Goal: Information Seeking & Learning: Learn about a topic

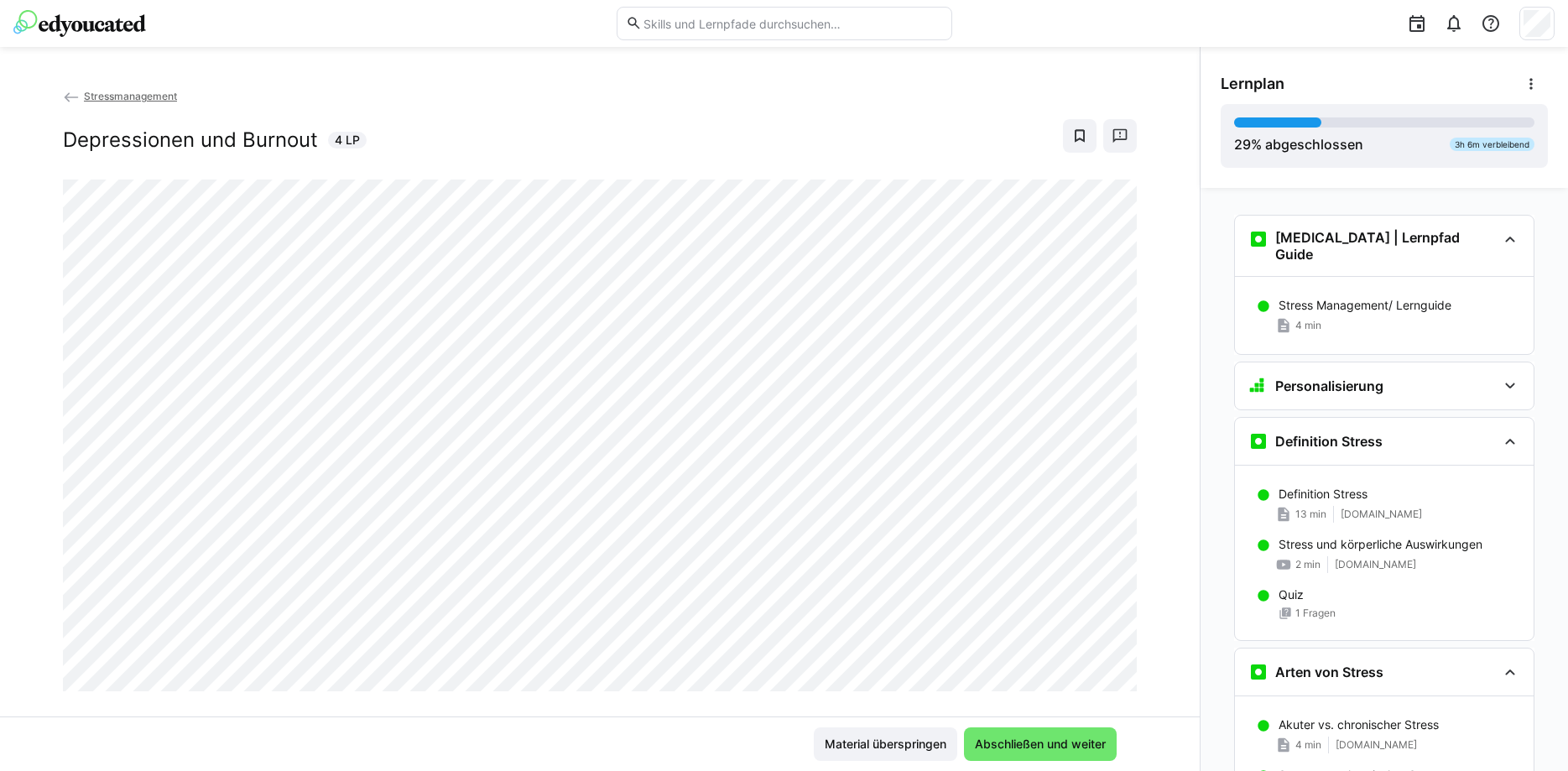
scroll to position [473, 0]
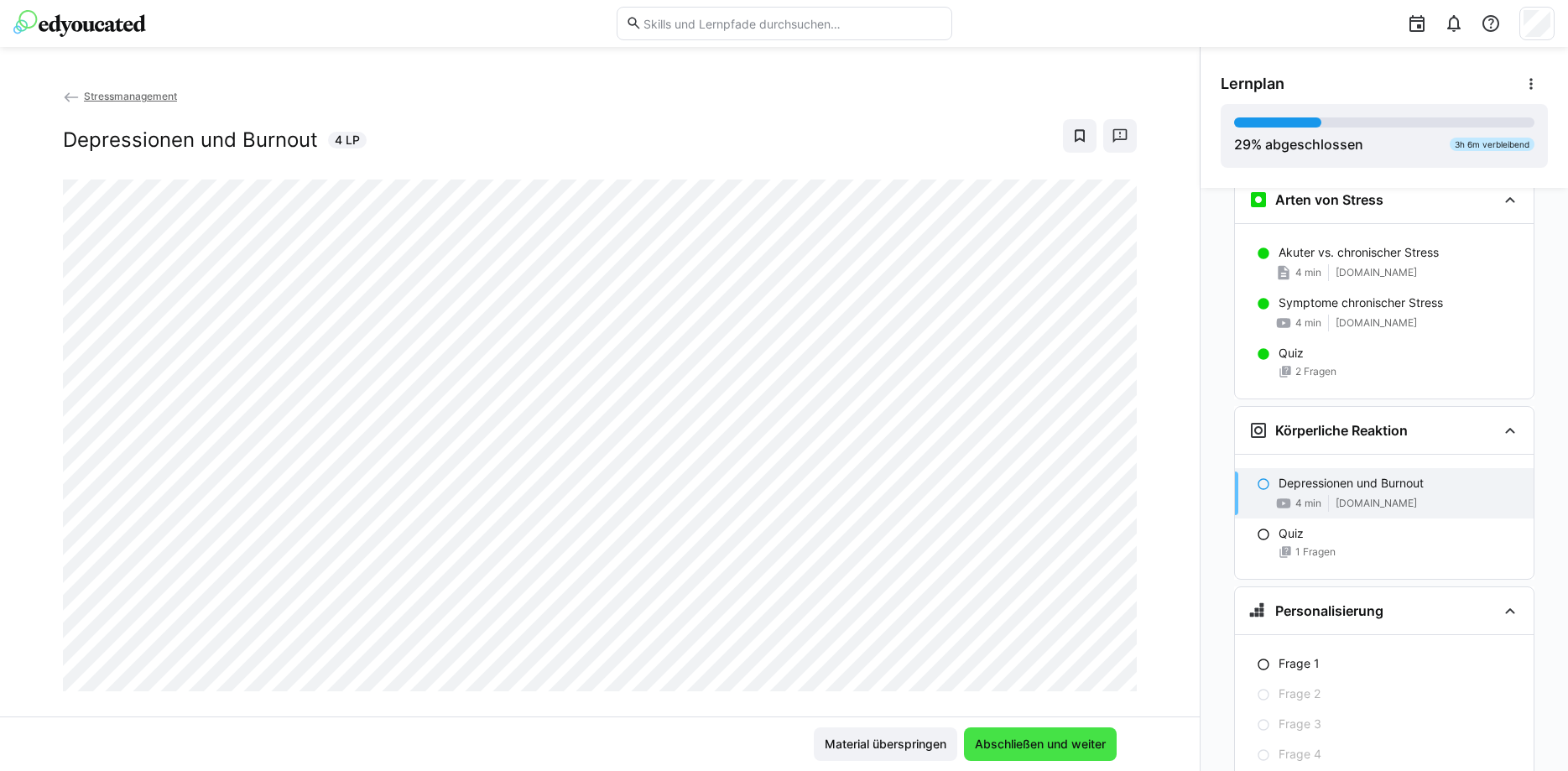
click at [1082, 733] on span "Abschließen und weiter" at bounding box center [1040, 745] width 153 height 34
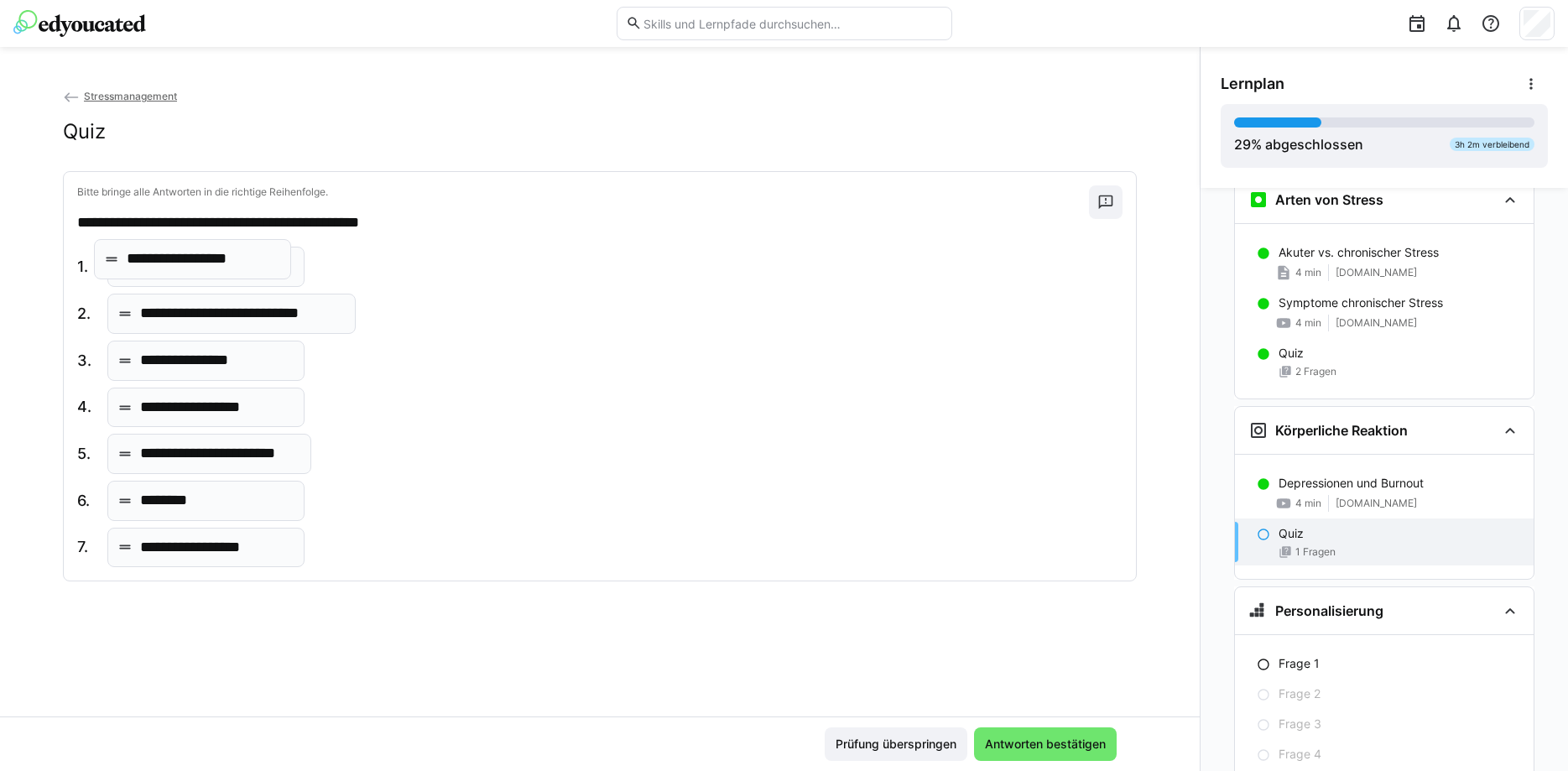
drag, startPoint x: 205, startPoint y: 507, endPoint x: 191, endPoint y: 265, distance: 242.4
click at [191, 265] on body "**********" at bounding box center [784, 385] width 1568 height 771
drag, startPoint x: 253, startPoint y: 315, endPoint x: 226, endPoint y: 310, distance: 27.5
click at [226, 310] on body "**********" at bounding box center [784, 385] width 1568 height 771
drag, startPoint x: 223, startPoint y: 461, endPoint x: 219, endPoint y: 347, distance: 114.1
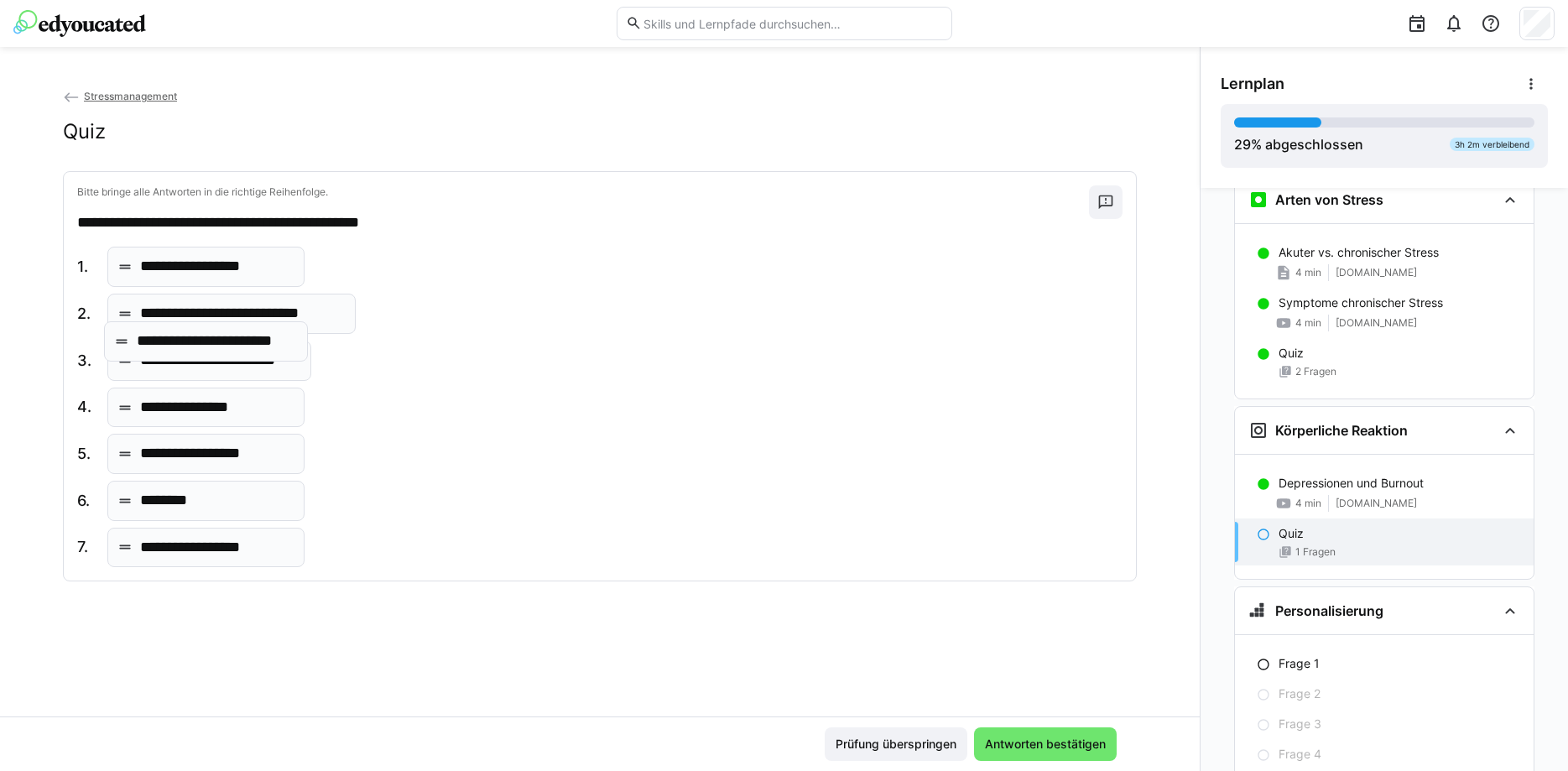
click at [219, 347] on body "**********" at bounding box center [784, 385] width 1568 height 771
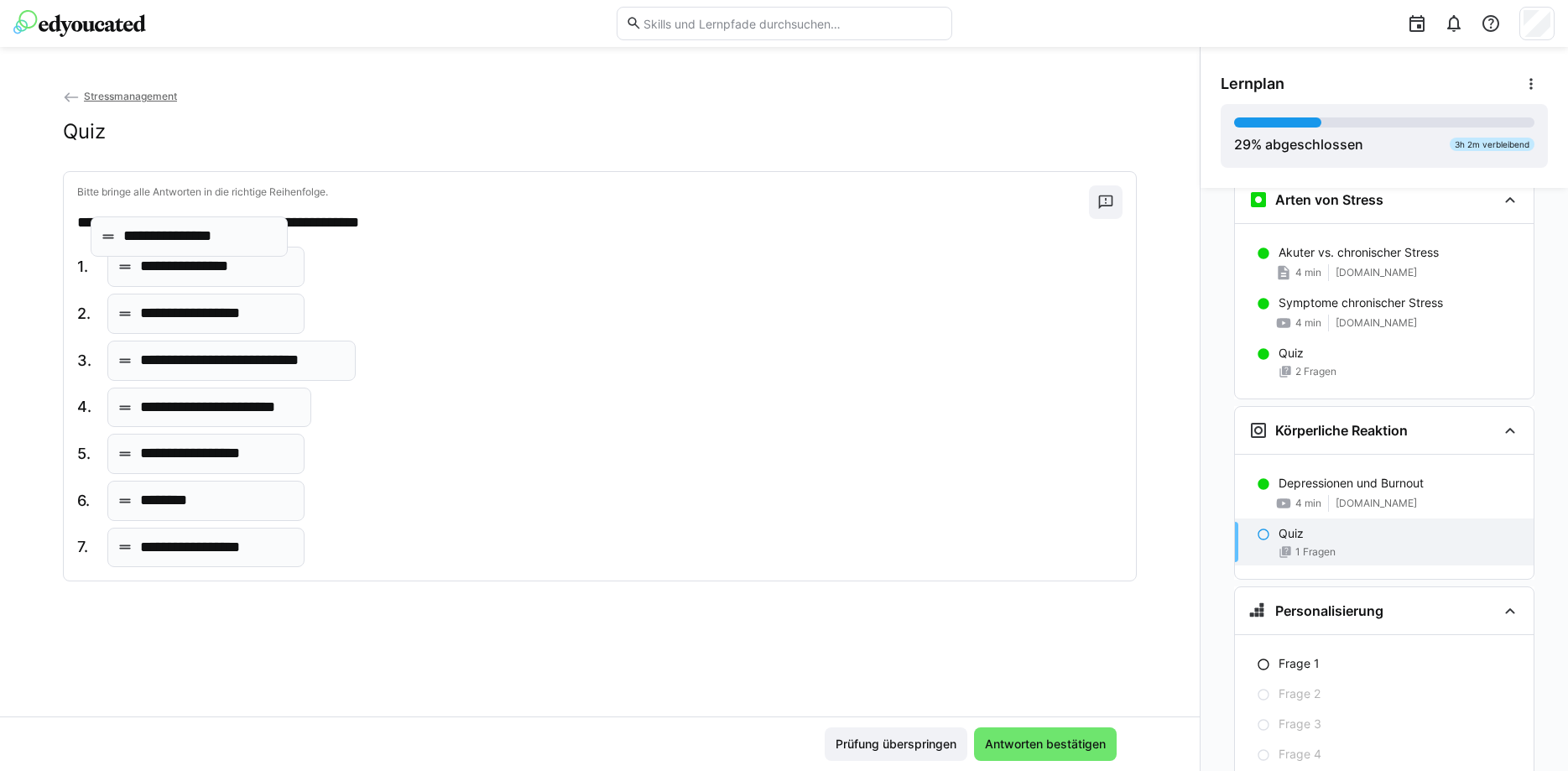
drag, startPoint x: 245, startPoint y: 410, endPoint x: 229, endPoint y: 239, distance: 171.7
click at [229, 239] on body "**********" at bounding box center [784, 385] width 1568 height 771
drag, startPoint x: 255, startPoint y: 542, endPoint x: 251, endPoint y: 481, distance: 61.1
click at [251, 481] on body "**********" at bounding box center [784, 385] width 1568 height 771
click at [1003, 737] on span "Antworten bestätigen" at bounding box center [1045, 744] width 126 height 17
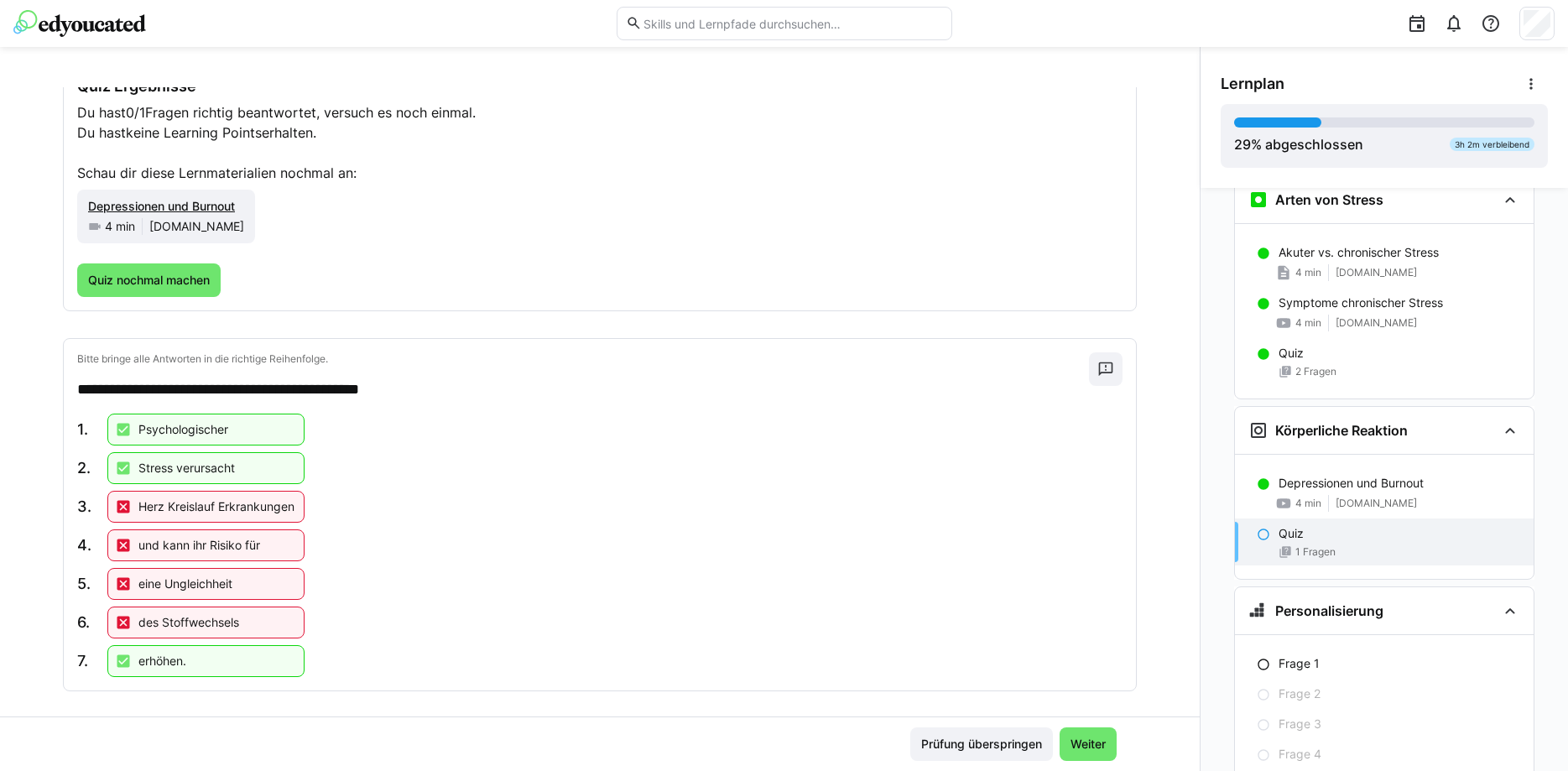
scroll to position [124, 0]
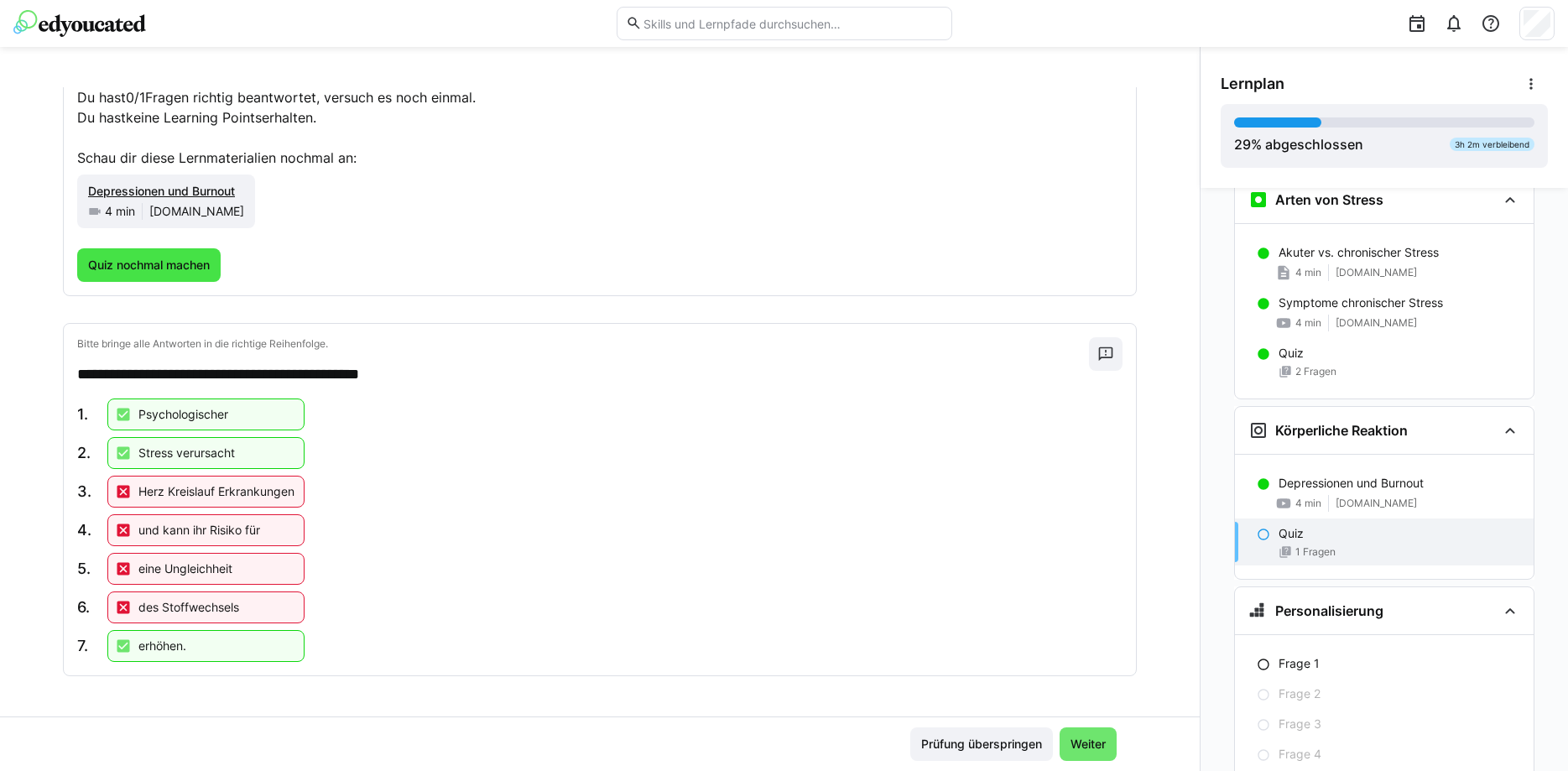
click at [150, 266] on span "Quiz nochmal machen" at bounding box center [148, 265] width 126 height 17
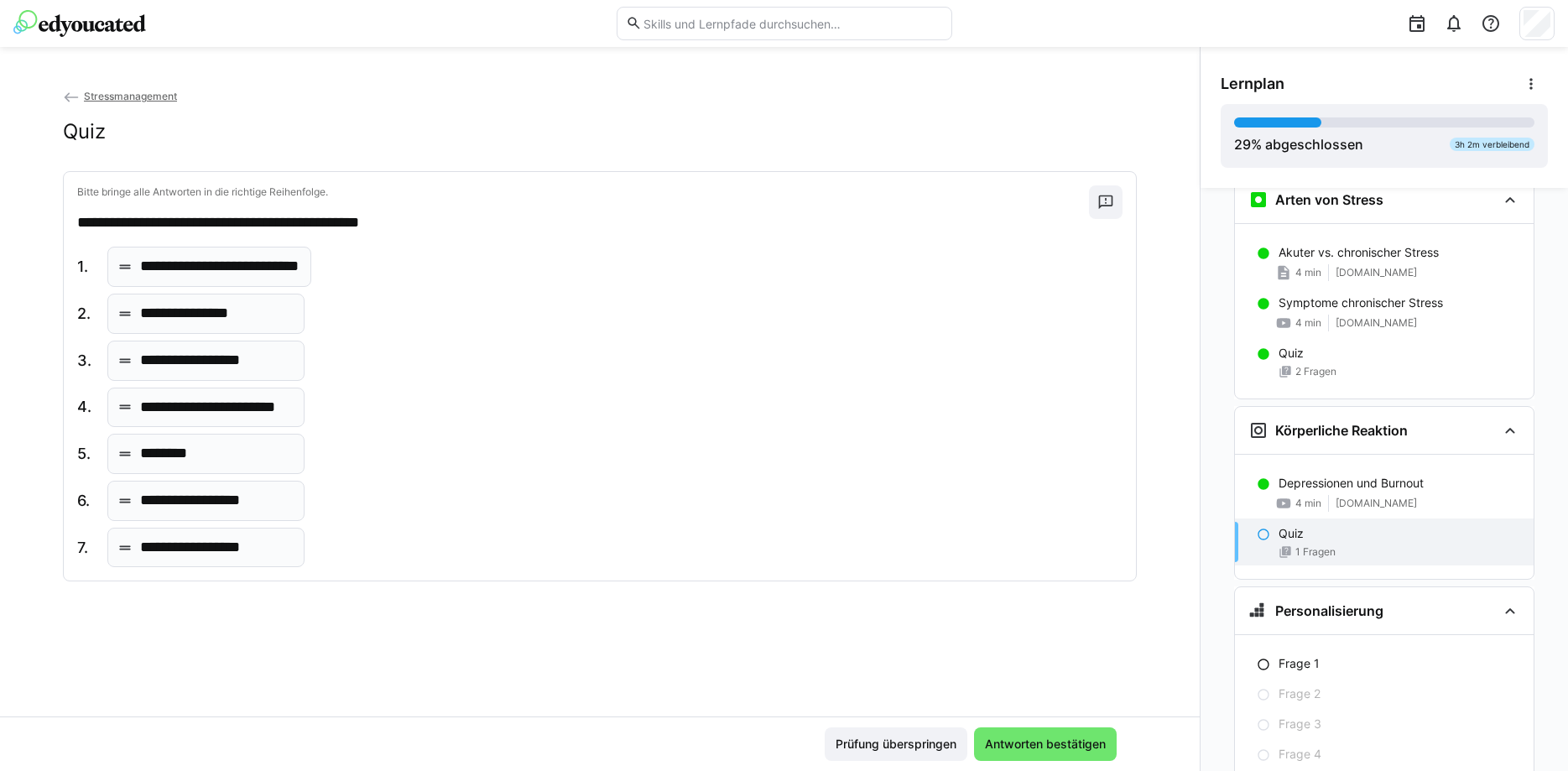
scroll to position [0, 0]
drag, startPoint x: 203, startPoint y: 316, endPoint x: 202, endPoint y: 260, distance: 56.0
click at [202, 260] on body "**********" at bounding box center [784, 385] width 1568 height 771
drag, startPoint x: 175, startPoint y: 496, endPoint x: 176, endPoint y: 295, distance: 201.0
click at [176, 295] on body "**********" at bounding box center [784, 385] width 1568 height 771
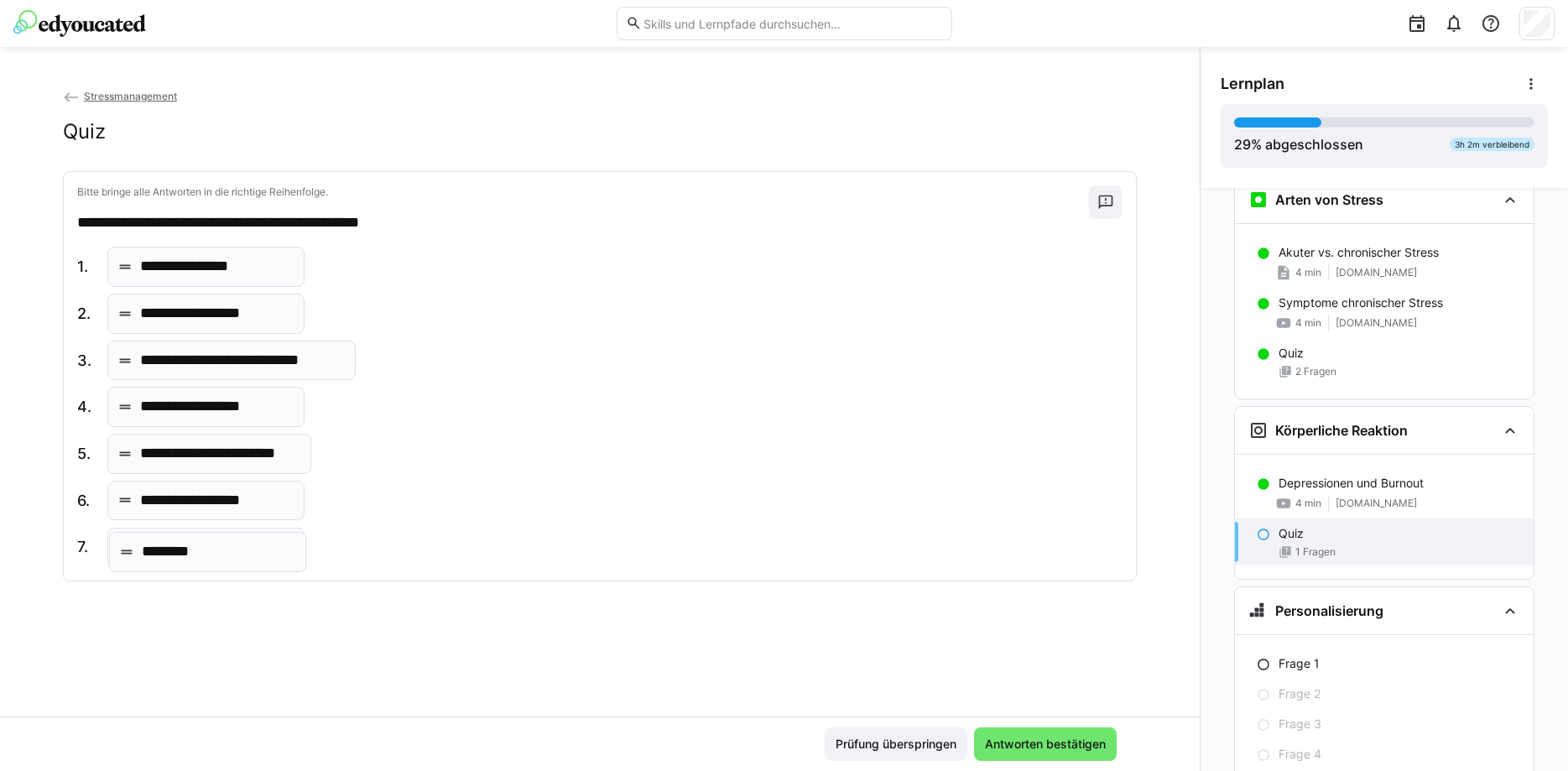
drag, startPoint x: 200, startPoint y: 503, endPoint x: 202, endPoint y: 554, distance: 51.0
click at [202, 554] on body "**********" at bounding box center [784, 385] width 1568 height 771
drag, startPoint x: 222, startPoint y: 410, endPoint x: 219, endPoint y: 346, distance: 64.1
click at [219, 346] on body "**********" at bounding box center [784, 385] width 1568 height 771
drag, startPoint x: 218, startPoint y: 501, endPoint x: 218, endPoint y: 402, distance: 99.0
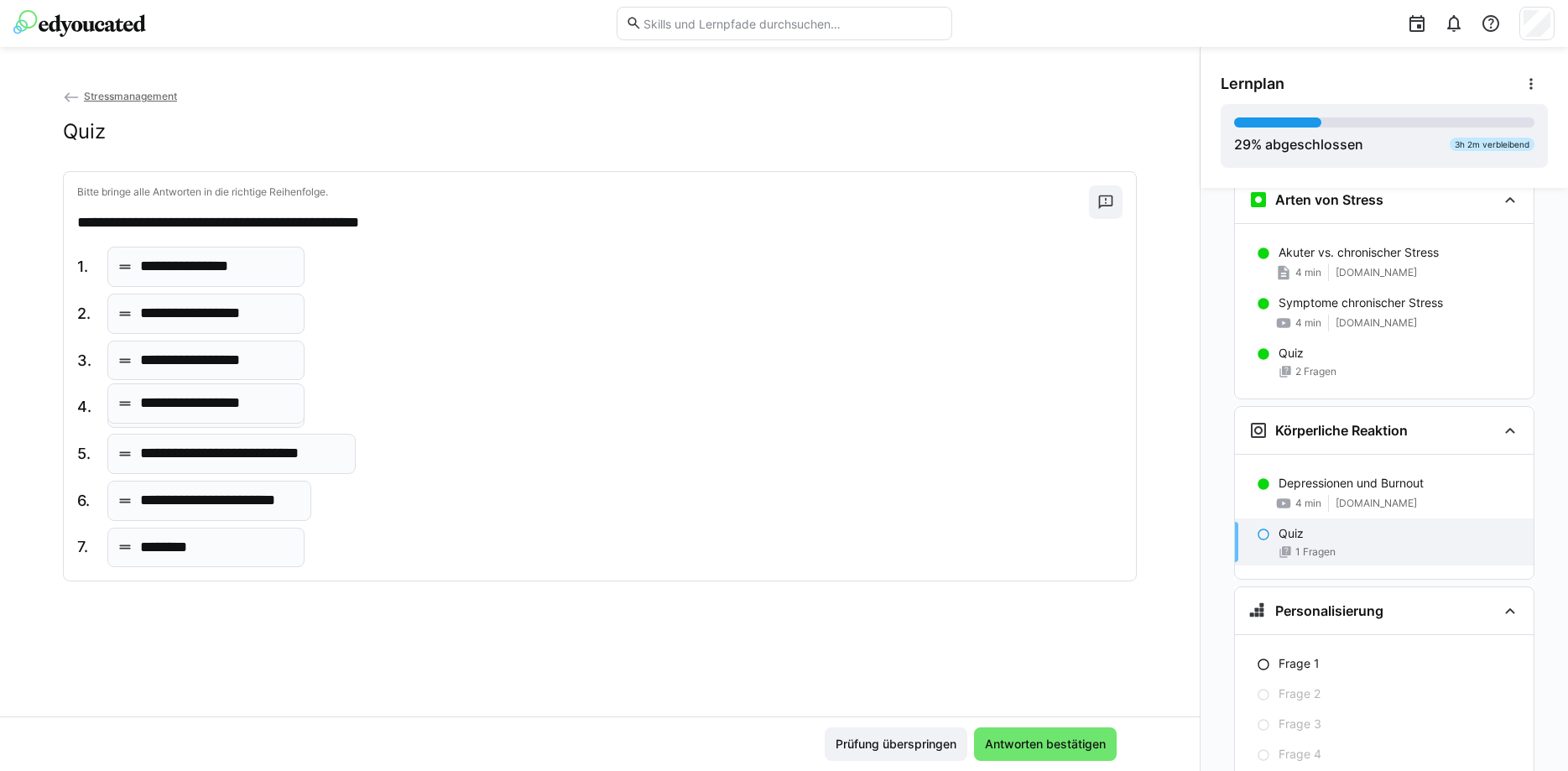
click at [218, 402] on body "**********" at bounding box center [784, 385] width 1568 height 771
drag, startPoint x: 249, startPoint y: 499, endPoint x: 243, endPoint y: 434, distance: 65.3
click at [243, 434] on body "**********" at bounding box center [784, 385] width 1568 height 771
click at [1052, 745] on span "Antworten bestätigen" at bounding box center [1045, 744] width 126 height 17
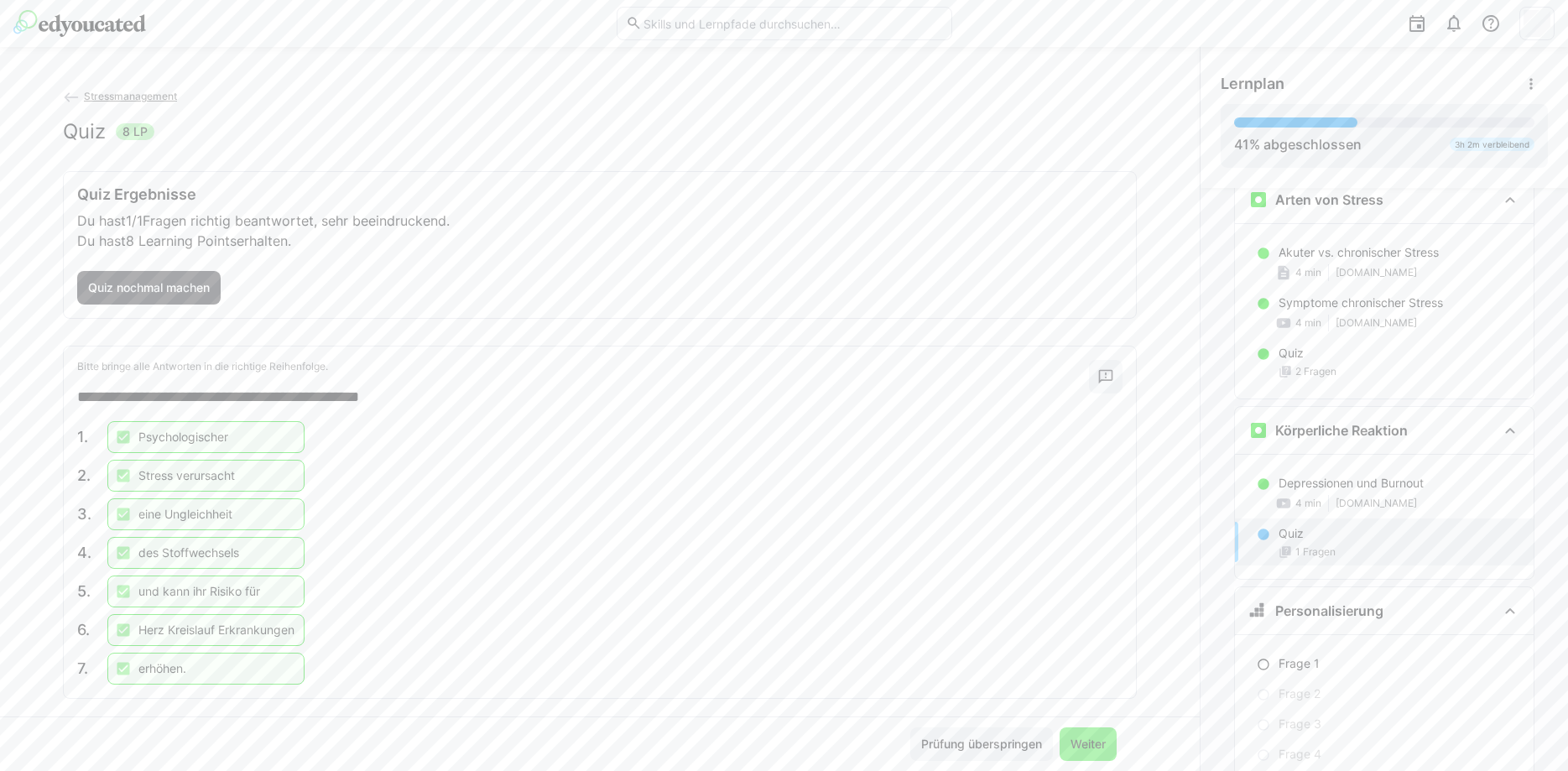
click at [1092, 740] on span "Weiter" at bounding box center [1088, 744] width 41 height 17
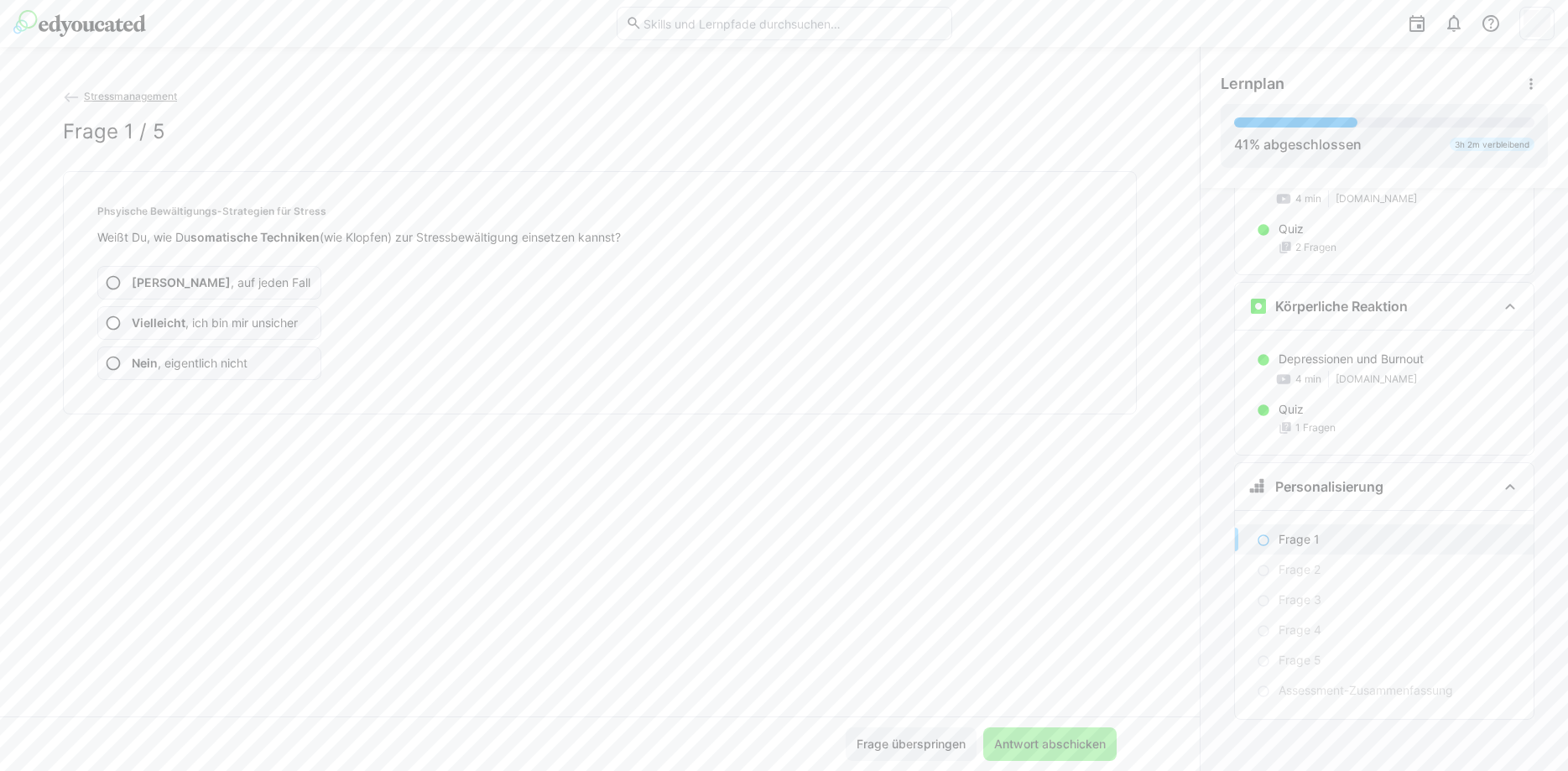
scroll to position [598, 0]
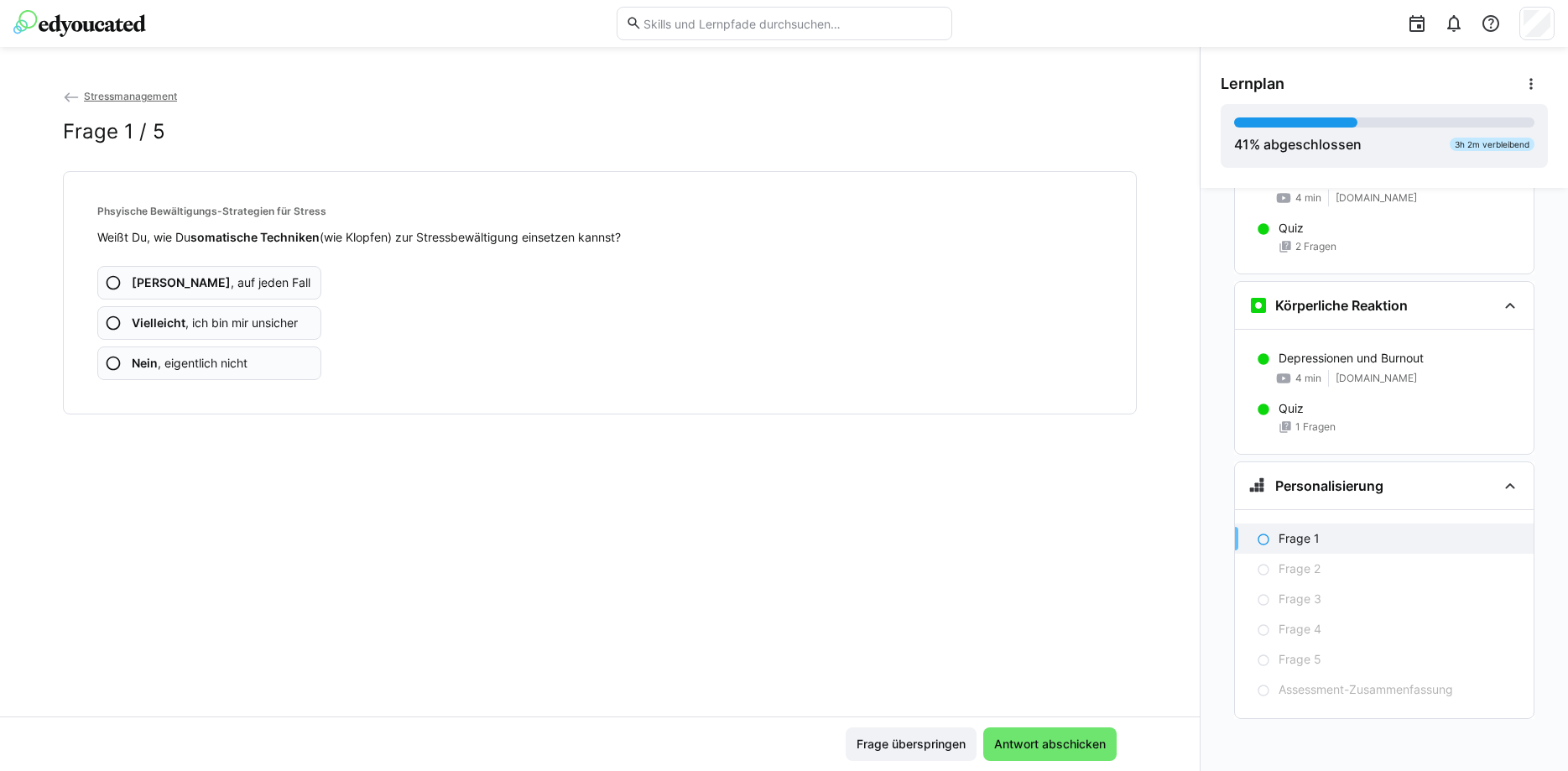
click at [191, 318] on span "Vielleicht , ich bin mir unsicher" at bounding box center [214, 322] width 166 height 17
click at [179, 303] on div "Ja , auf jeden Fall Vielleicht , ich bin mir unsicher Nein , eigentlich nicht" at bounding box center [600, 312] width 1005 height 134
click at [196, 325] on span "Vielleicht , ich bin mir unsicher" at bounding box center [214, 322] width 166 height 17
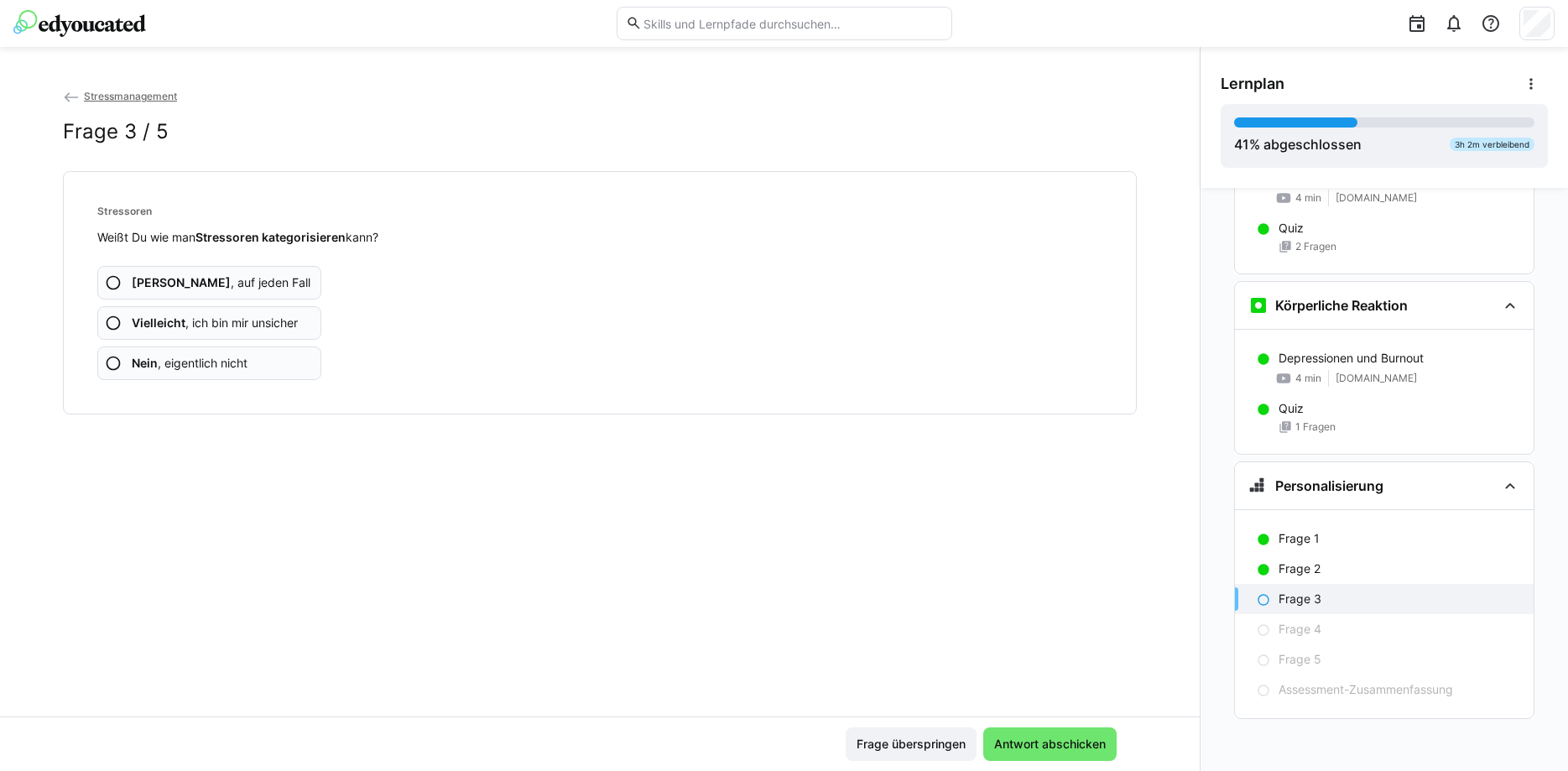
click at [245, 318] on span "Vielleicht , ich bin mir unsicher" at bounding box center [214, 322] width 166 height 17
click at [245, 321] on span "Vielleicht , ich bin mir unsicher" at bounding box center [214, 322] width 166 height 17
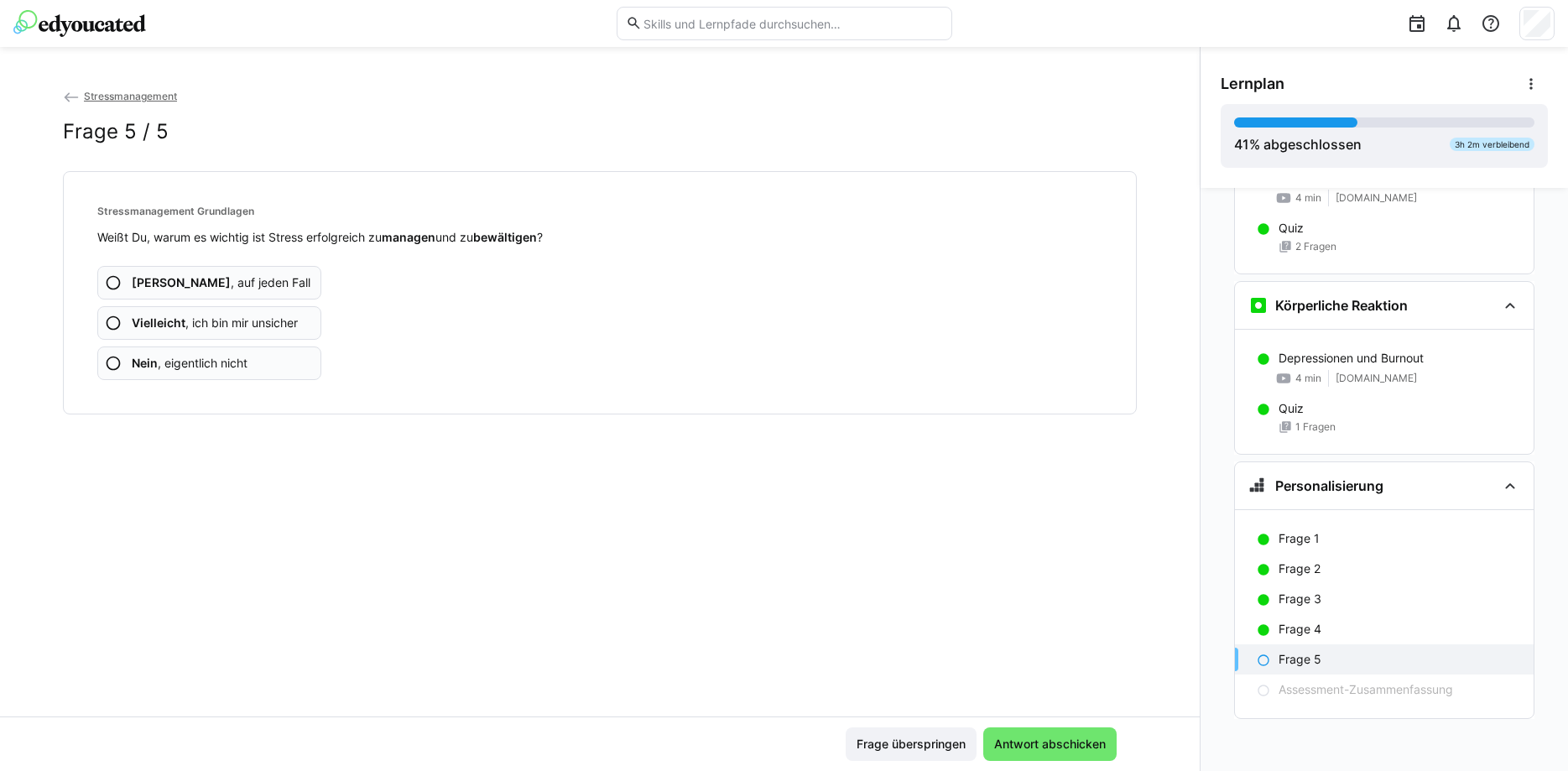
click at [245, 321] on span "Vielleicht , ich bin mir unsicher" at bounding box center [214, 322] width 166 height 17
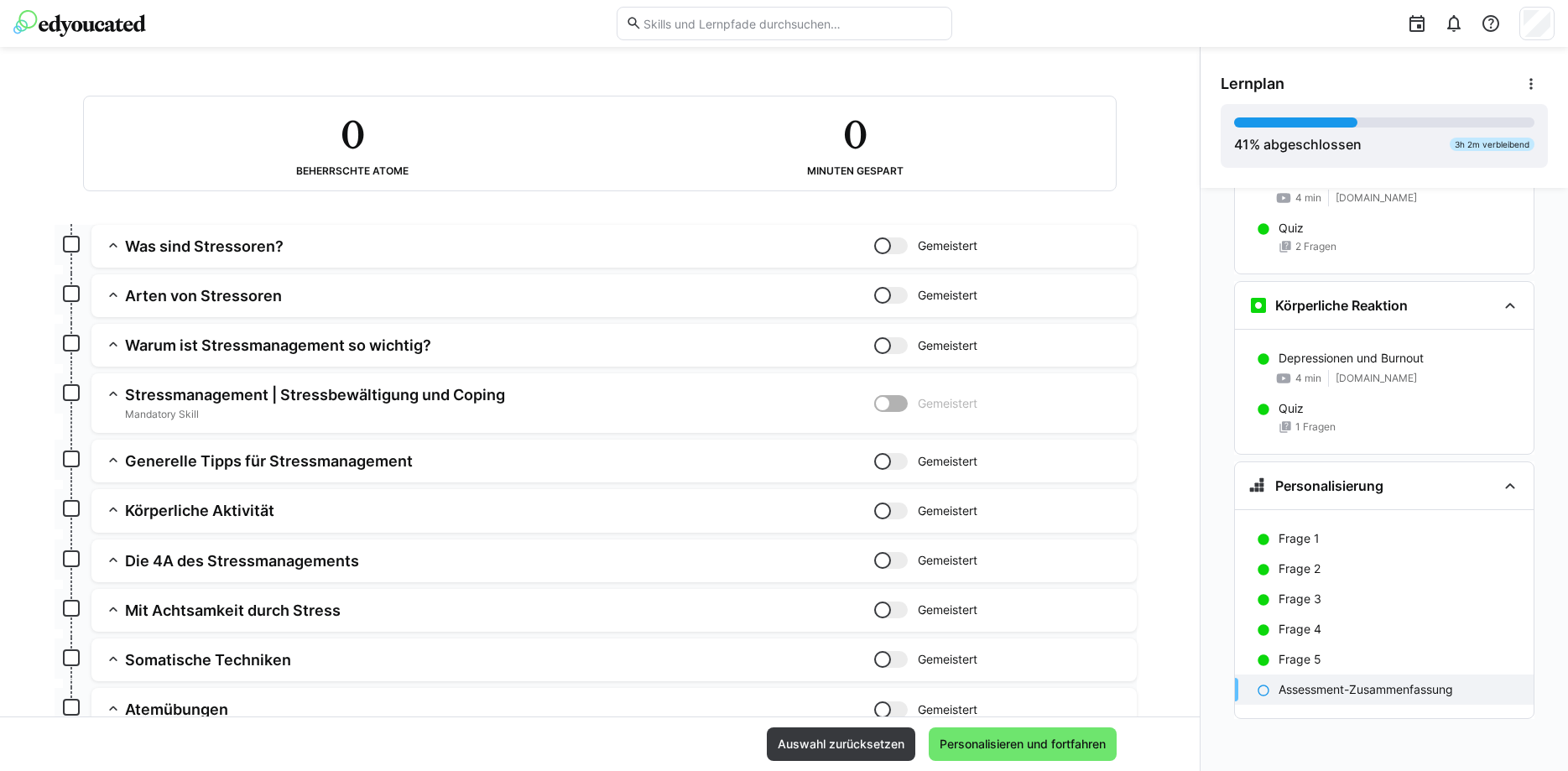
scroll to position [257, 0]
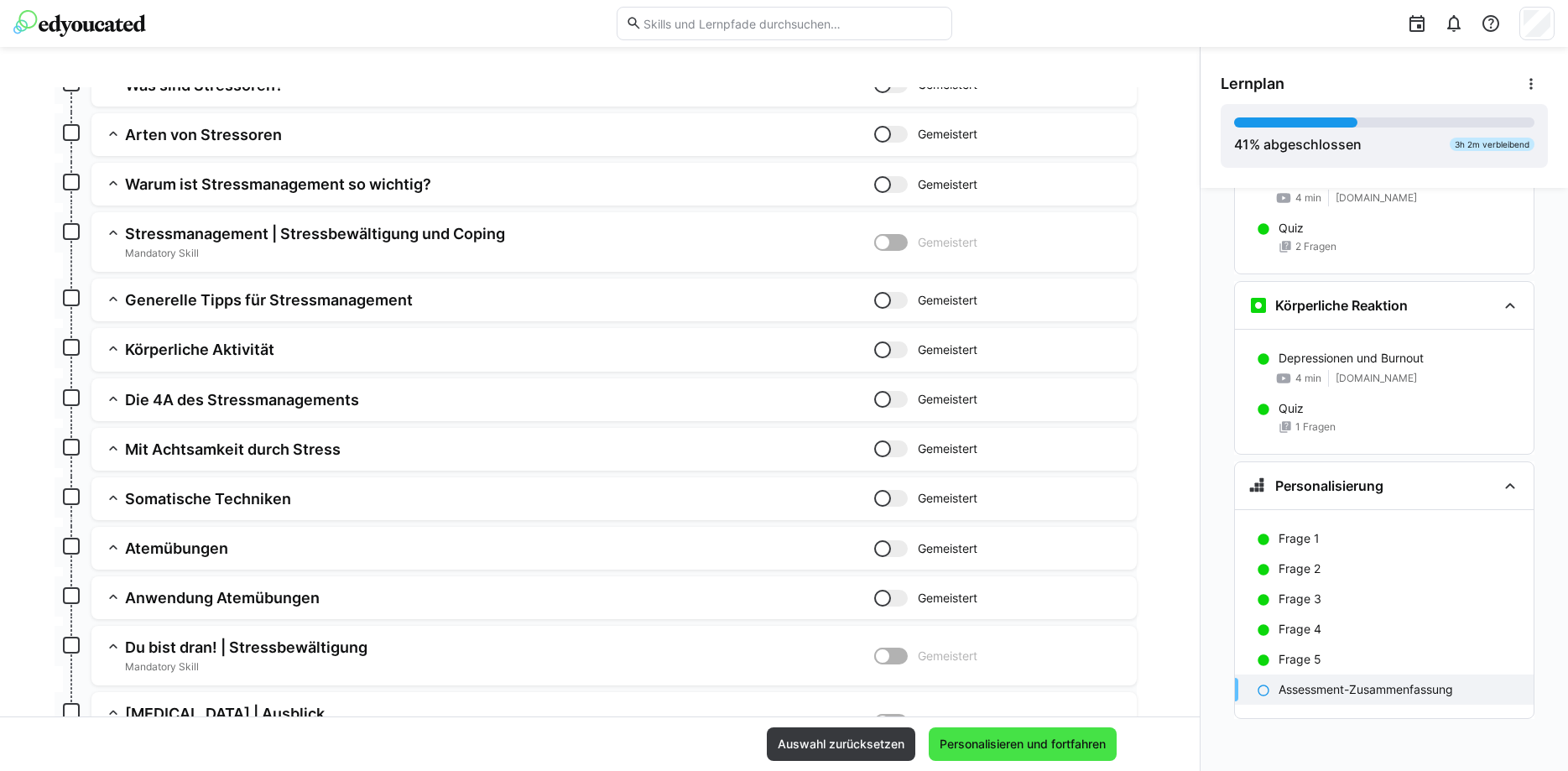
click at [1006, 758] on span "Personalisieren und fortfahren" at bounding box center [1022, 745] width 188 height 34
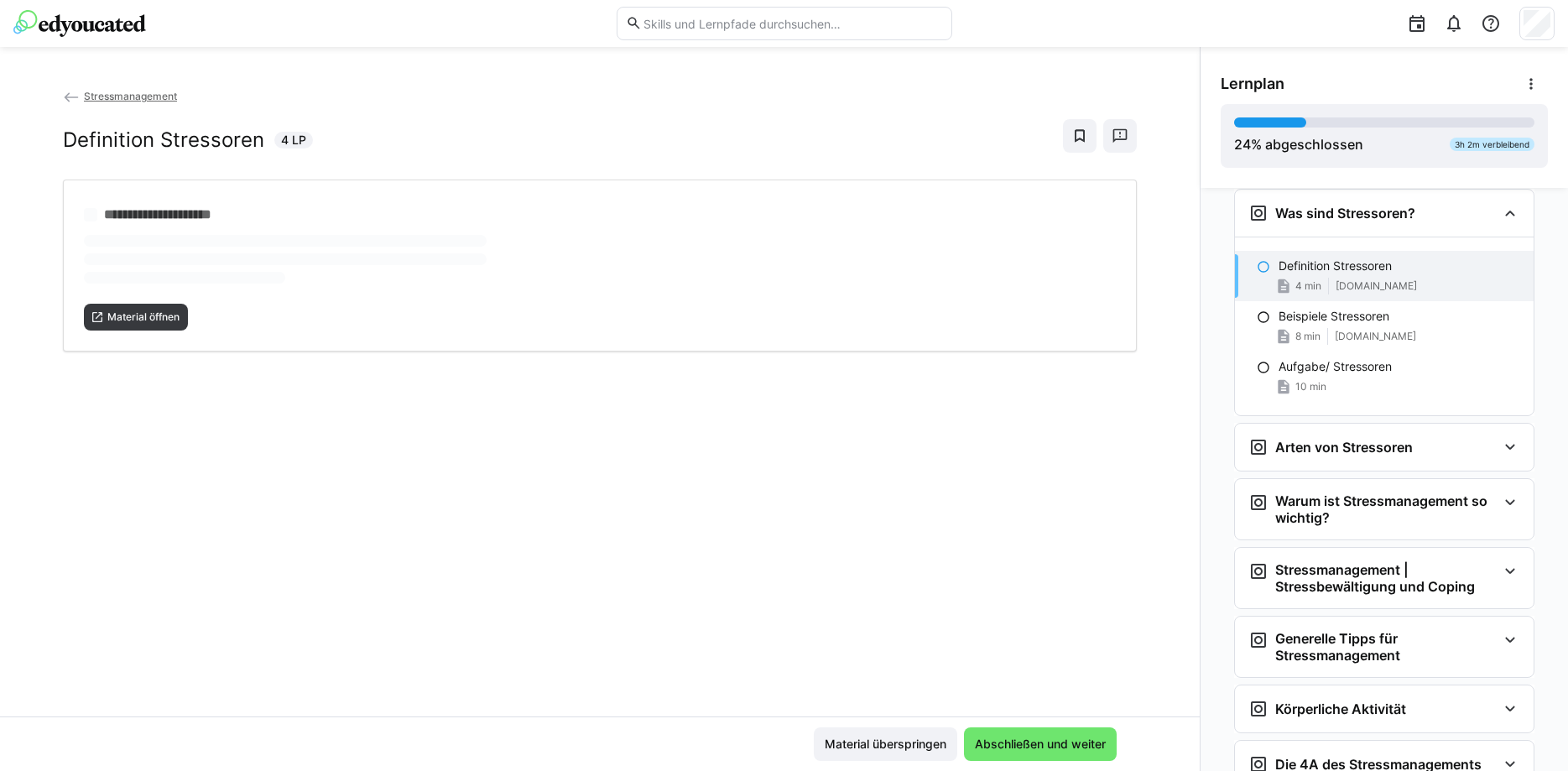
scroll to position [927, 0]
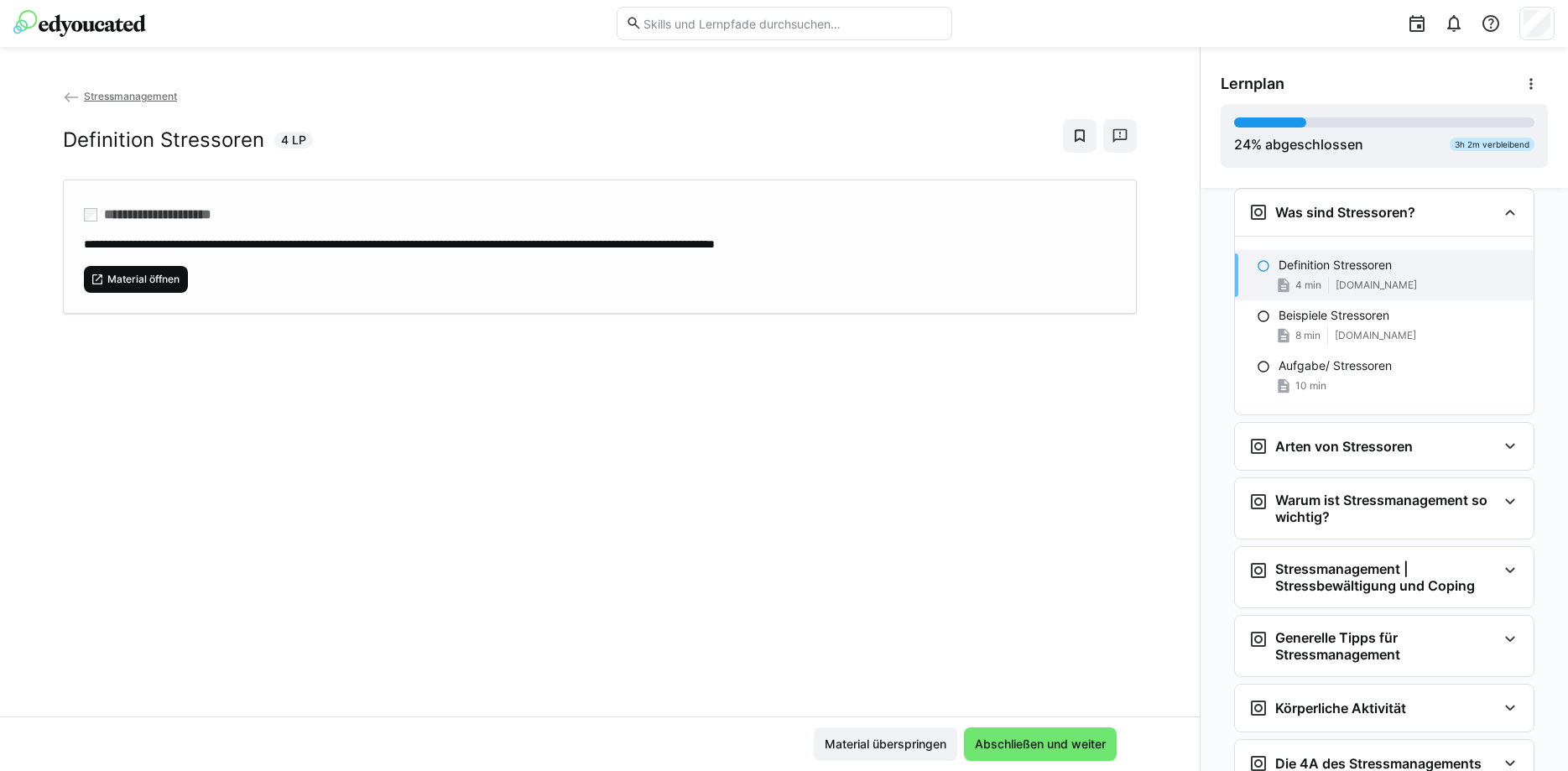
click at [162, 271] on span "Material öffnen" at bounding box center [135, 279] width 104 height 27
click at [1060, 740] on span "Abschließen und weiter" at bounding box center [1040, 744] width 136 height 17
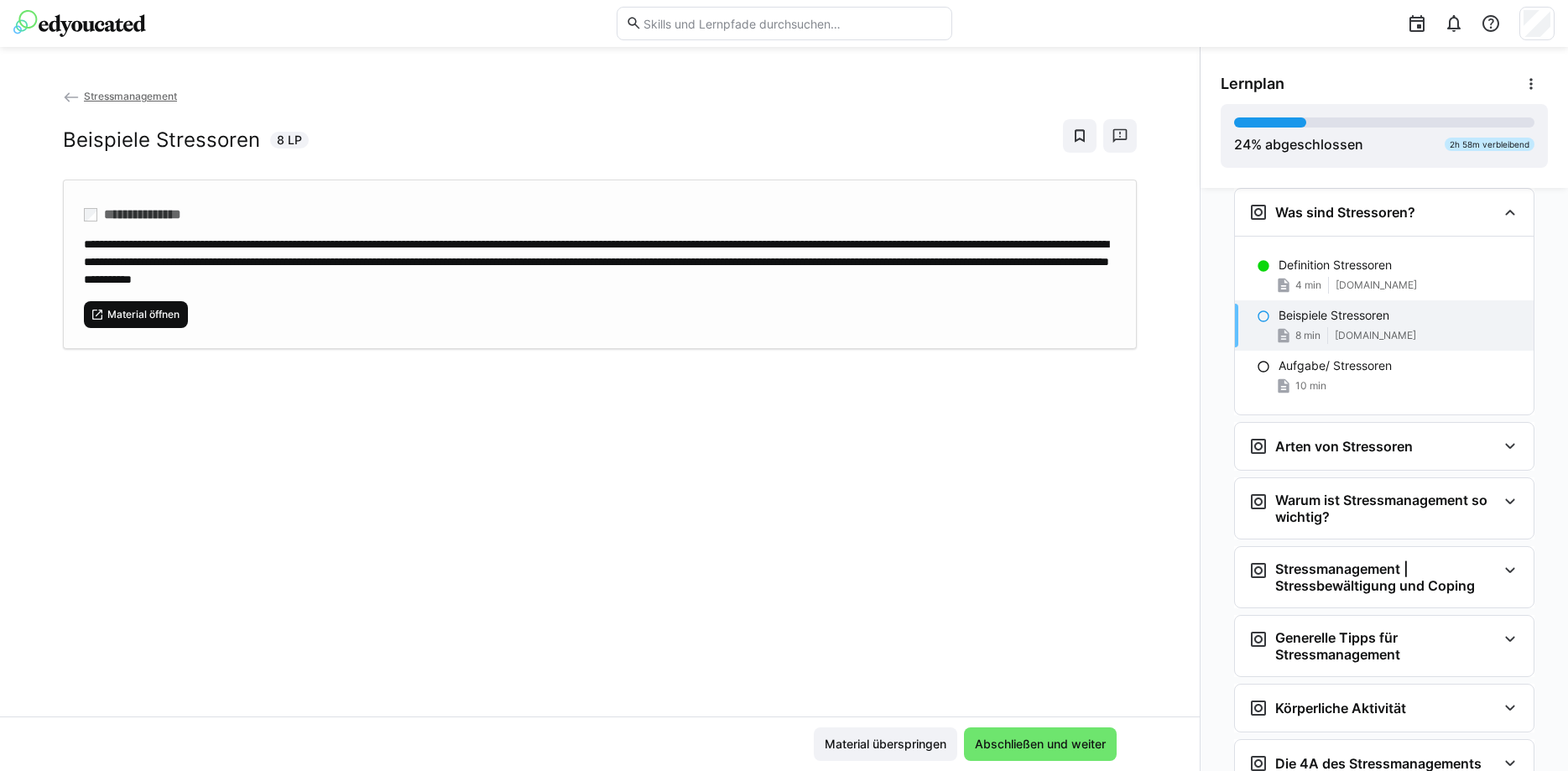
click at [169, 318] on span "Material öffnen" at bounding box center [143, 315] width 76 height 14
click at [1074, 744] on span "Abschließen und weiter" at bounding box center [1040, 744] width 136 height 17
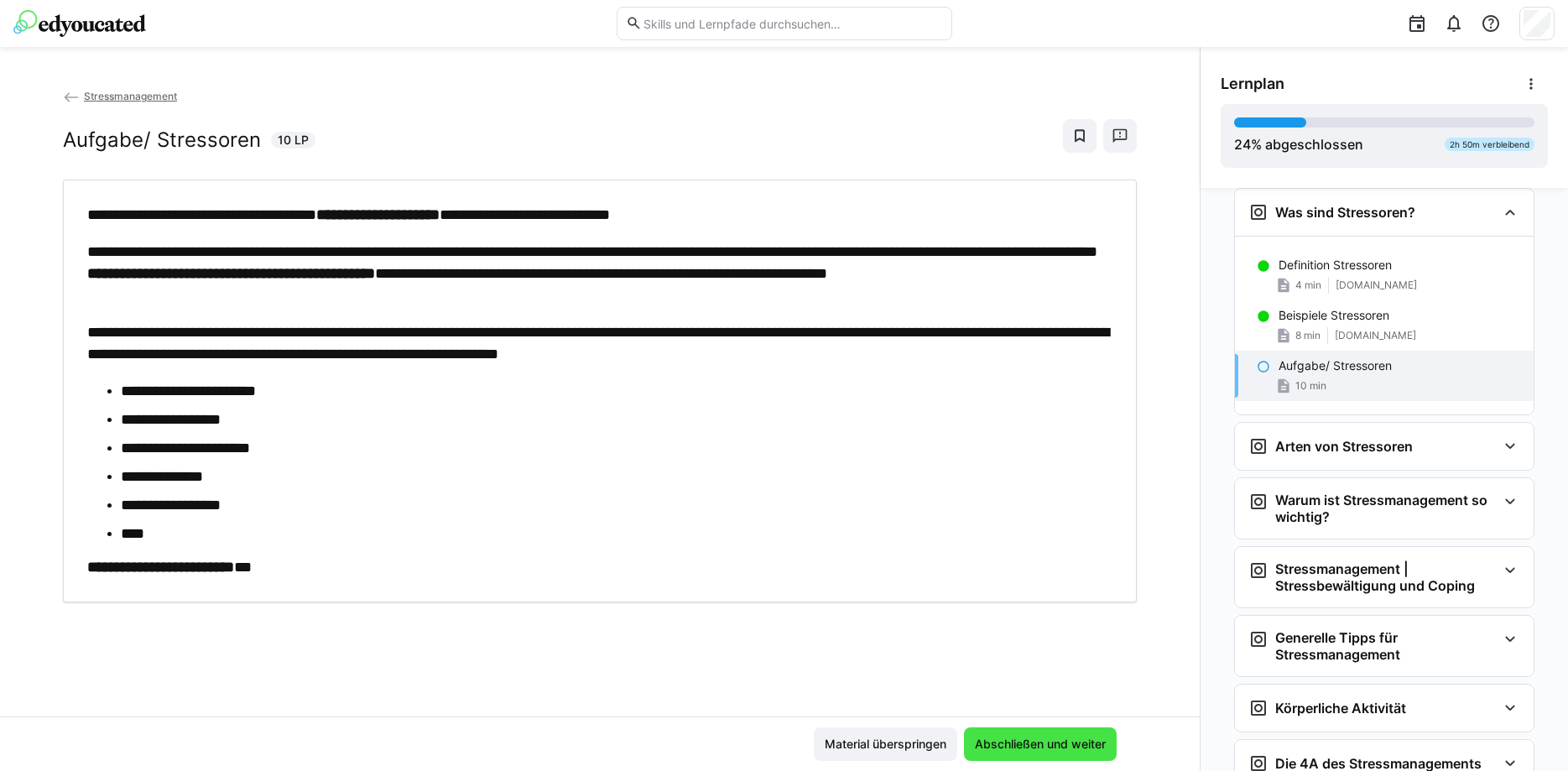
click at [1074, 744] on span "Abschließen und weiter" at bounding box center [1040, 744] width 136 height 17
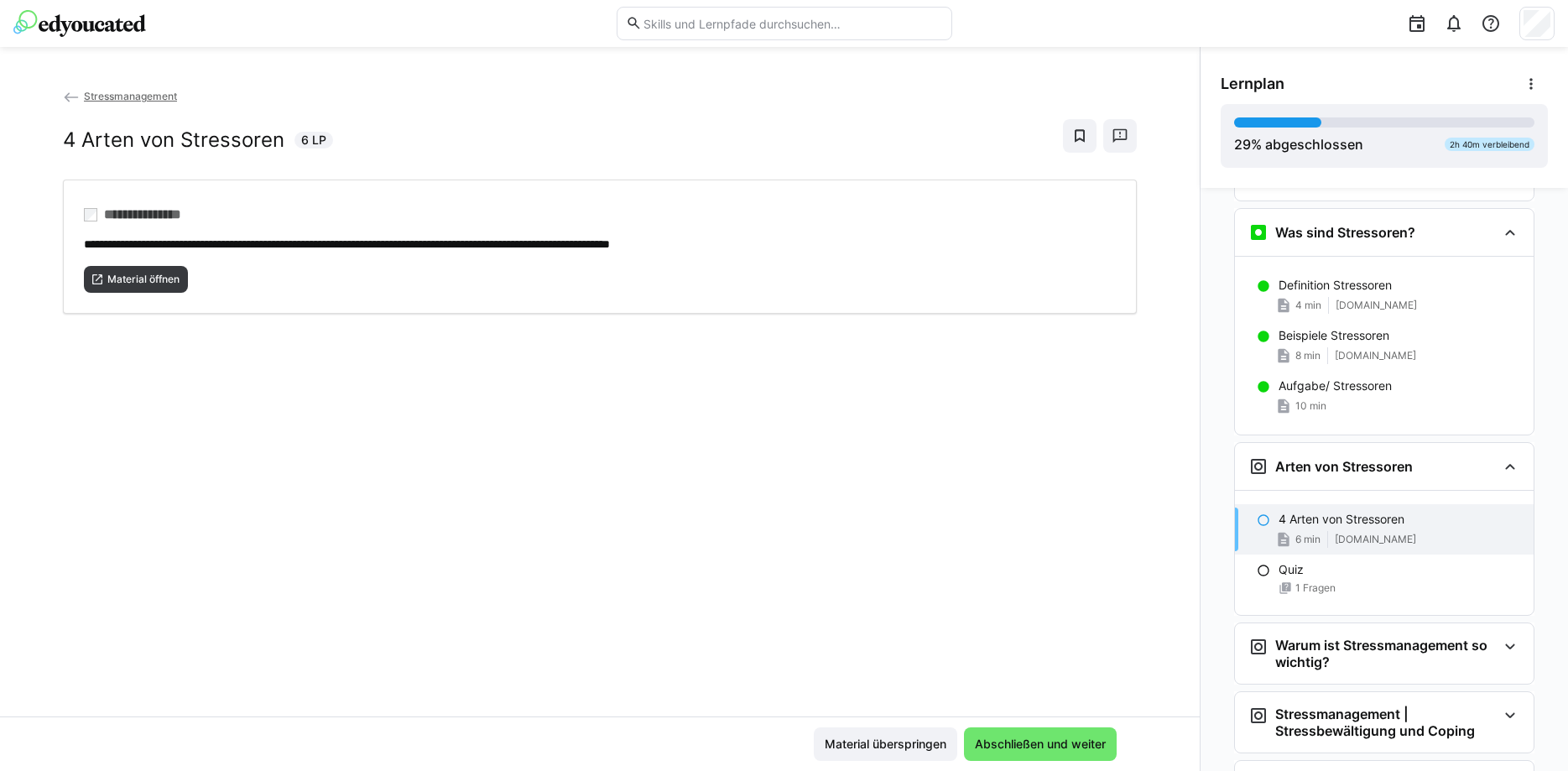
scroll to position [904, 0]
click at [1510, 469] on eds-icon at bounding box center [1510, 470] width 20 height 20
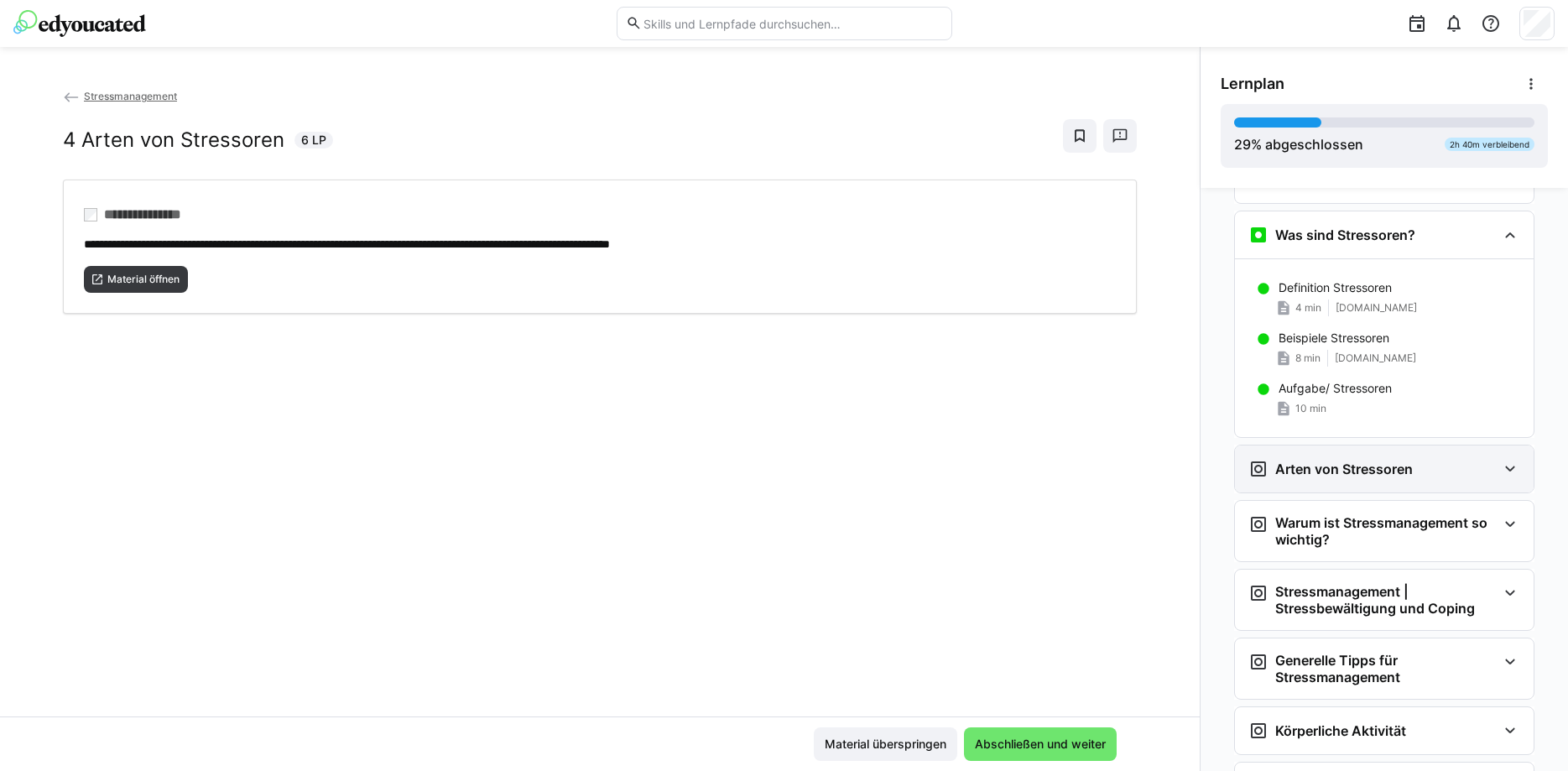
click at [1511, 469] on eds-icon at bounding box center [1510, 470] width 20 height 20
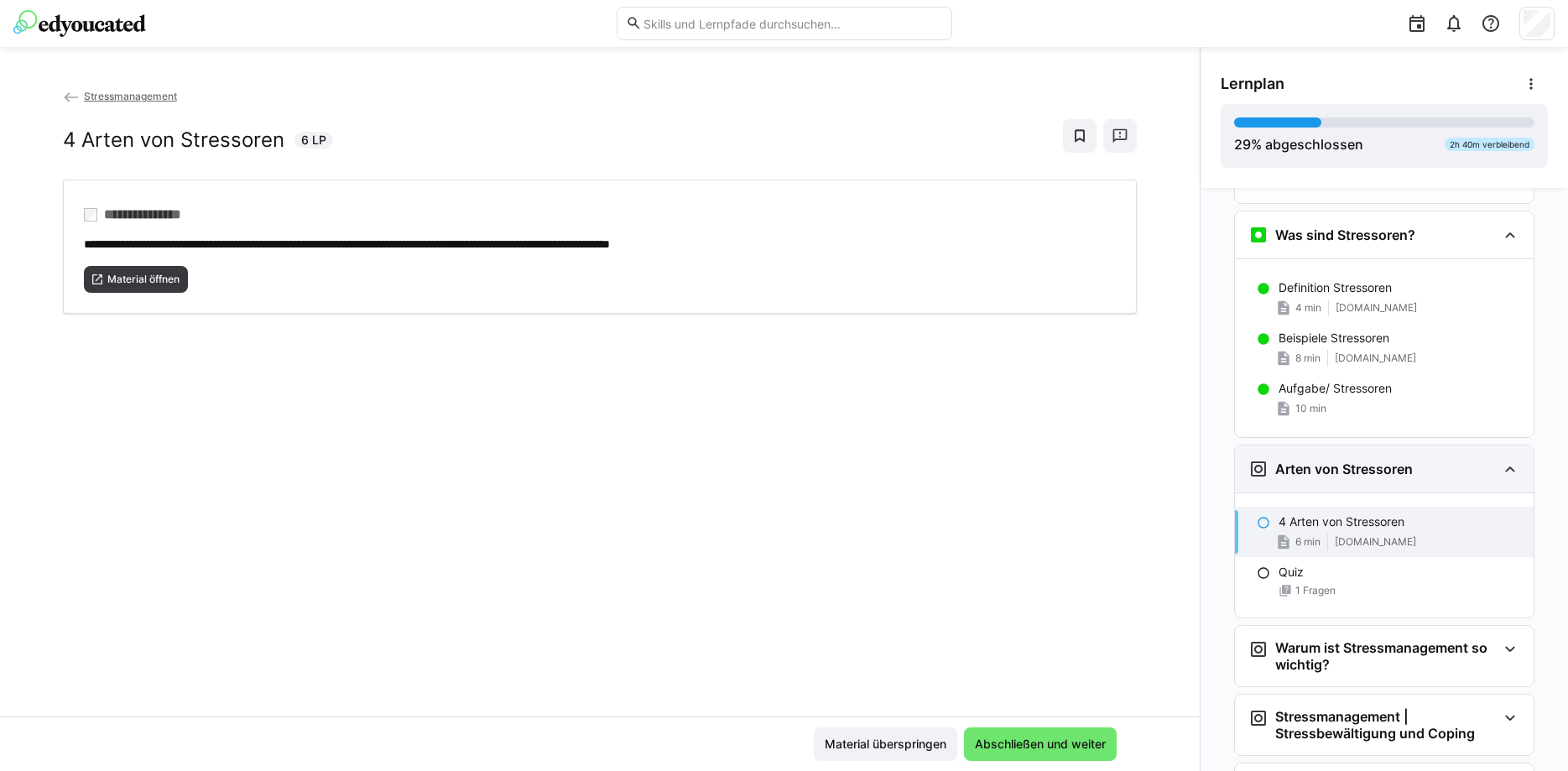
scroll to position [990, 0]
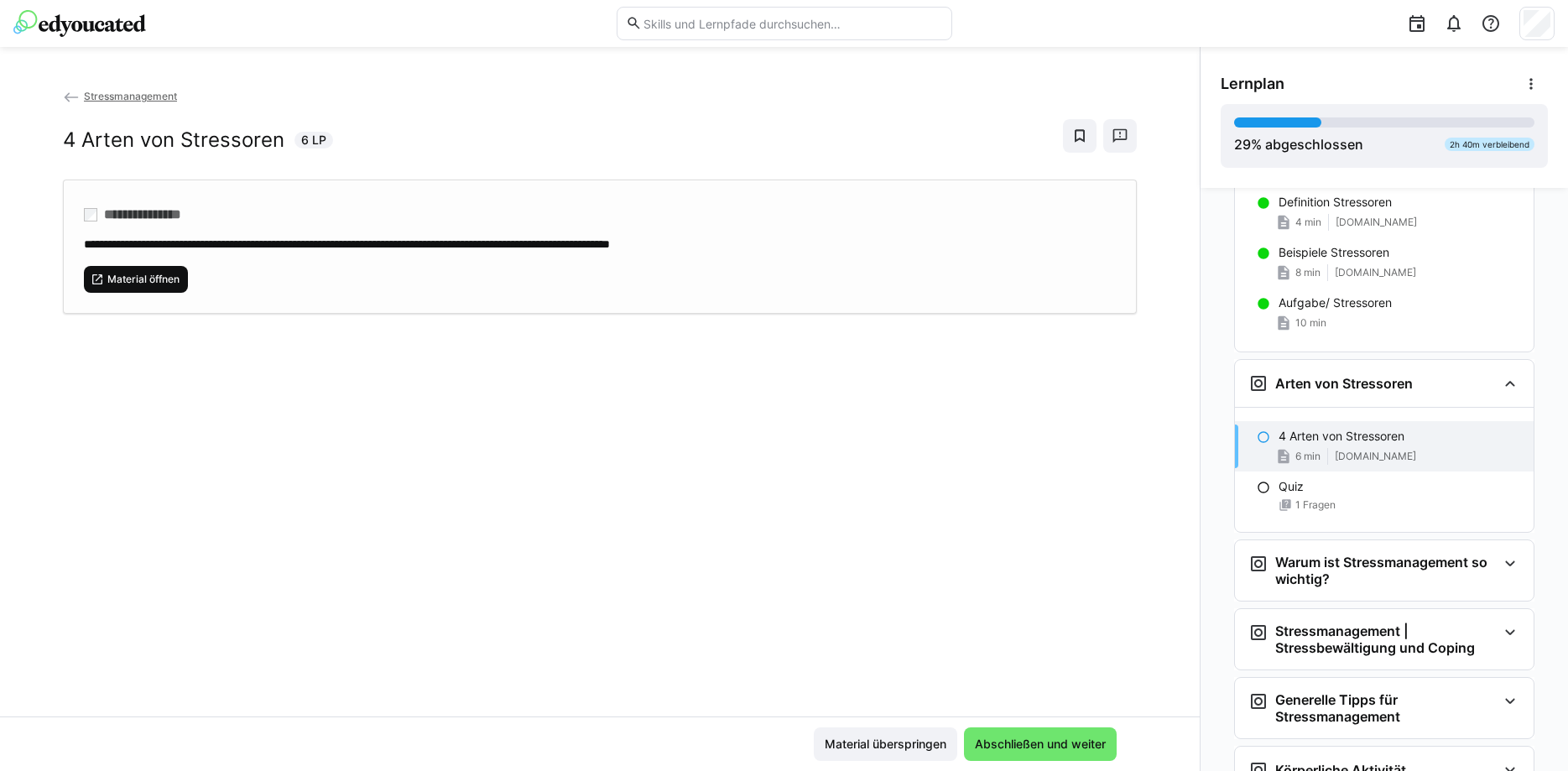
click at [150, 283] on span "Material öffnen" at bounding box center [143, 280] width 76 height 14
click at [1039, 741] on span "Abschließen und weiter" at bounding box center [1040, 744] width 136 height 17
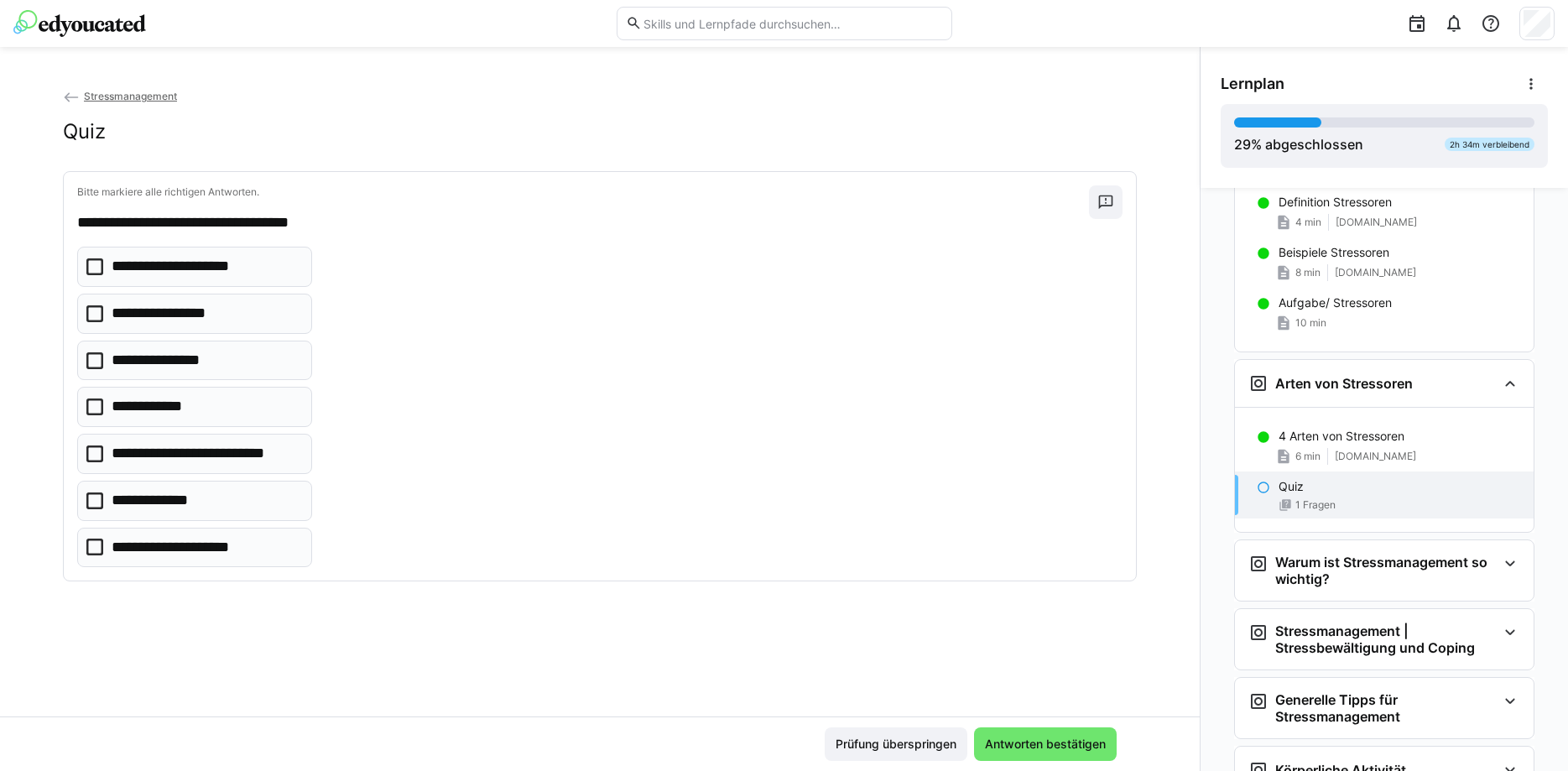
click at [102, 495] on icon at bounding box center [94, 500] width 17 height 17
click at [94, 551] on icon at bounding box center [94, 547] width 17 height 17
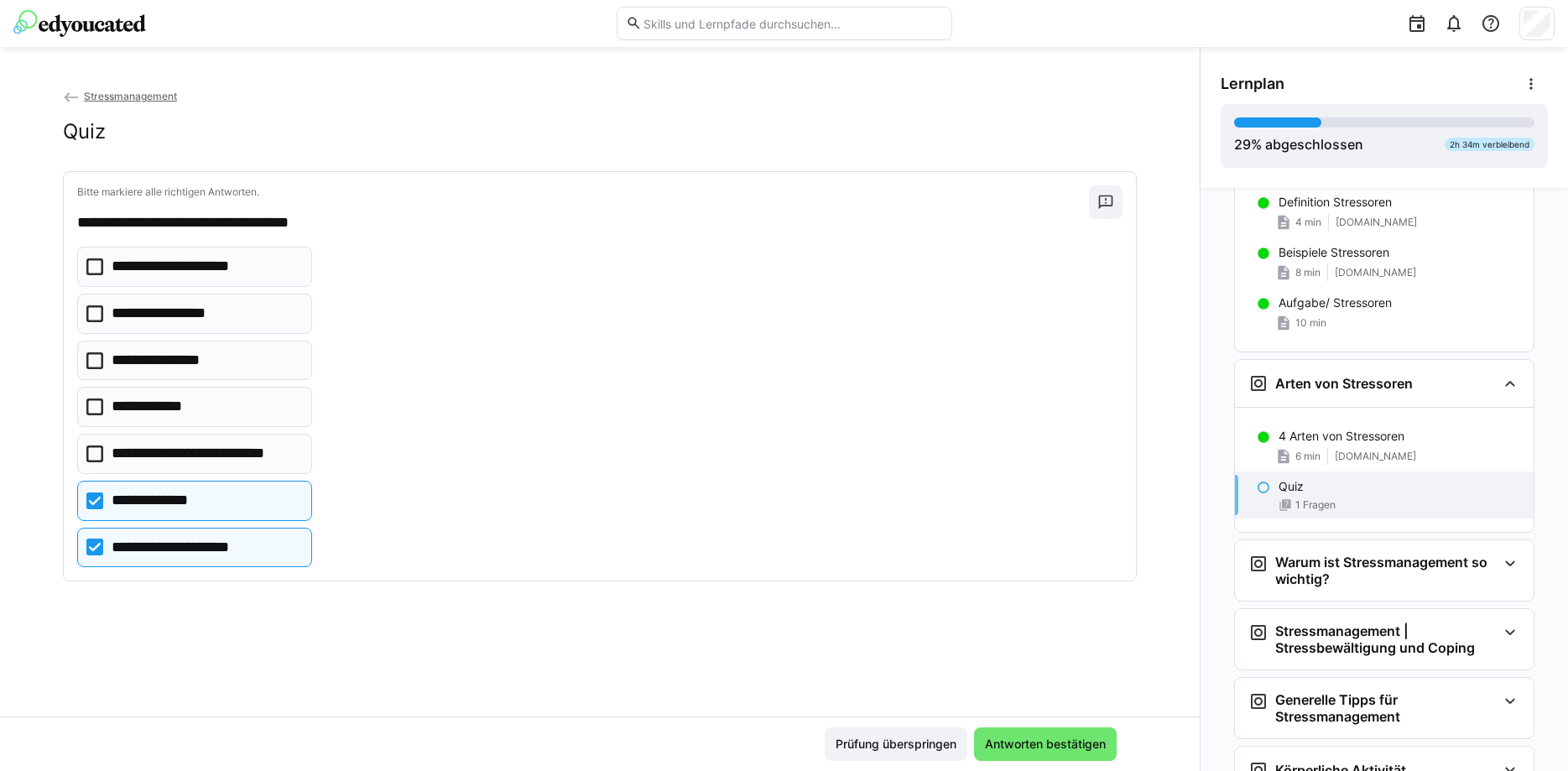
click at [97, 449] on icon at bounding box center [94, 454] width 17 height 17
click at [96, 410] on icon at bounding box center [94, 407] width 17 height 17
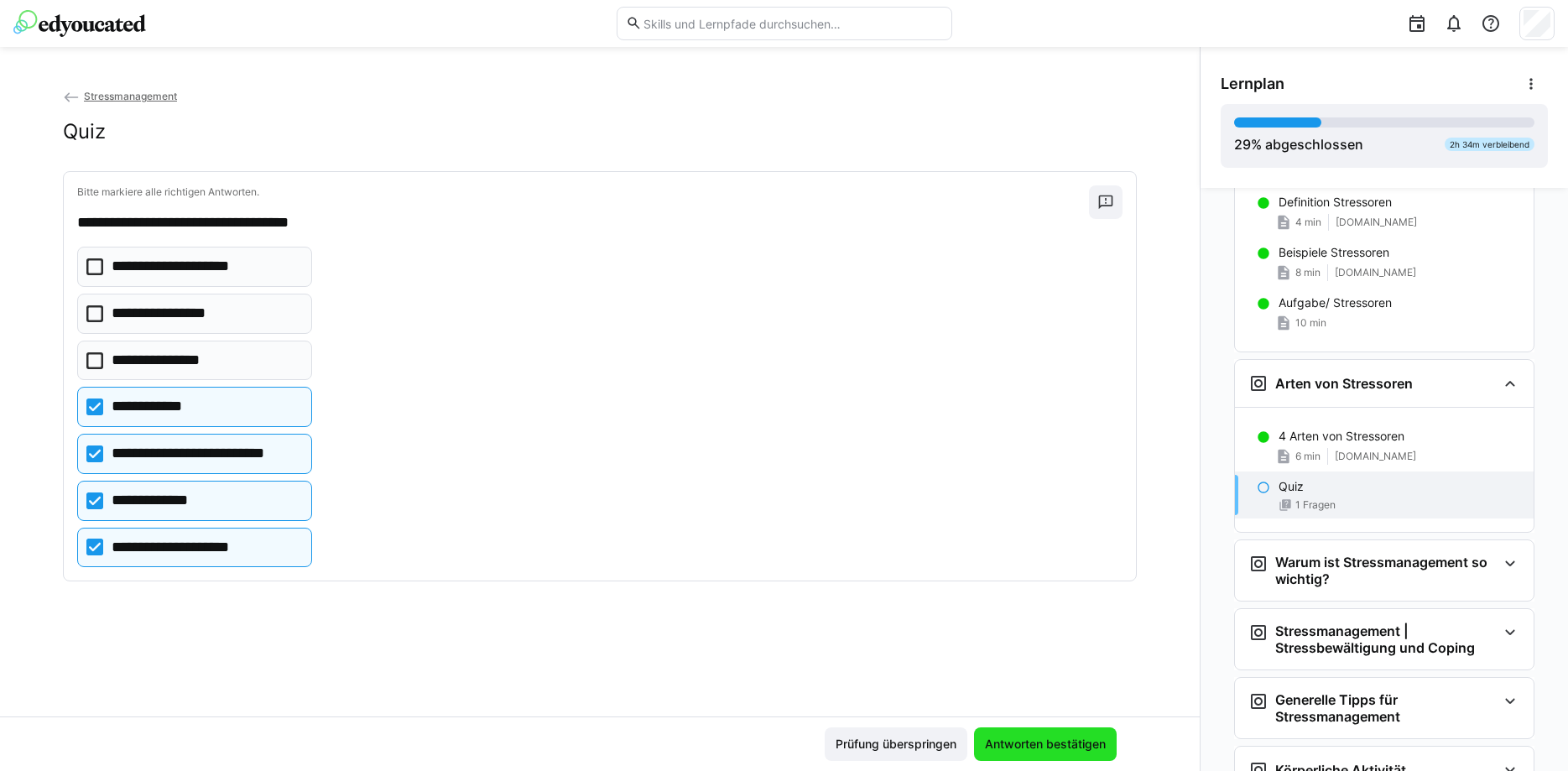
click at [1056, 739] on span "Antworten bestätigen" at bounding box center [1045, 744] width 126 height 17
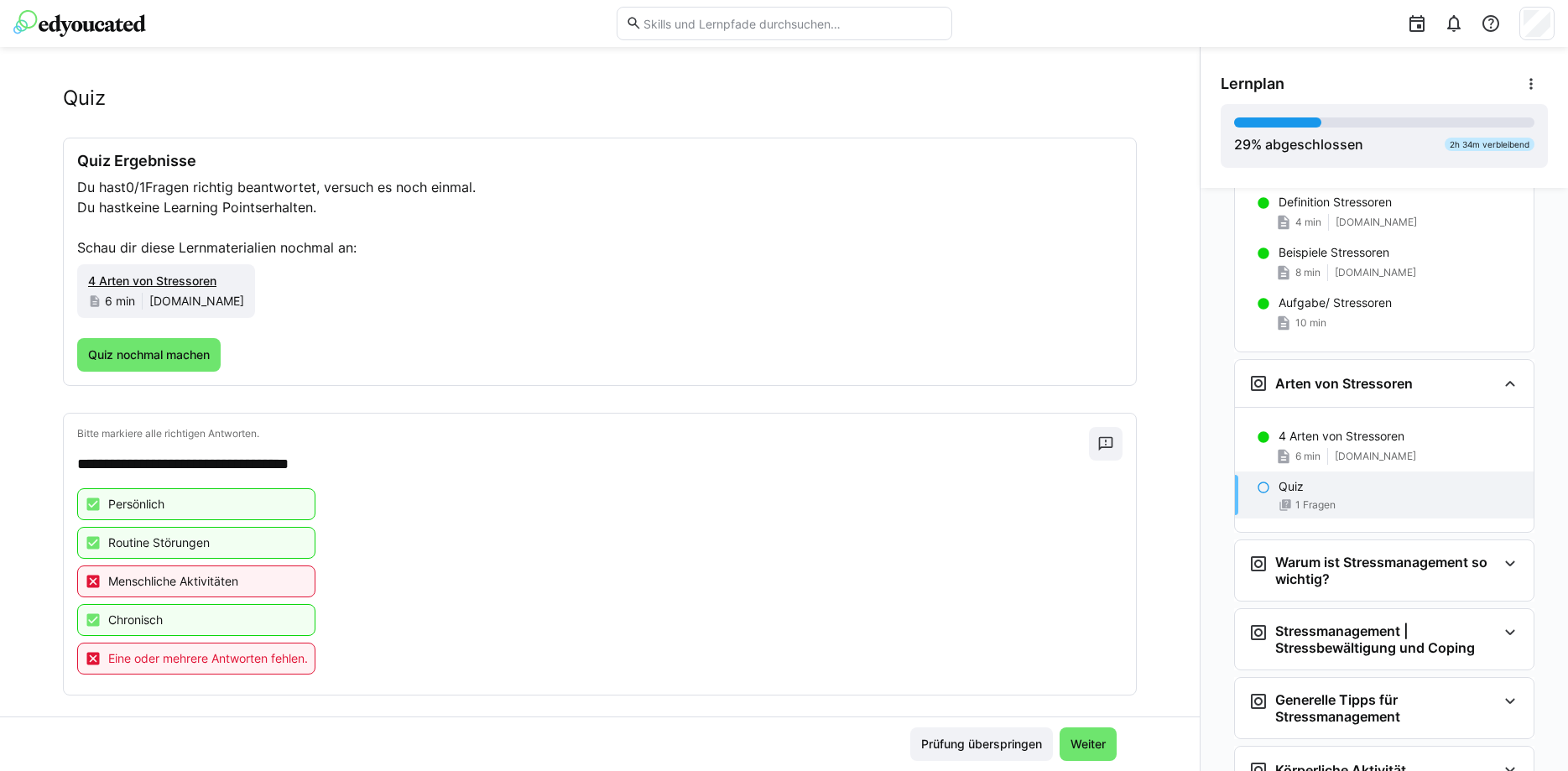
scroll to position [54, 0]
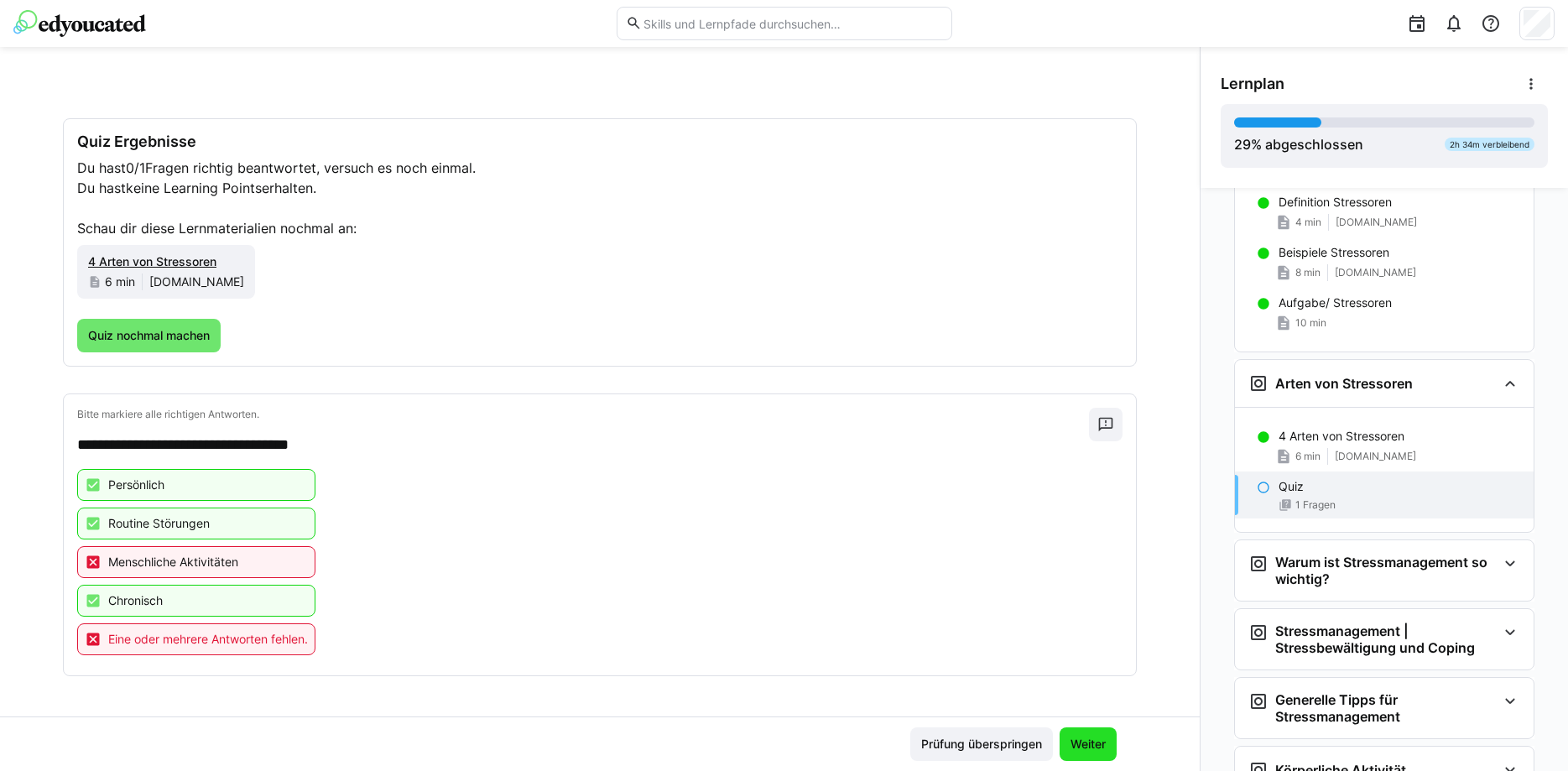
click at [1081, 747] on span "Weiter" at bounding box center [1088, 744] width 41 height 17
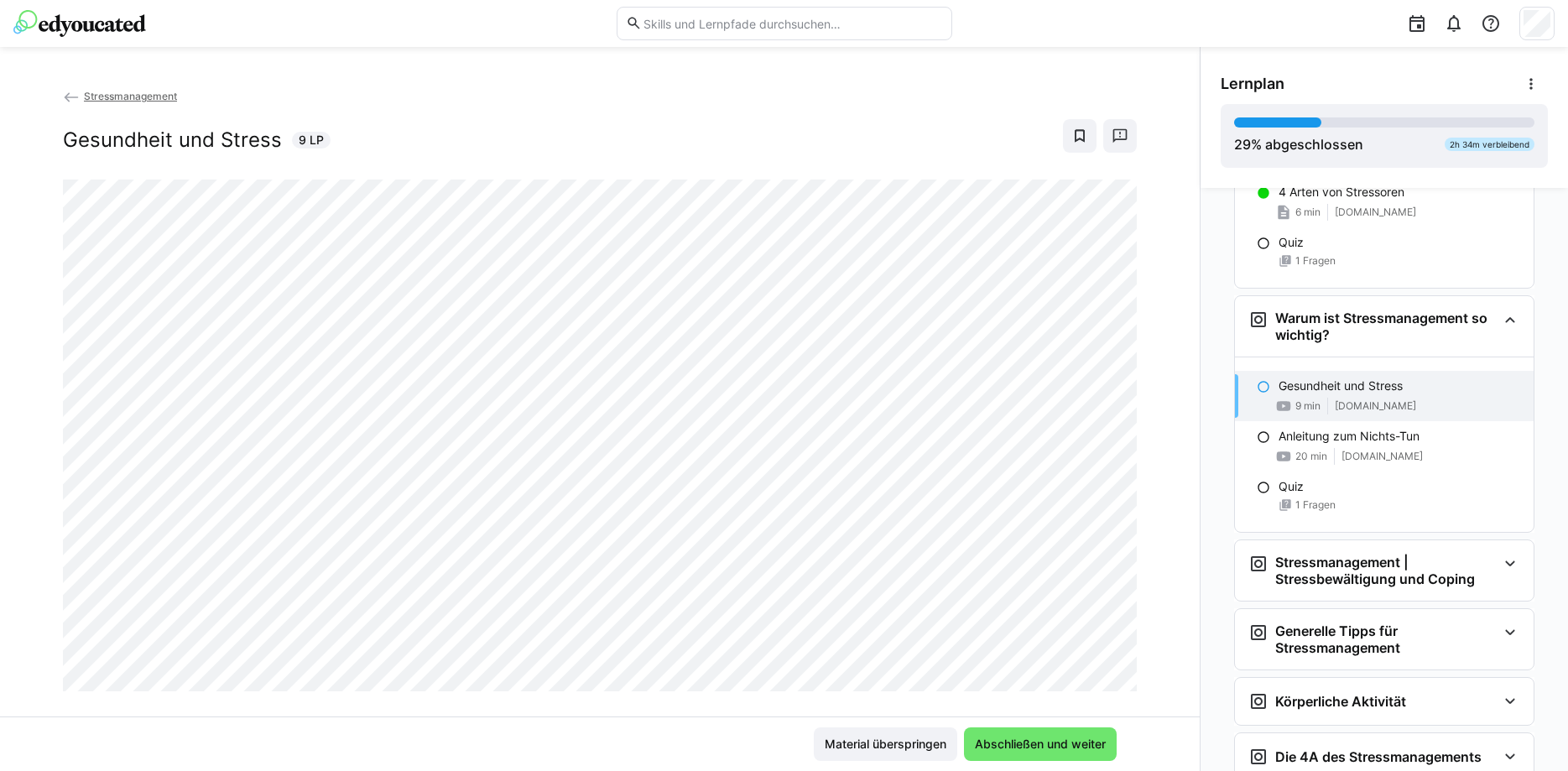
scroll to position [1170, 0]
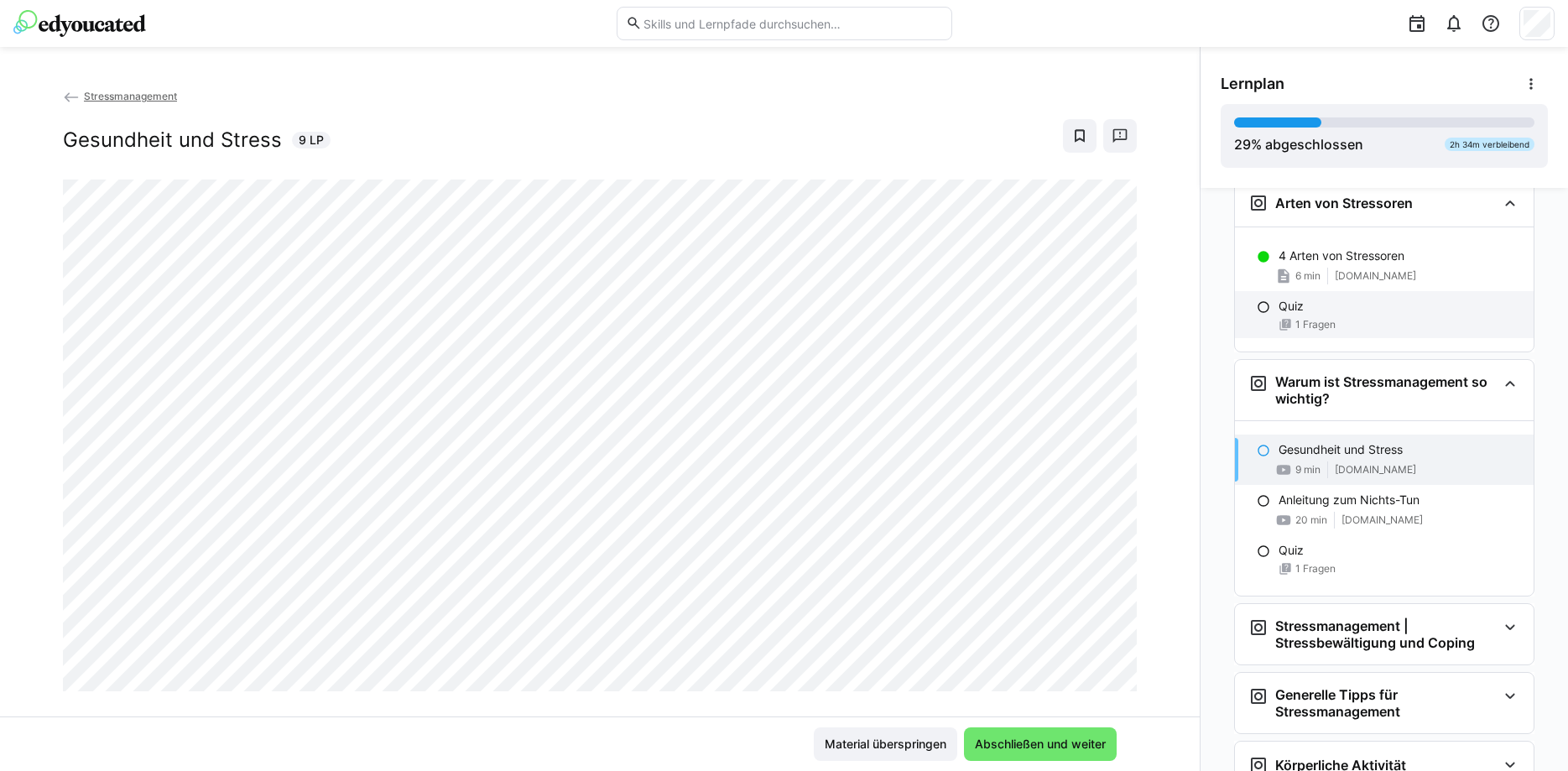
click at [1337, 315] on div "Quiz 1 Fragen" at bounding box center [1384, 314] width 298 height 47
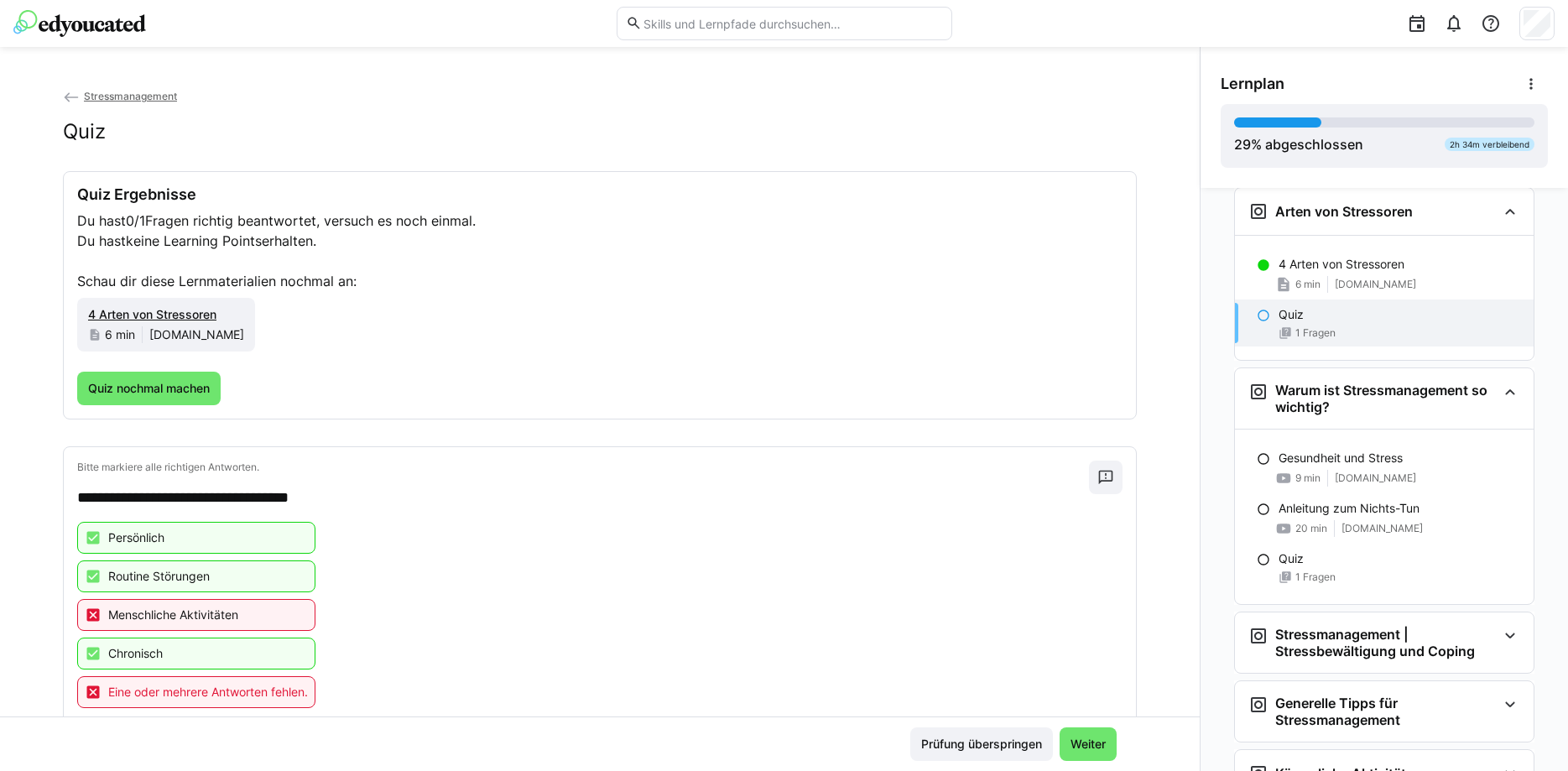
scroll to position [1161, 0]
click at [176, 384] on span "Quiz nochmal machen" at bounding box center [148, 388] width 126 height 17
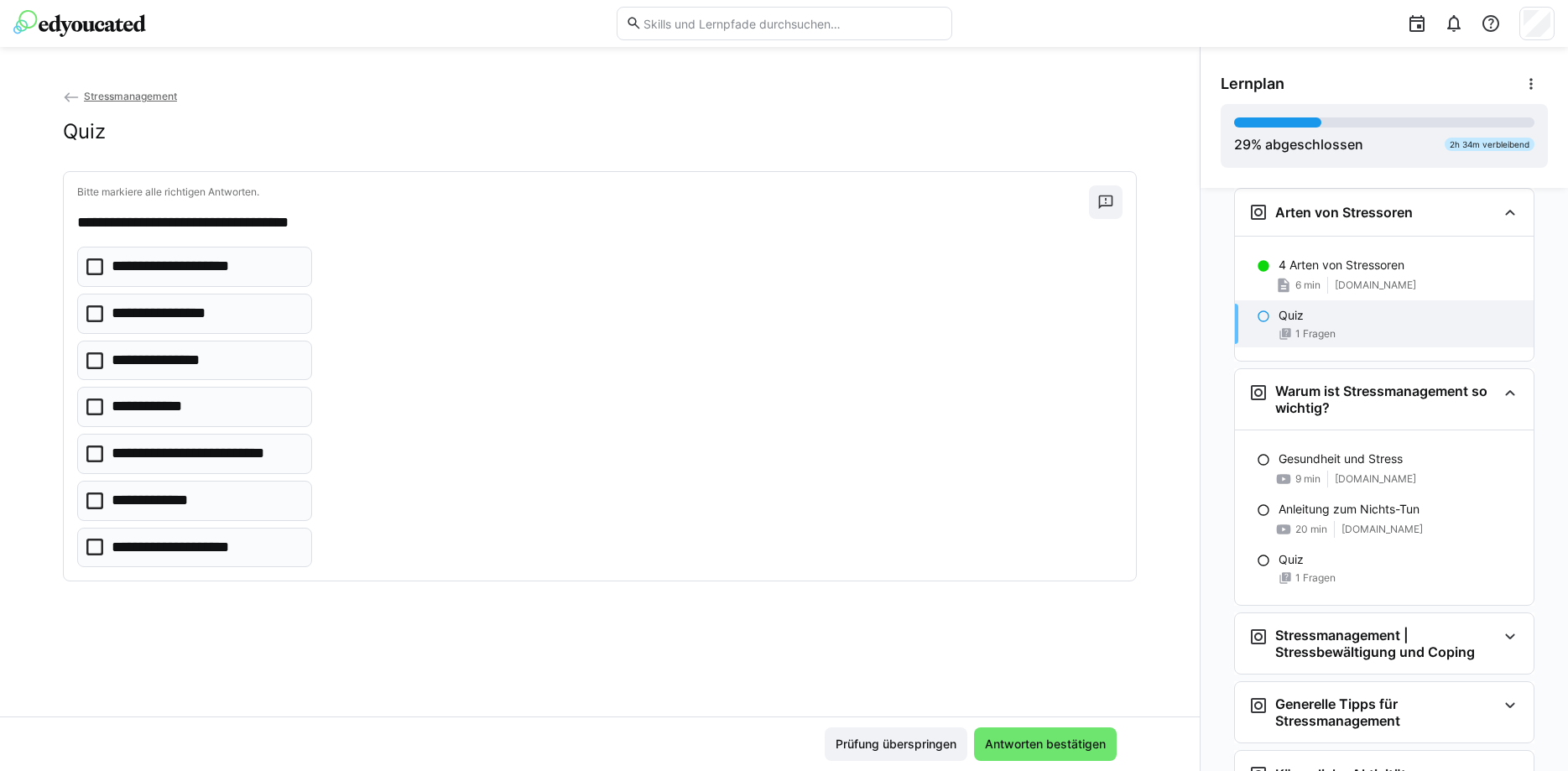
click at [94, 504] on icon at bounding box center [94, 500] width 17 height 17
click at [90, 542] on icon at bounding box center [94, 547] width 17 height 17
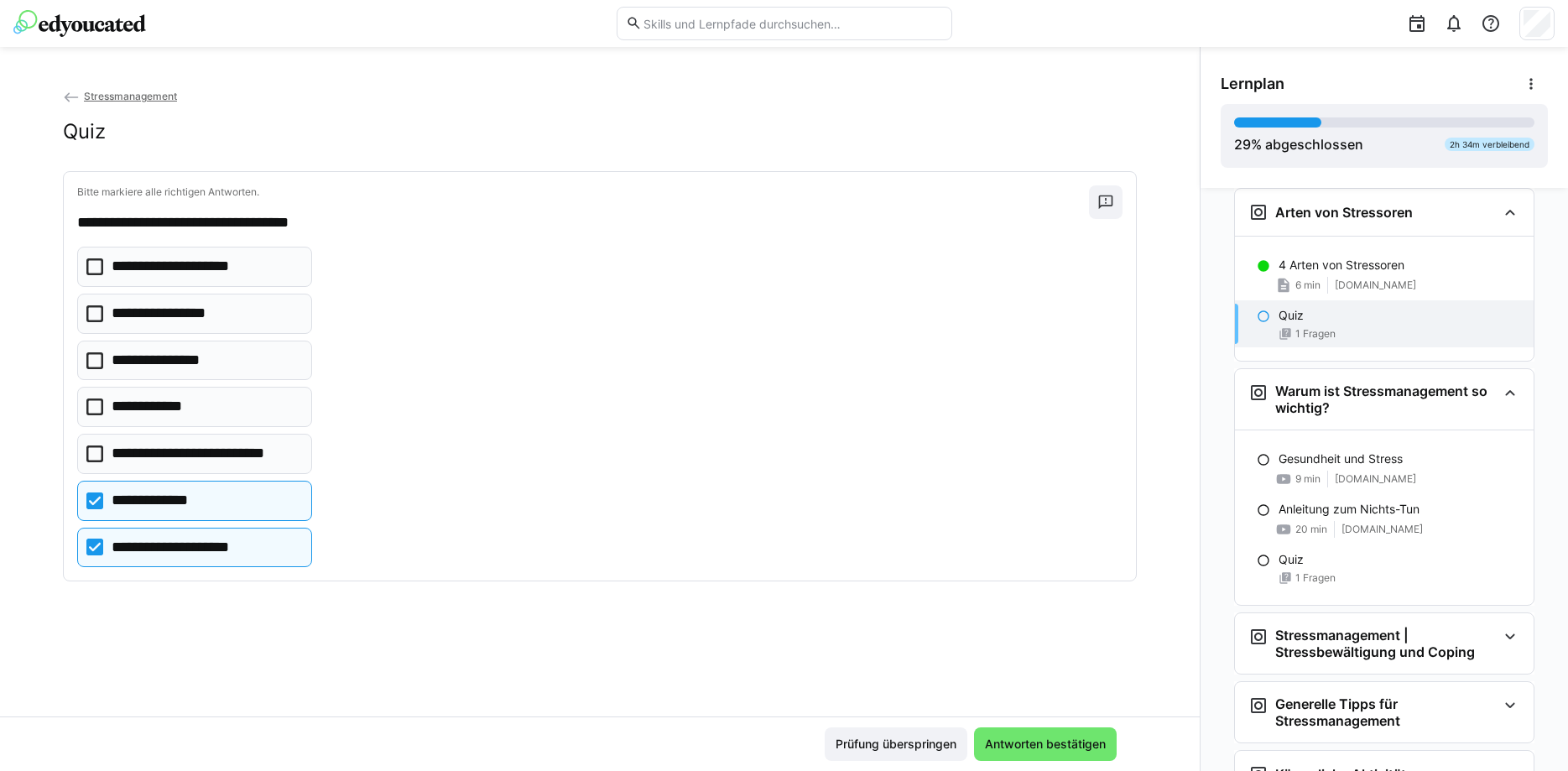
click at [93, 402] on icon at bounding box center [94, 407] width 17 height 17
click at [110, 260] on eds-checkbox "**********" at bounding box center [195, 267] width 235 height 41
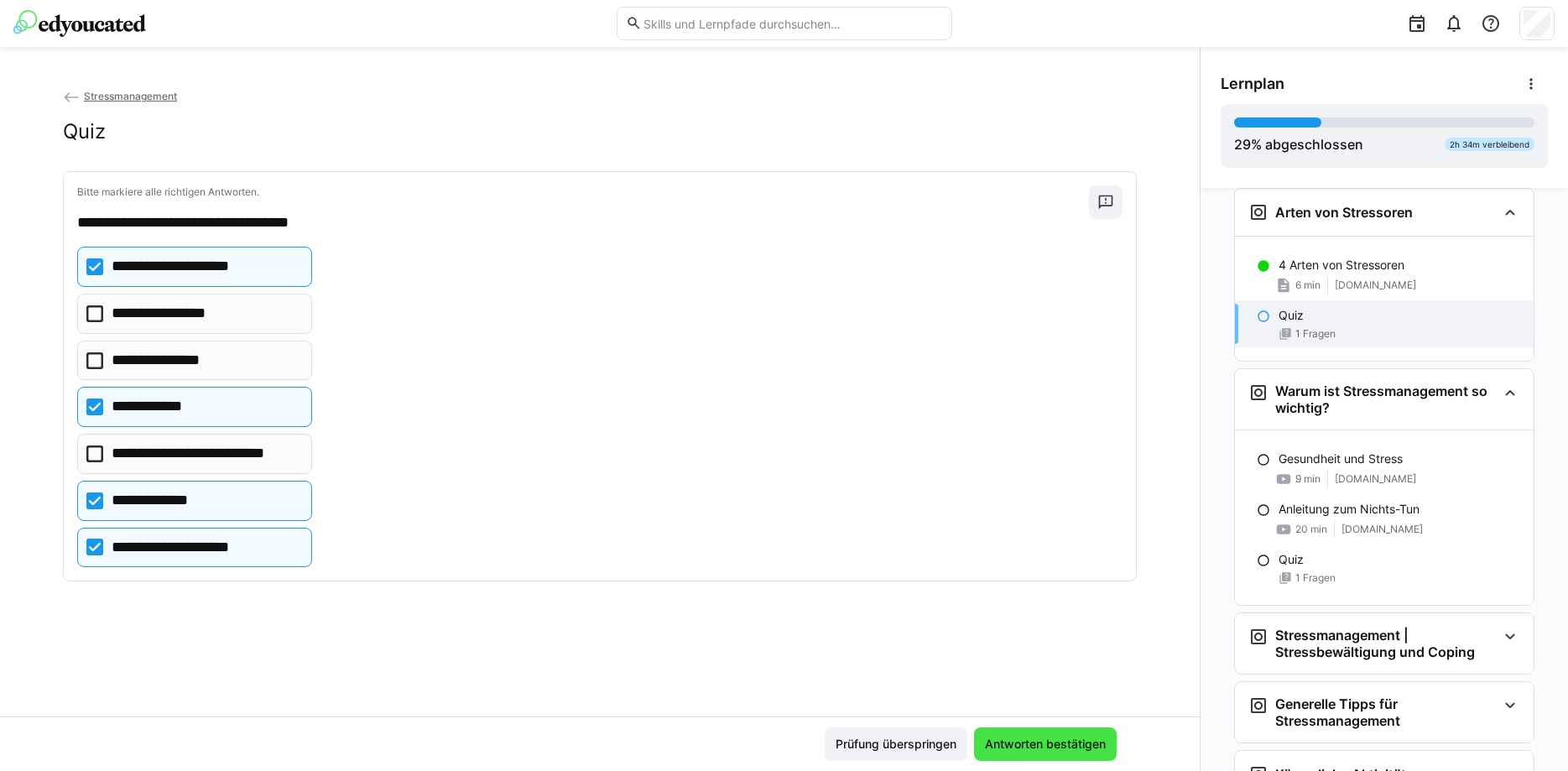
click at [1015, 740] on span "Antworten bestätigen" at bounding box center [1045, 744] width 126 height 17
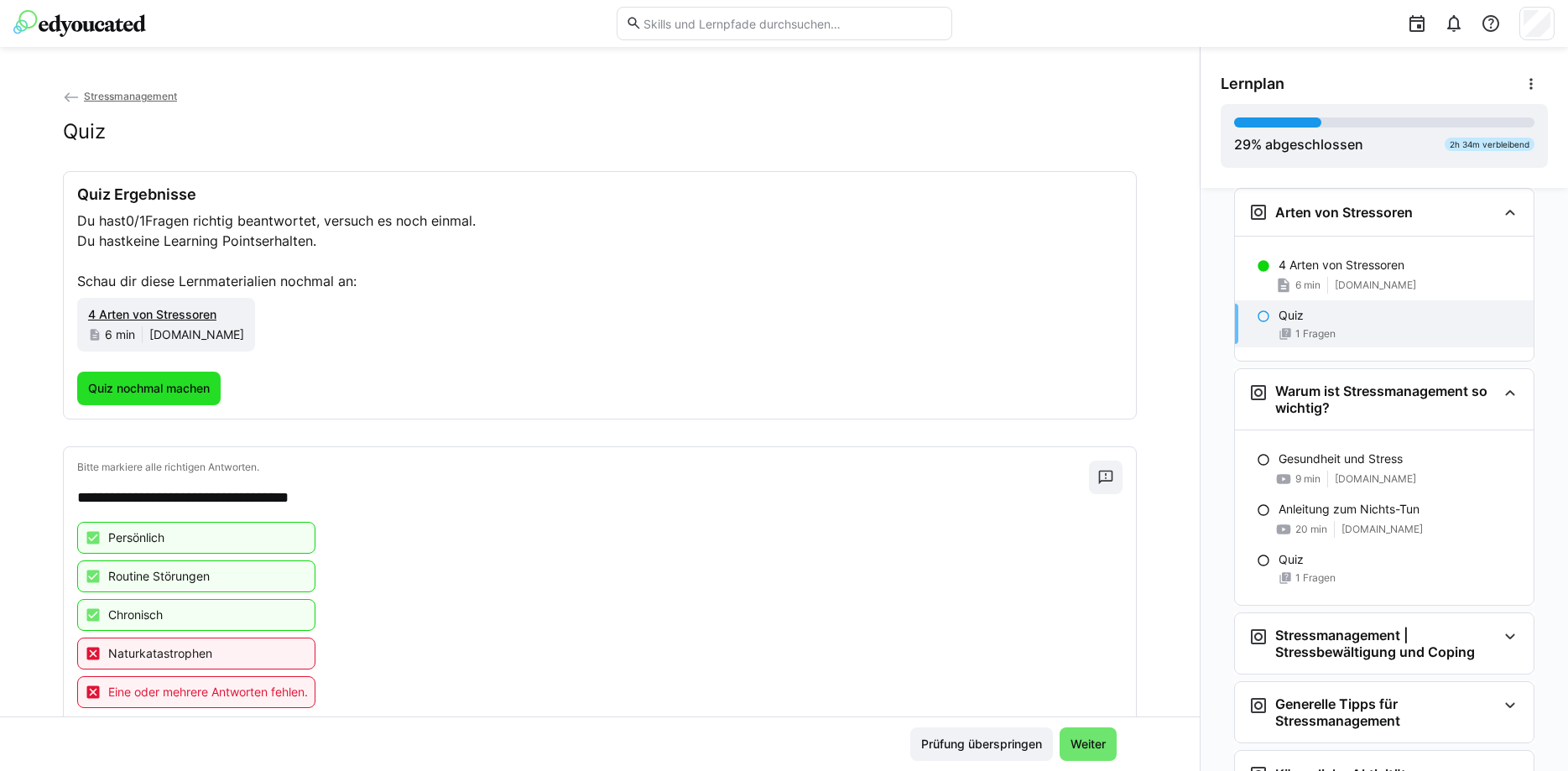
click at [155, 384] on span "Quiz nochmal machen" at bounding box center [148, 388] width 126 height 17
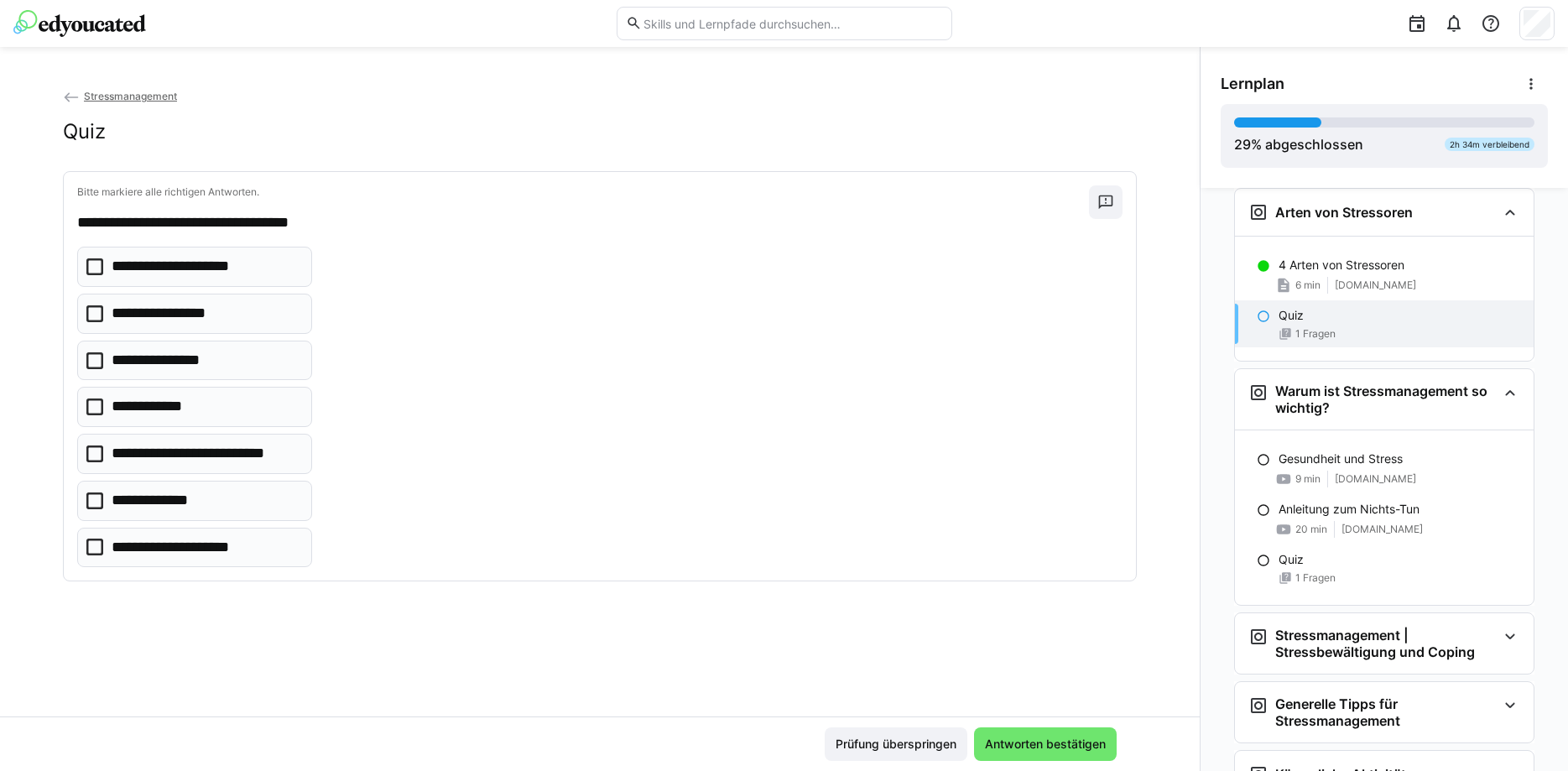
drag, startPoint x: 101, startPoint y: 505, endPoint x: 75, endPoint y: 537, distance: 41.2
click at [99, 505] on icon at bounding box center [94, 500] width 17 height 17
click at [91, 548] on icon at bounding box center [94, 547] width 17 height 17
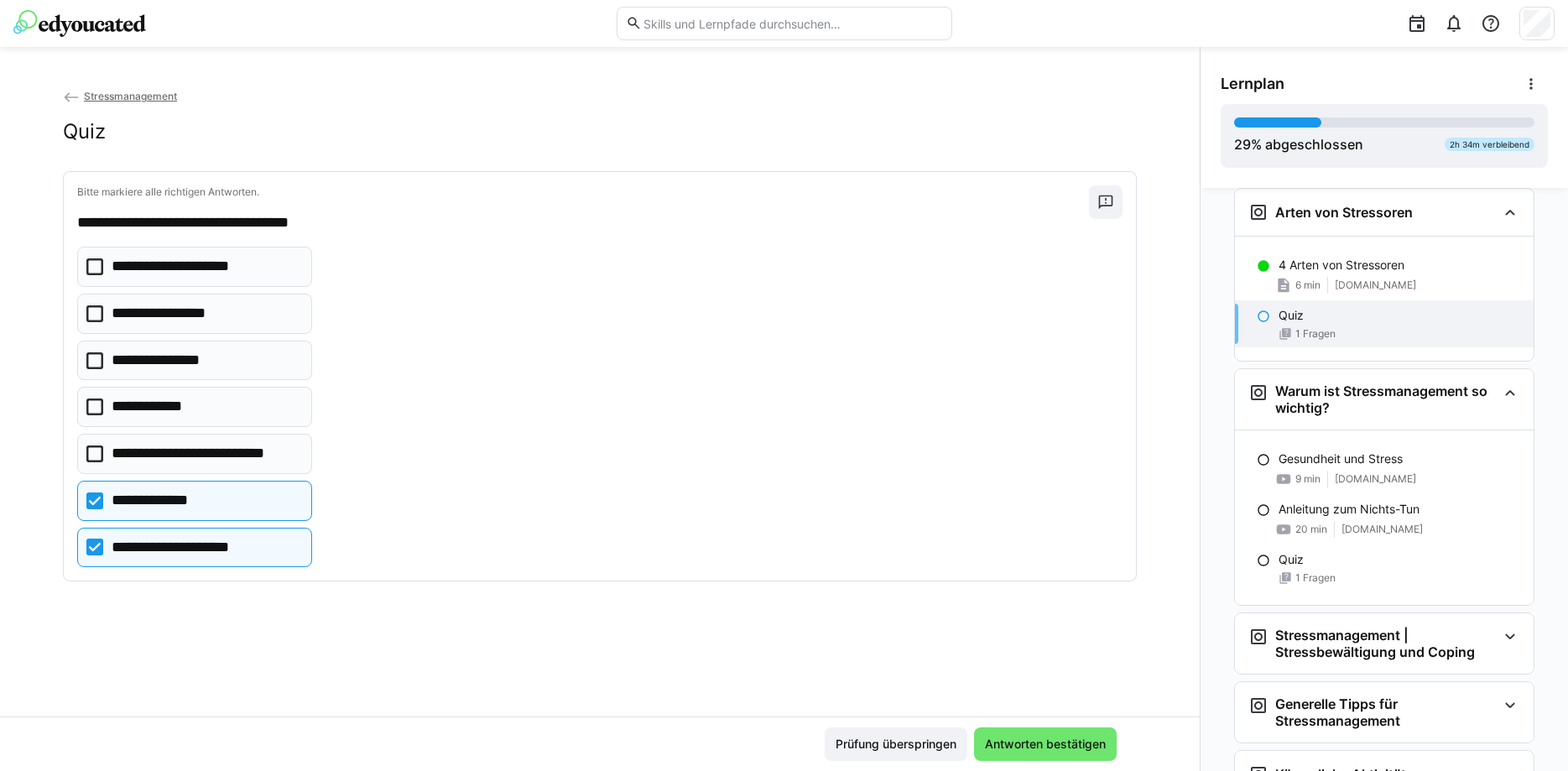
click at [88, 410] on icon at bounding box center [94, 407] width 17 height 17
click at [103, 355] on eds-checkbox "**********" at bounding box center [195, 361] width 235 height 41
click at [1050, 740] on span "Antworten bestätigen" at bounding box center [1045, 744] width 126 height 17
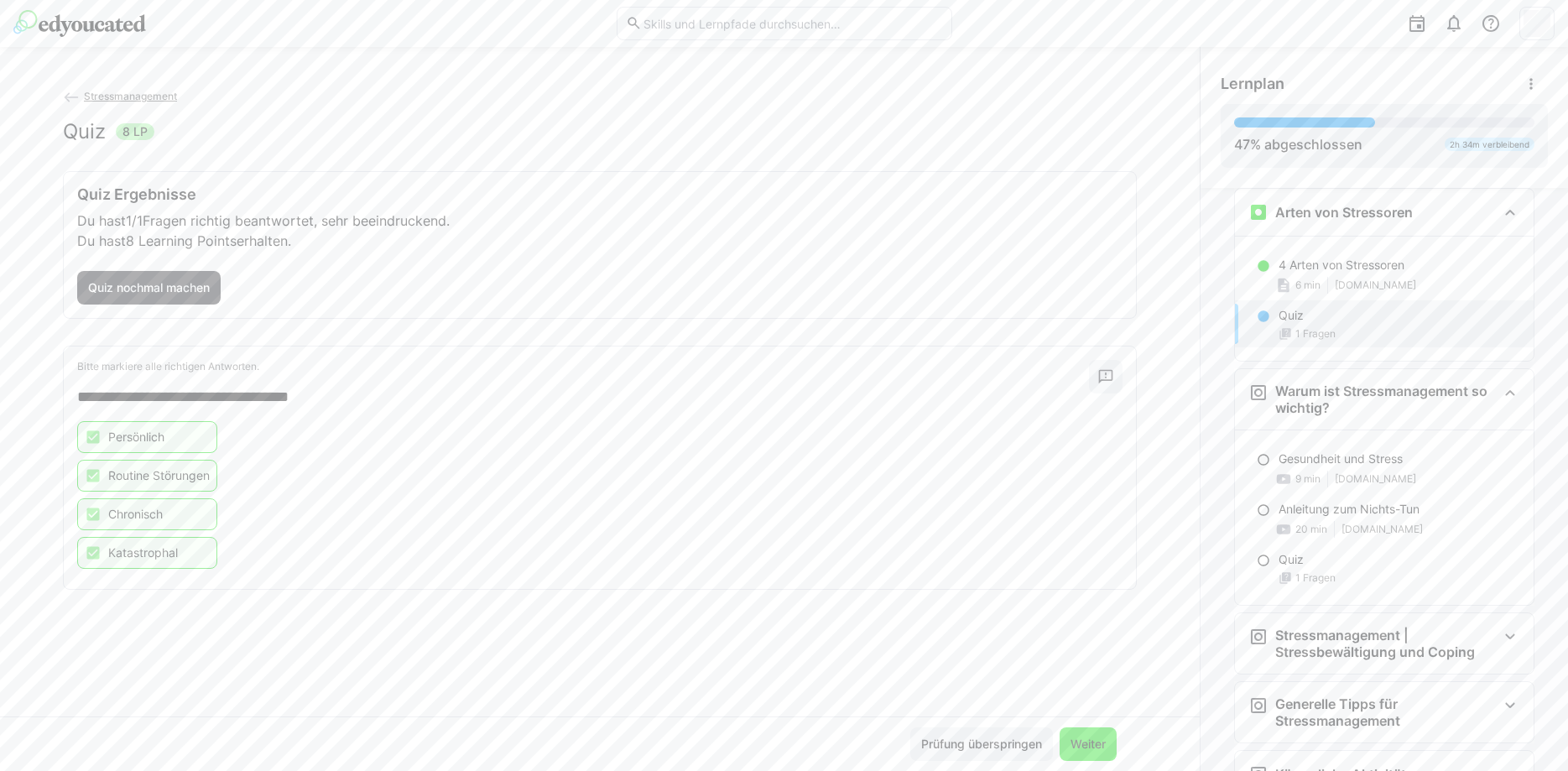
click at [1081, 745] on span "Weiter" at bounding box center [1088, 744] width 41 height 17
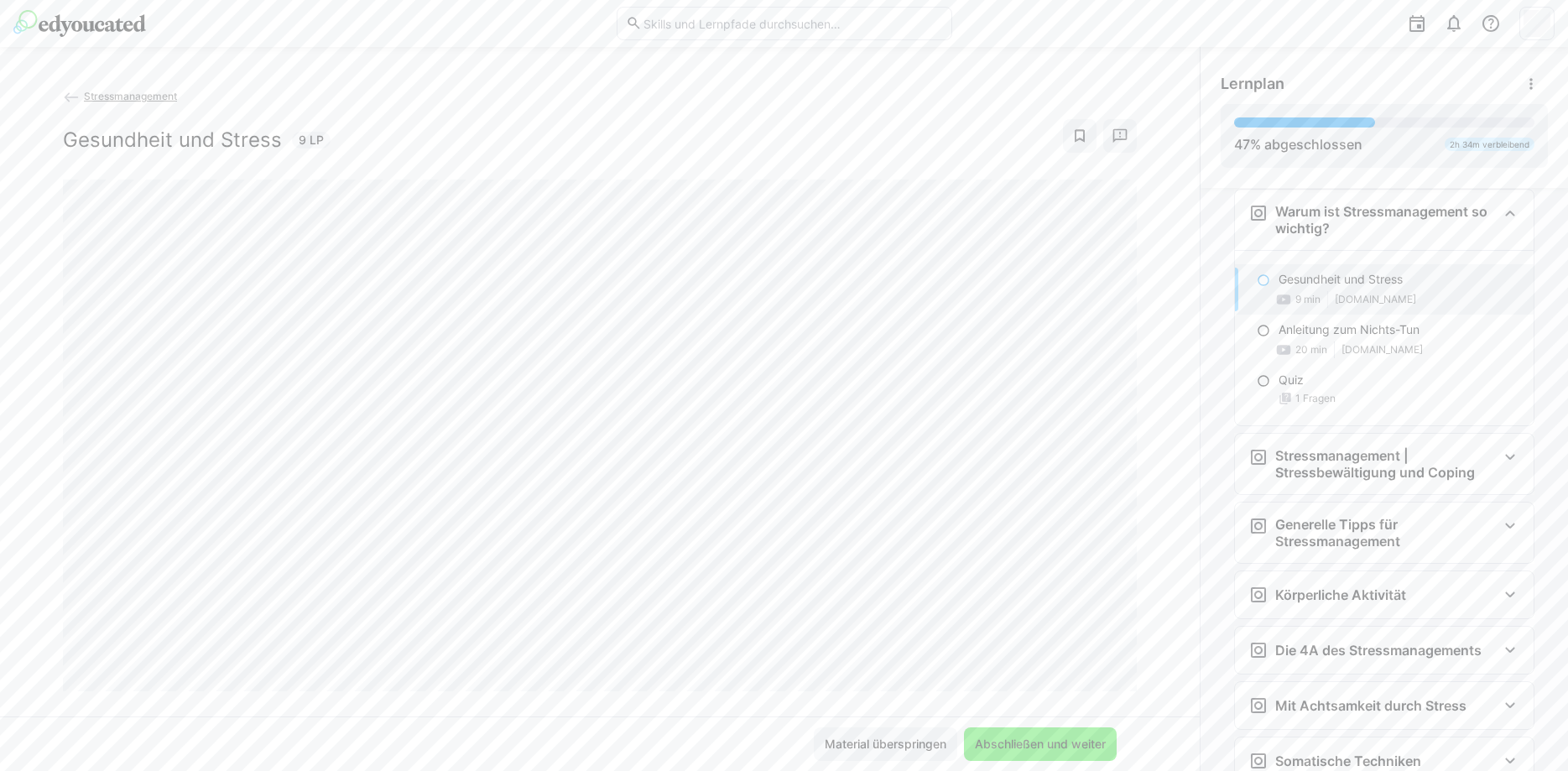
scroll to position [1341, 0]
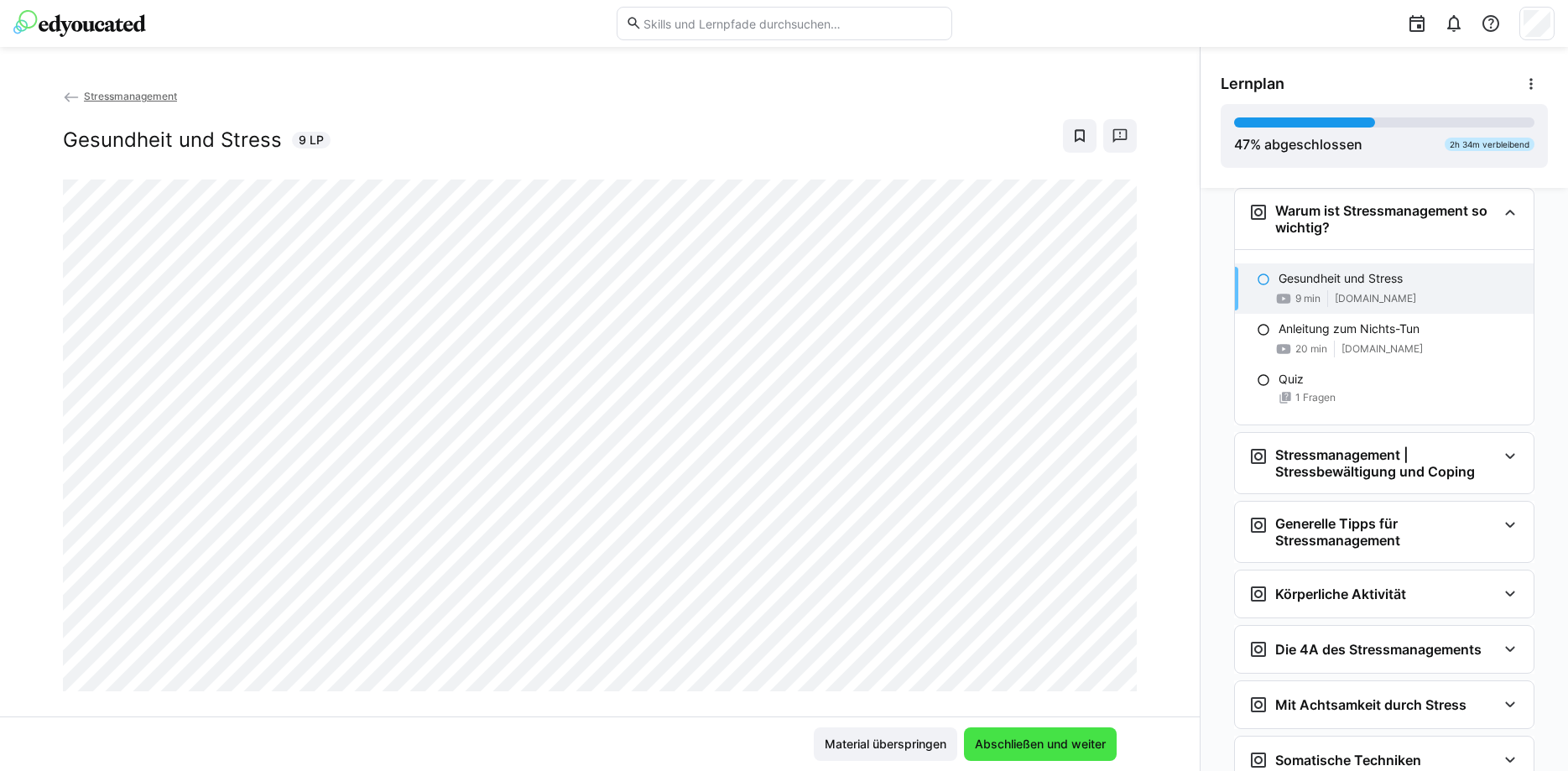
click at [1006, 740] on span "Abschließen und weiter" at bounding box center [1040, 744] width 136 height 17
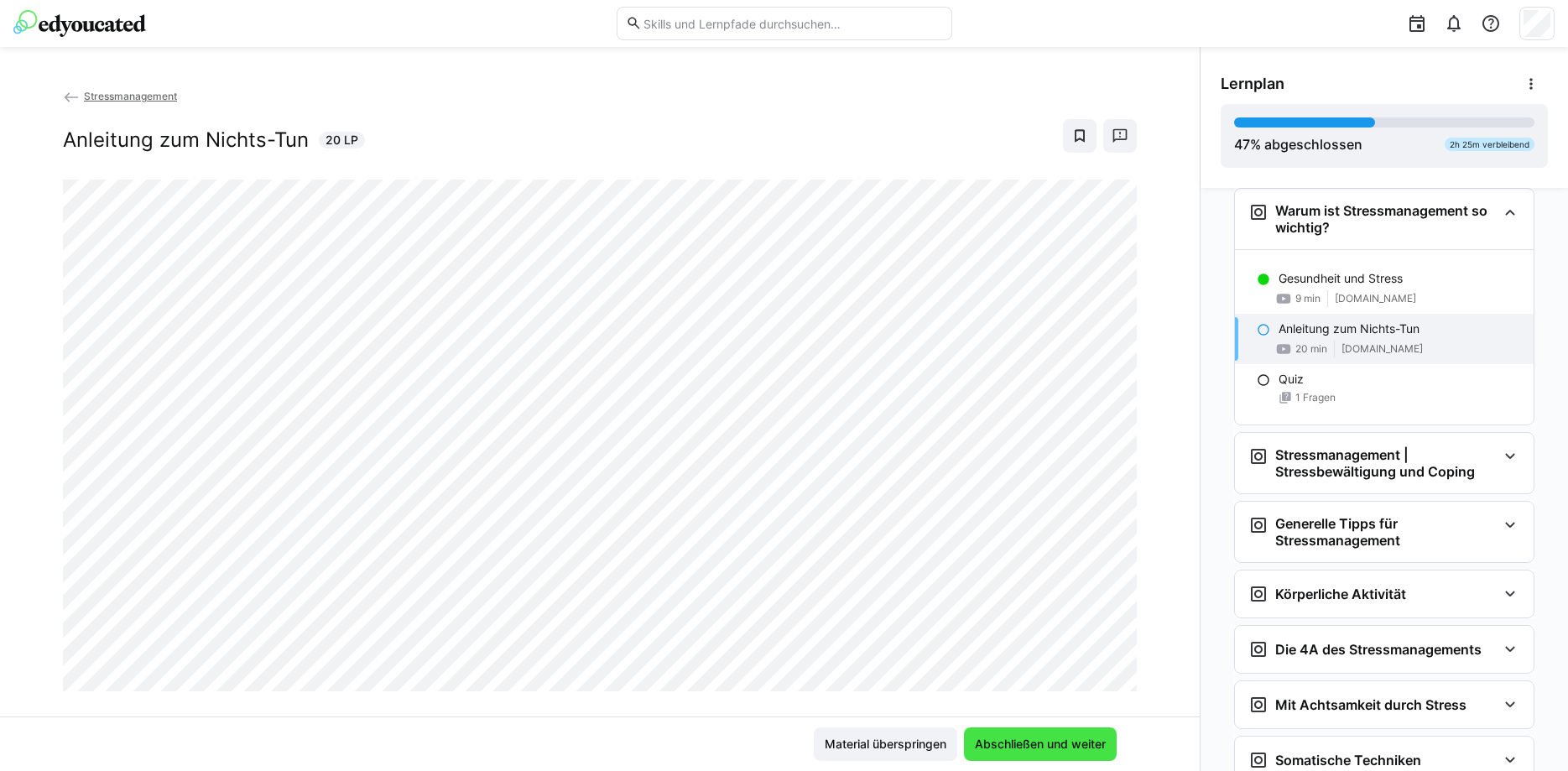
click at [1010, 744] on span "Abschließen und weiter" at bounding box center [1040, 744] width 136 height 17
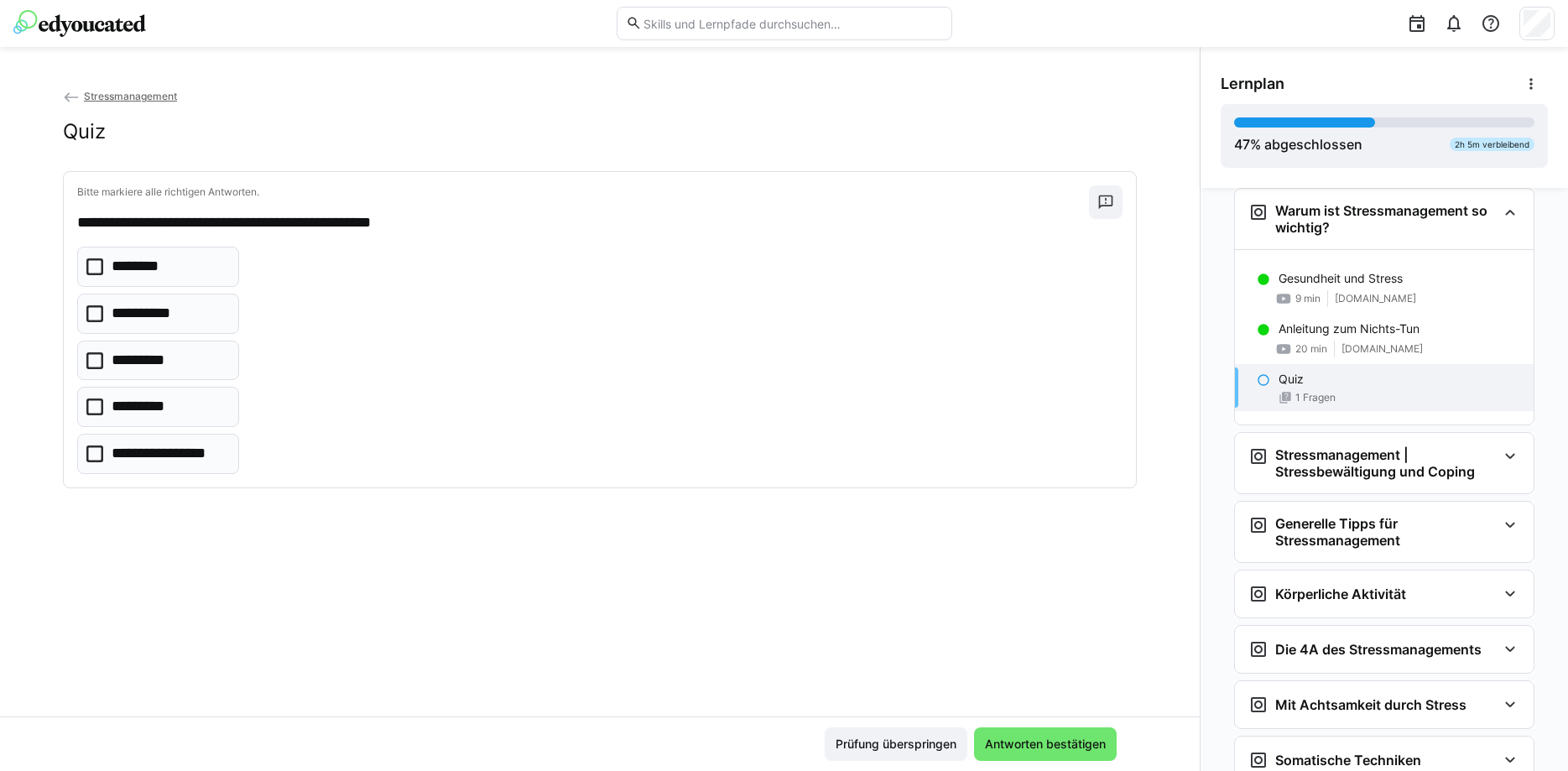
click at [94, 272] on icon at bounding box center [94, 267] width 17 height 17
click at [97, 357] on icon at bounding box center [94, 360] width 17 height 17
drag, startPoint x: 100, startPoint y: 406, endPoint x: 99, endPoint y: 424, distance: 18.0
click at [99, 406] on icon at bounding box center [94, 407] width 17 height 17
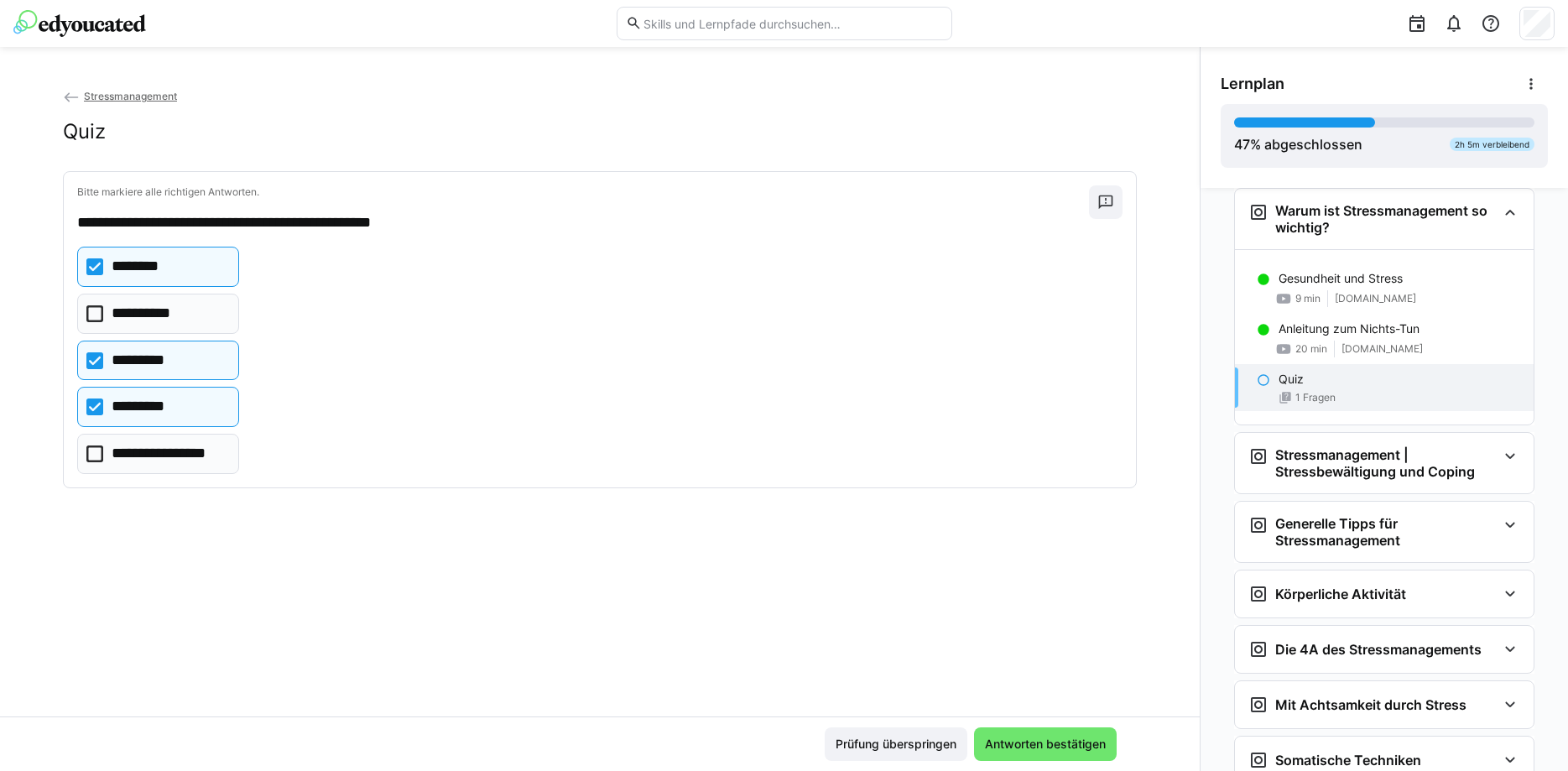
click at [104, 454] on eds-checkbox "**********" at bounding box center [158, 454] width 162 height 41
click at [991, 742] on span "Antworten bestätigen" at bounding box center [1045, 744] width 126 height 17
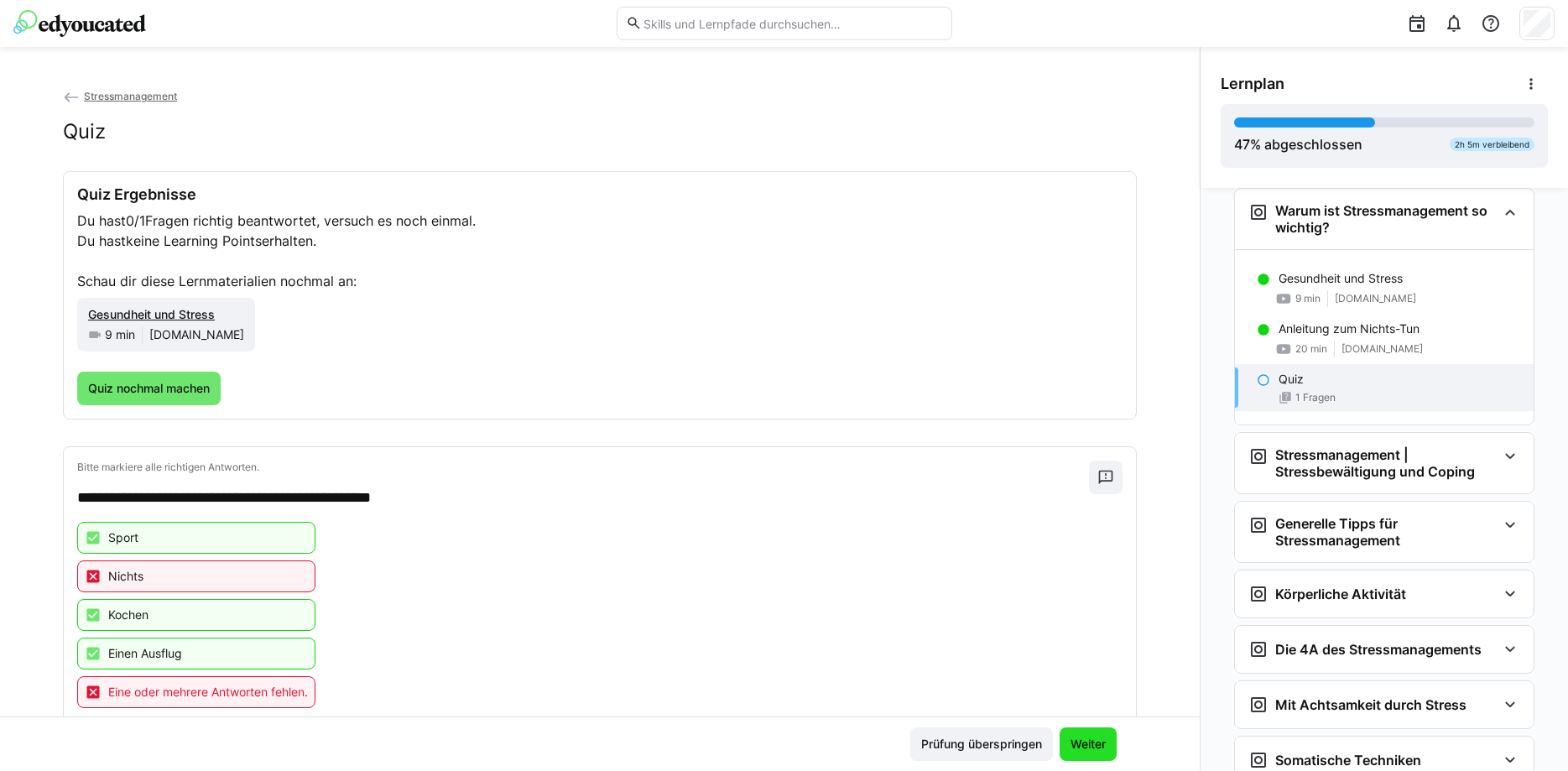
click at [1098, 746] on span "Weiter" at bounding box center [1088, 744] width 41 height 17
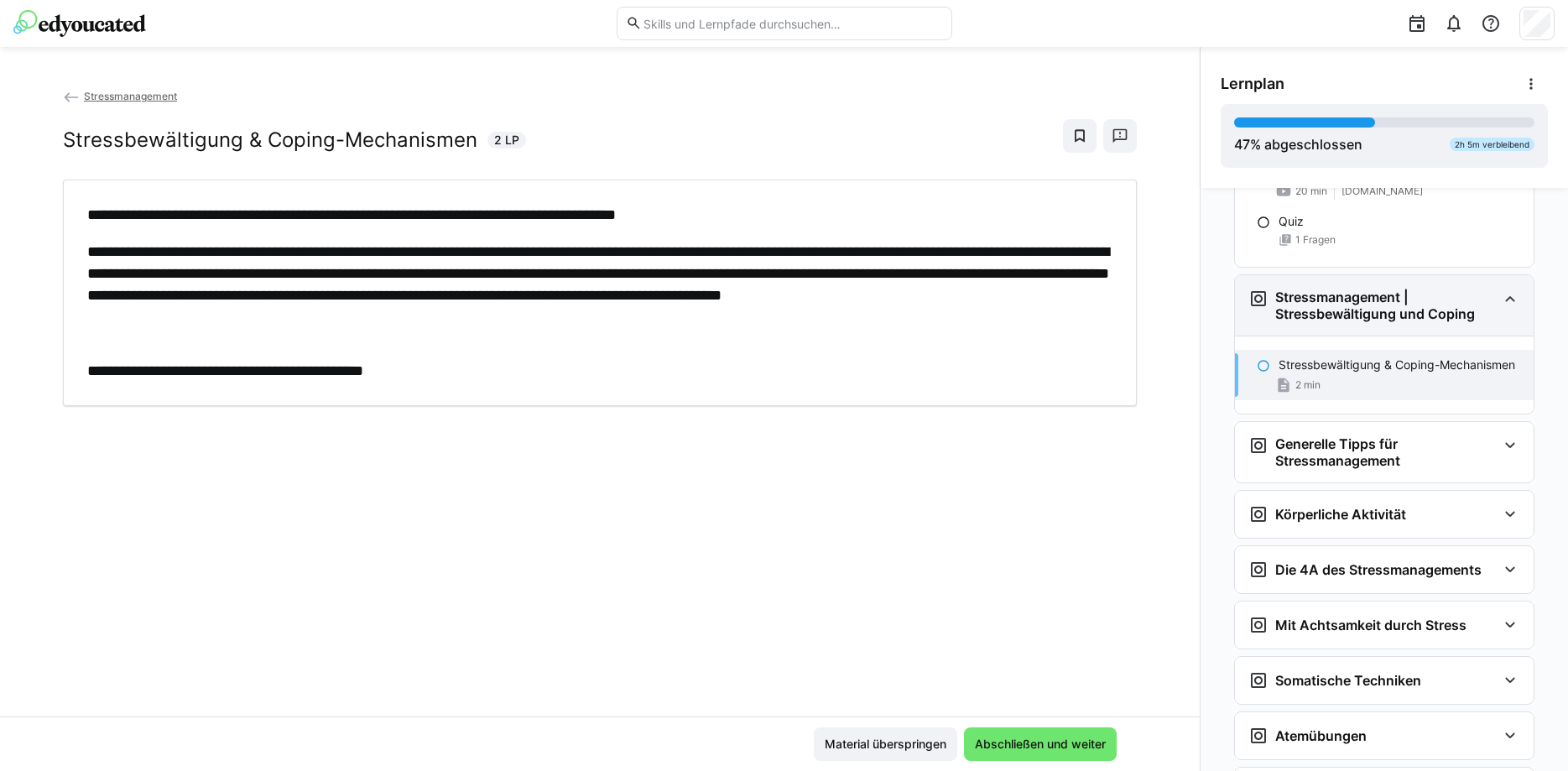
scroll to position [1415, 0]
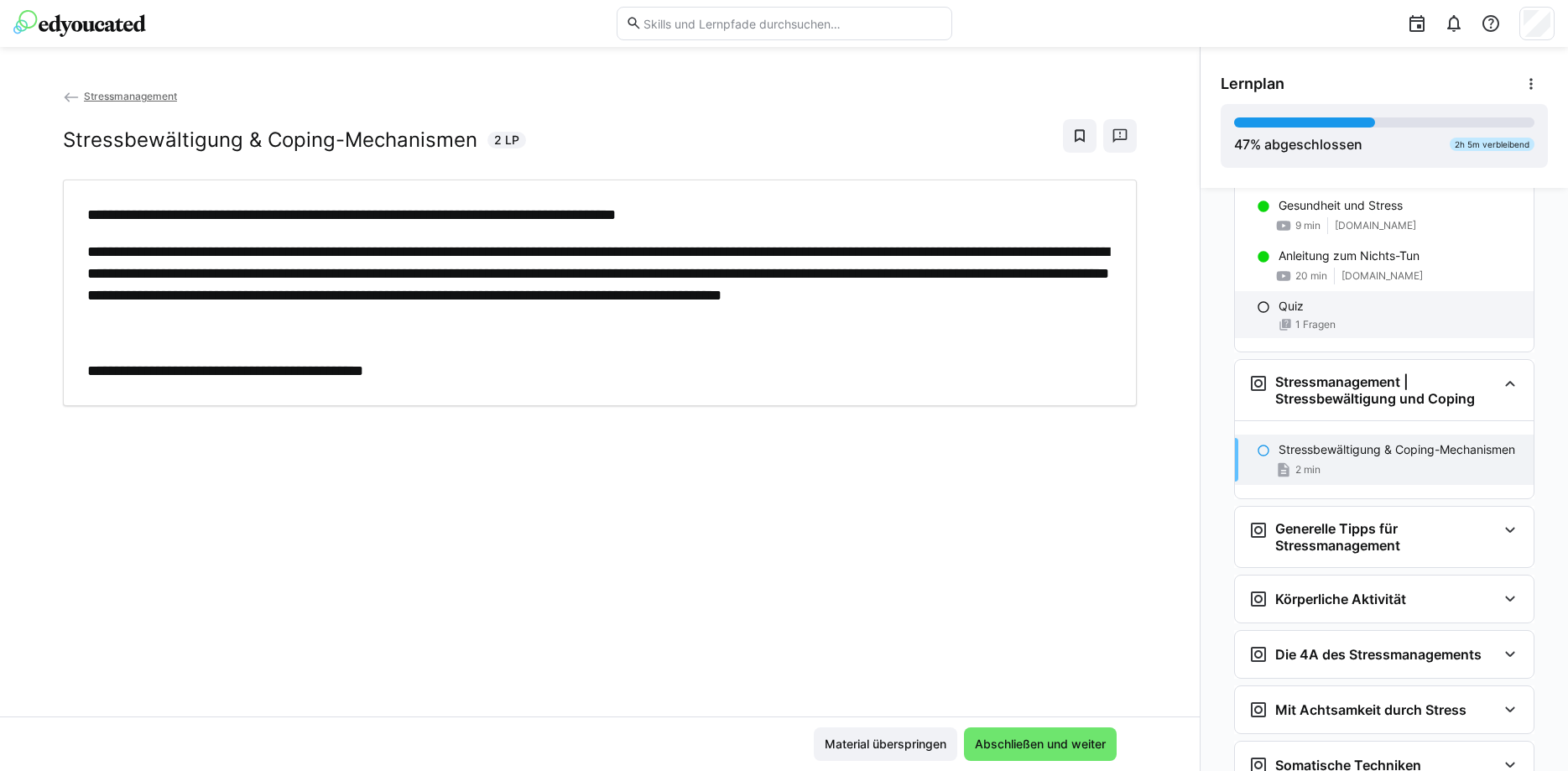
click at [1361, 316] on div "Quiz 1 Fragen" at bounding box center [1384, 314] width 298 height 47
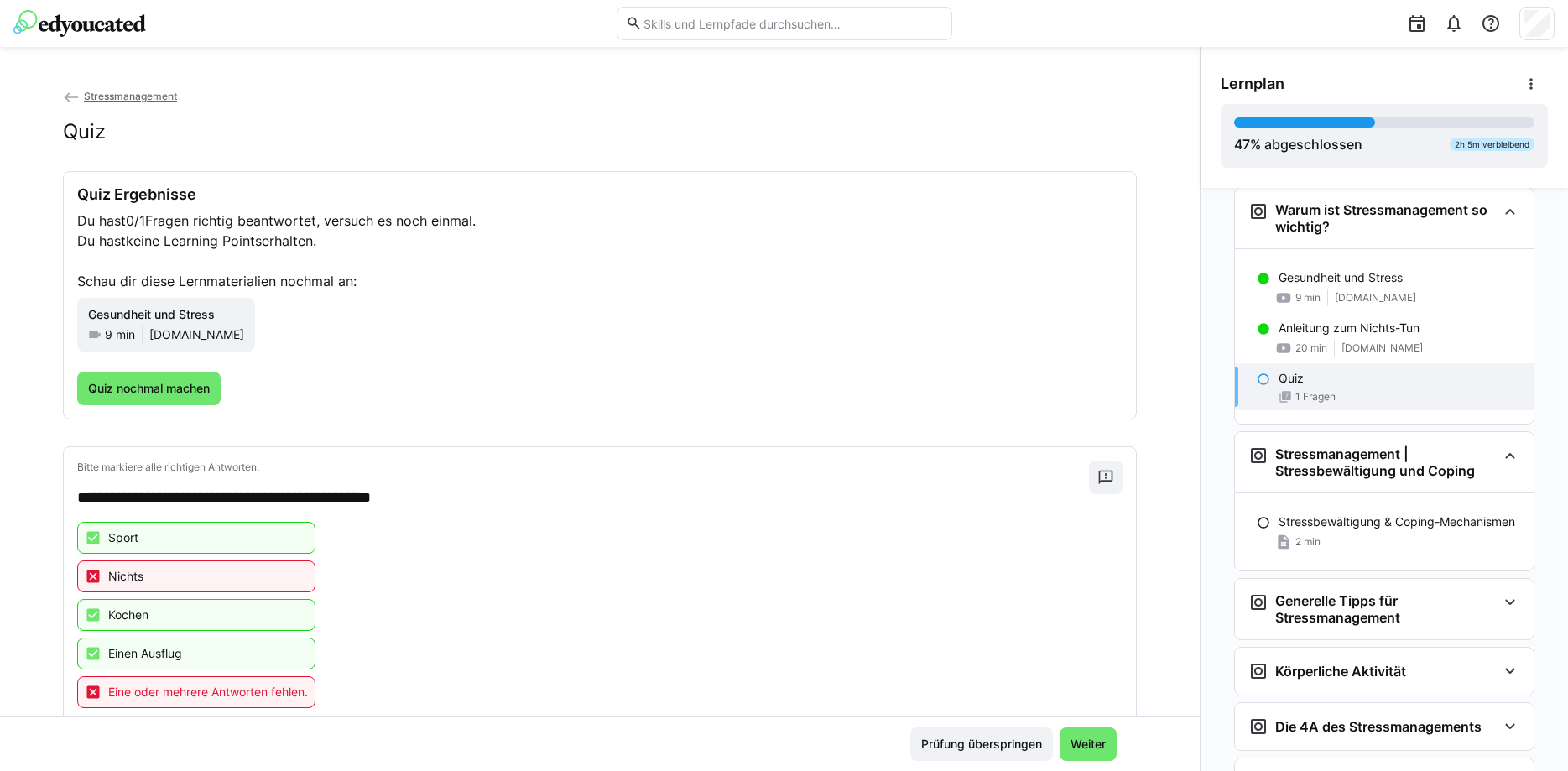
scroll to position [1341, 0]
click at [137, 383] on span "Quiz nochmal machen" at bounding box center [148, 388] width 126 height 17
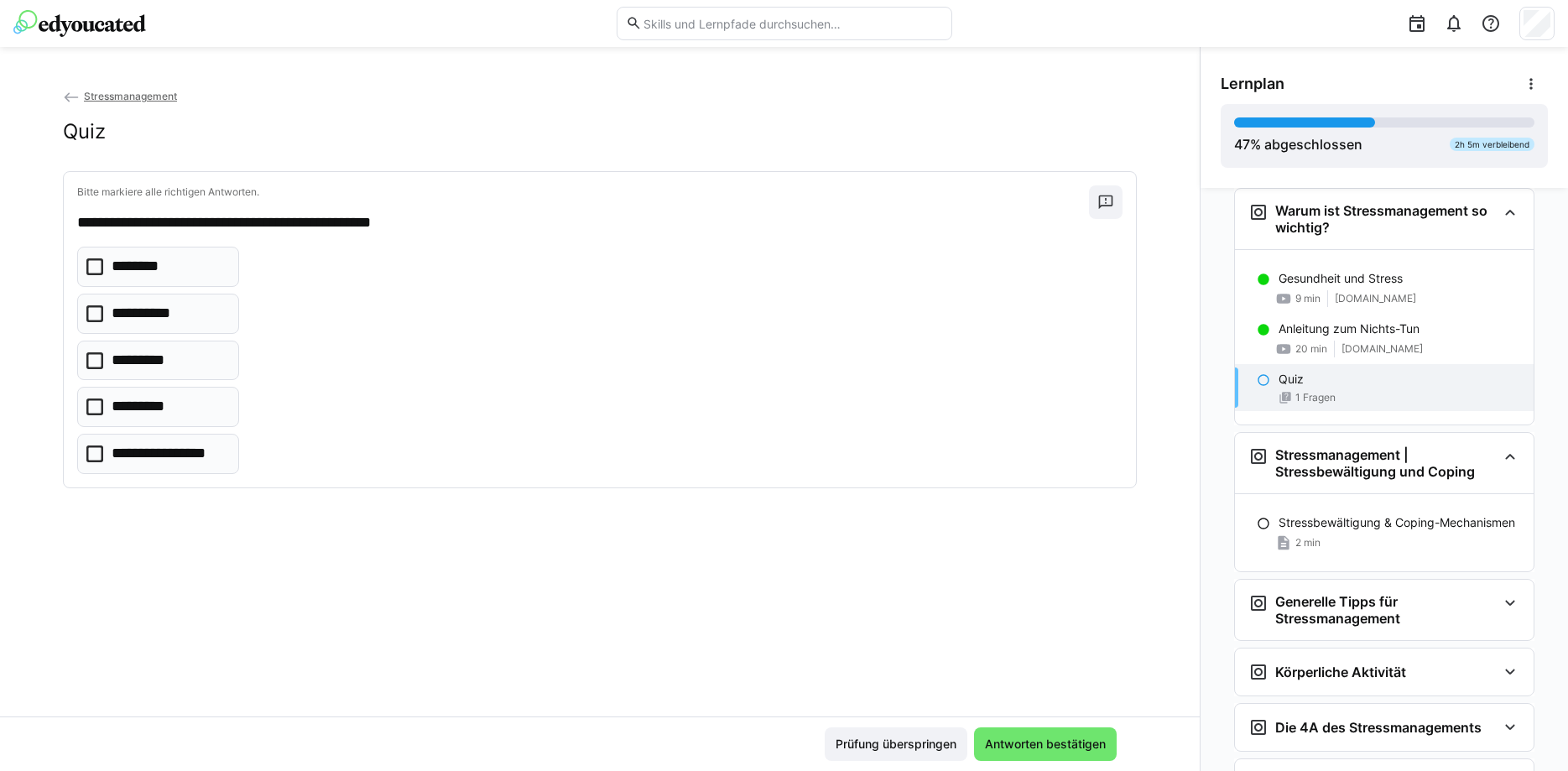
click at [140, 270] on p "********" at bounding box center [140, 267] width 58 height 22
click at [123, 312] on p "**********" at bounding box center [152, 314] width 83 height 22
click at [130, 401] on p "*********" at bounding box center [147, 407] width 73 height 22
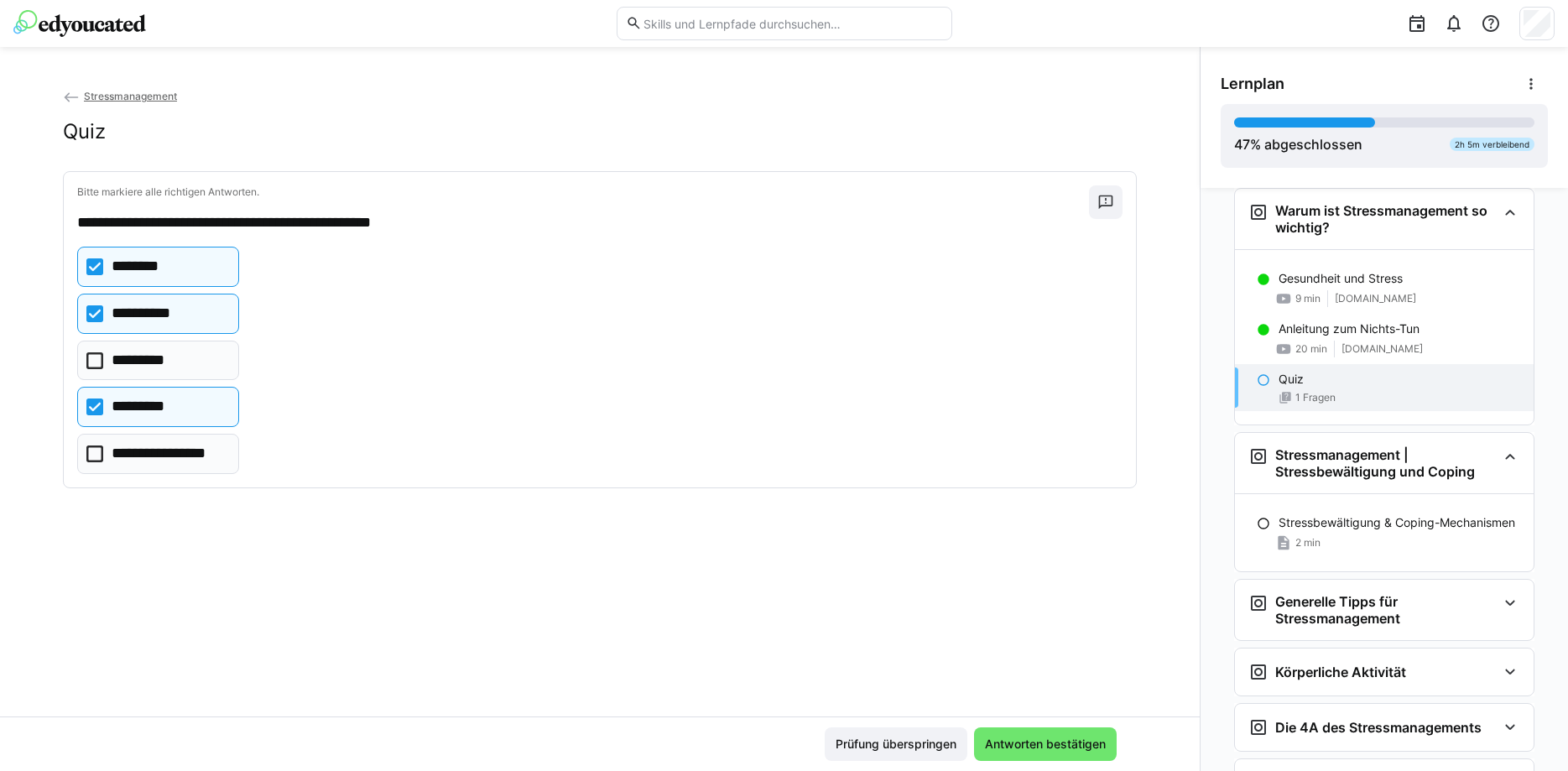
click at [134, 461] on p "**********" at bounding box center [169, 455] width 115 height 22
click at [1020, 744] on span "Antworten bestätigen" at bounding box center [1045, 744] width 126 height 17
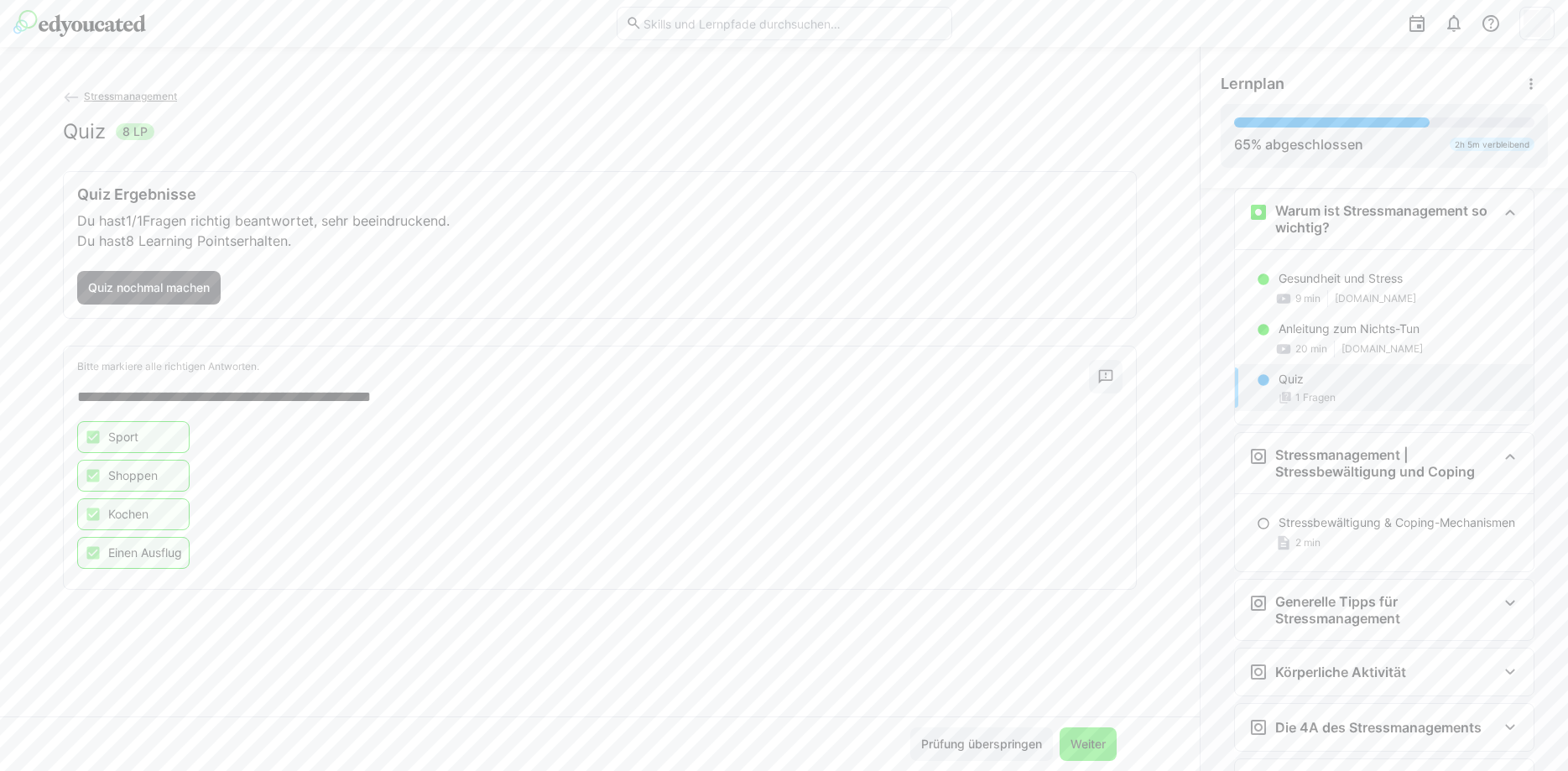
click at [1082, 746] on span "Weiter" at bounding box center [1088, 744] width 41 height 17
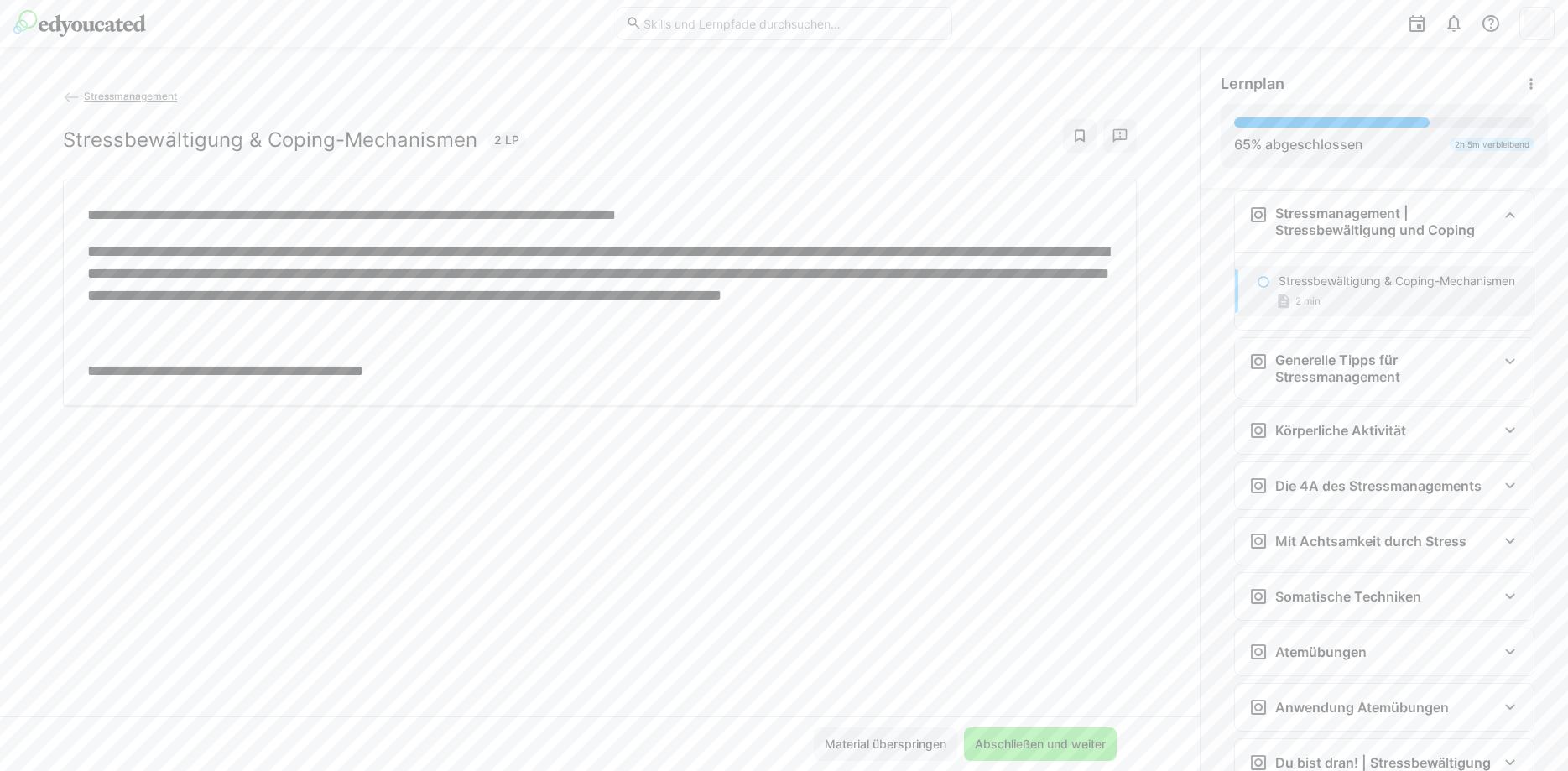
scroll to position [1586, 0]
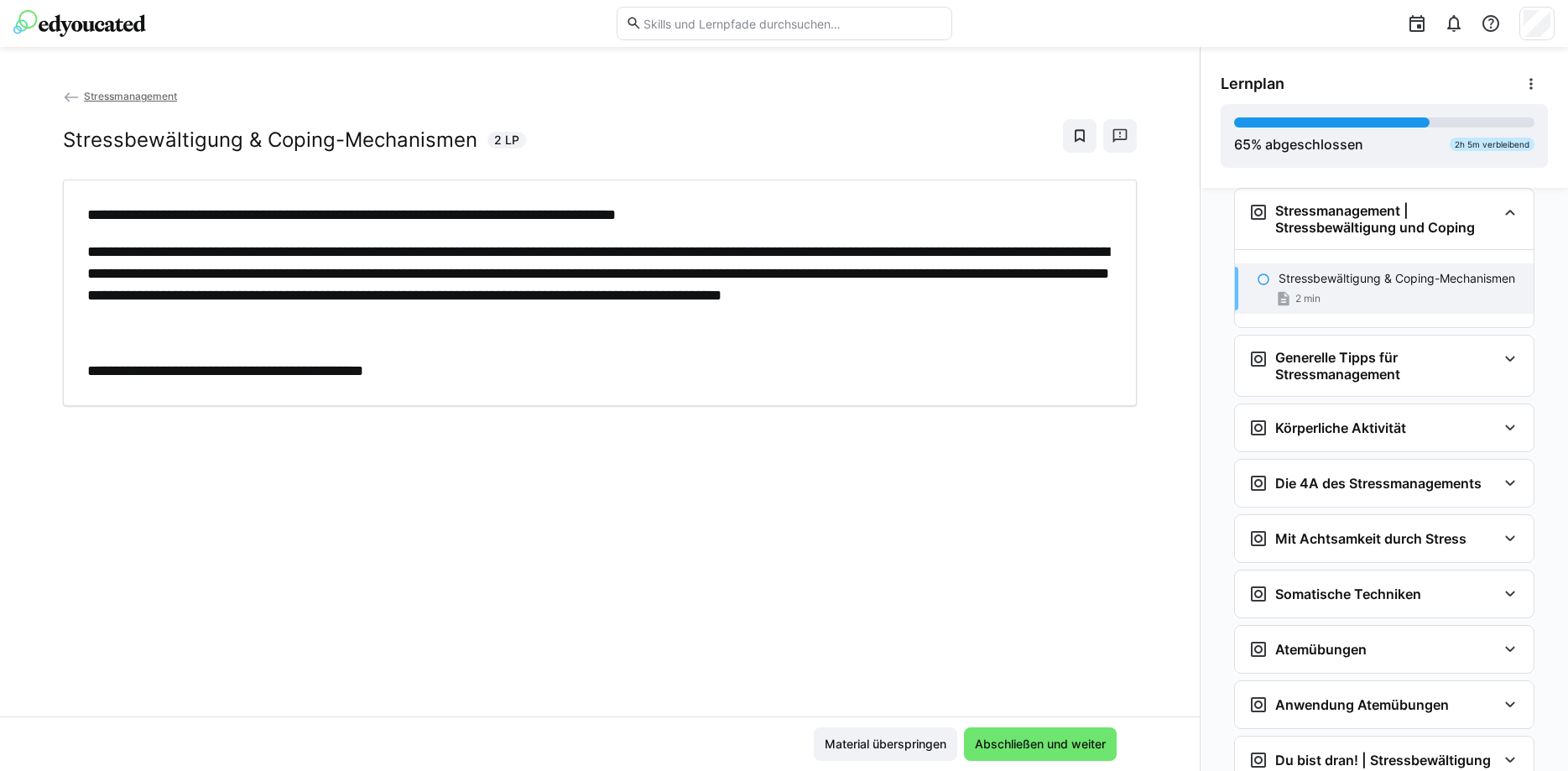
click at [72, 31] on img at bounding box center [80, 23] width 132 height 27
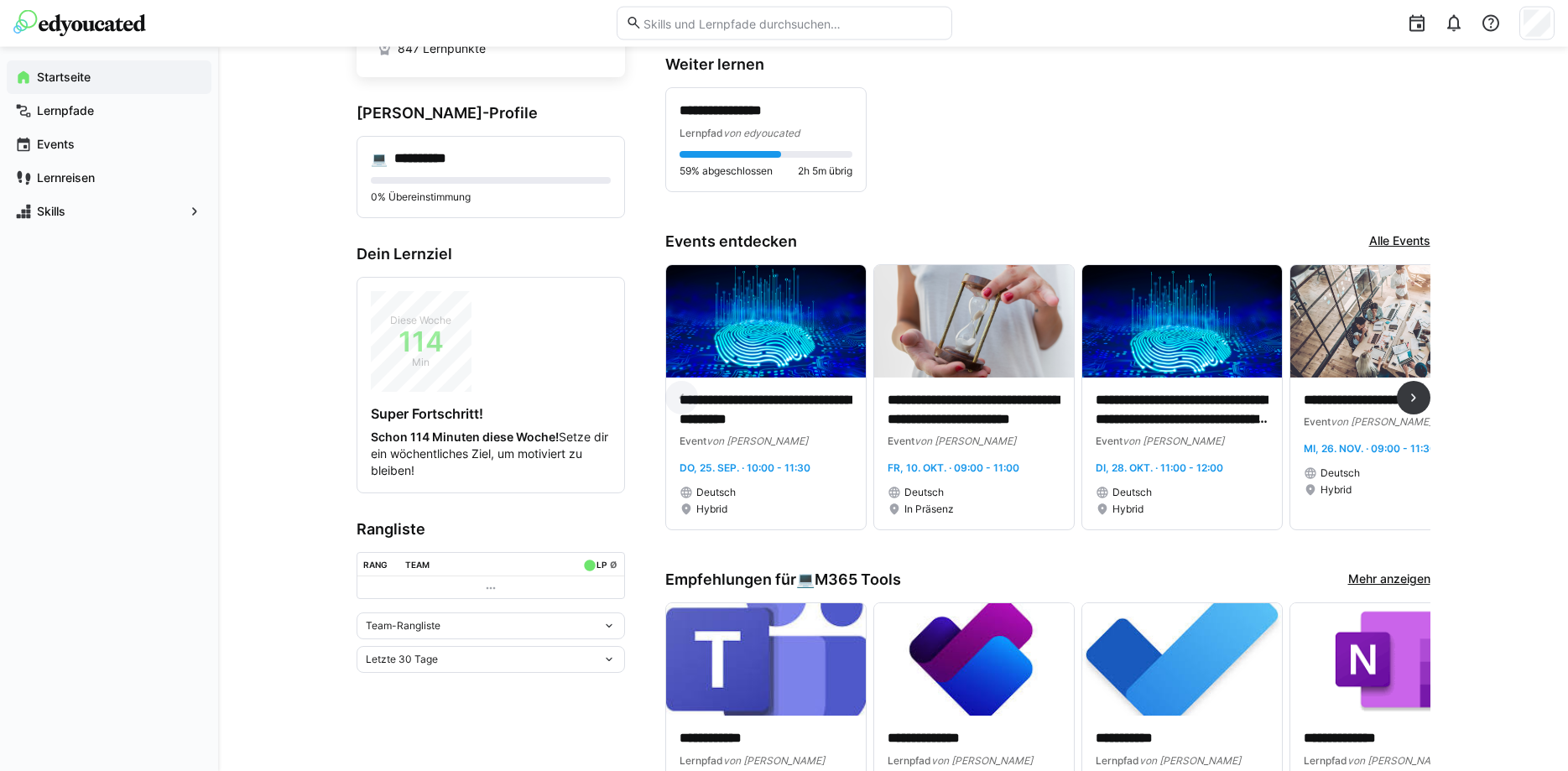
scroll to position [342, 0]
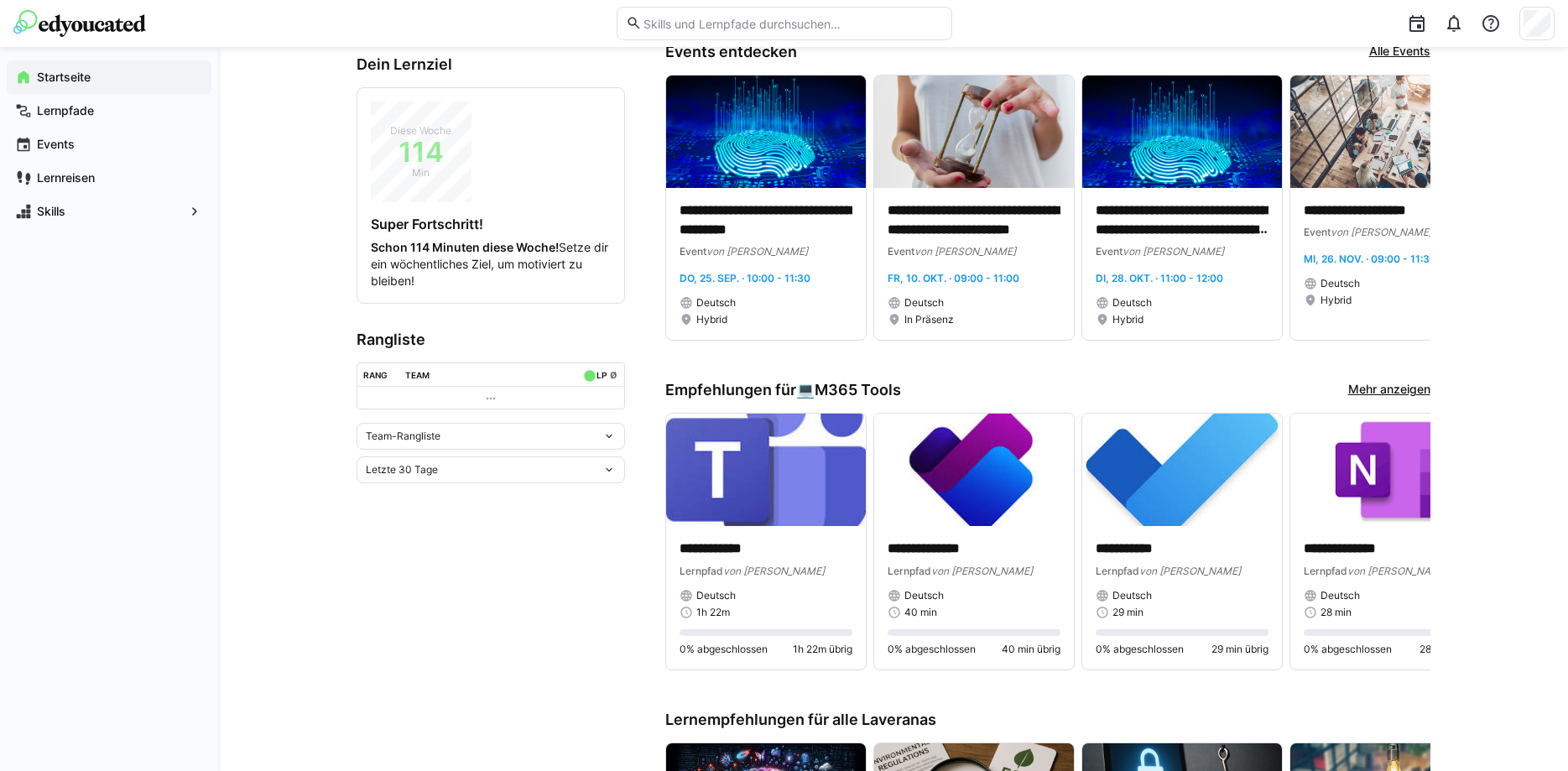
click at [553, 535] on app-home-left "**********" at bounding box center [491, 566] width 268 height 1632
click at [561, 444] on div "Team-Rangliste" at bounding box center [491, 436] width 268 height 27
click at [534, 474] on div "Team-Rangliste" at bounding box center [491, 472] width 249 height 14
click at [459, 443] on div "Team-Rangliste" at bounding box center [491, 436] width 268 height 27
click at [443, 494] on div "Individuelle Rangliste" at bounding box center [491, 498] width 249 height 14
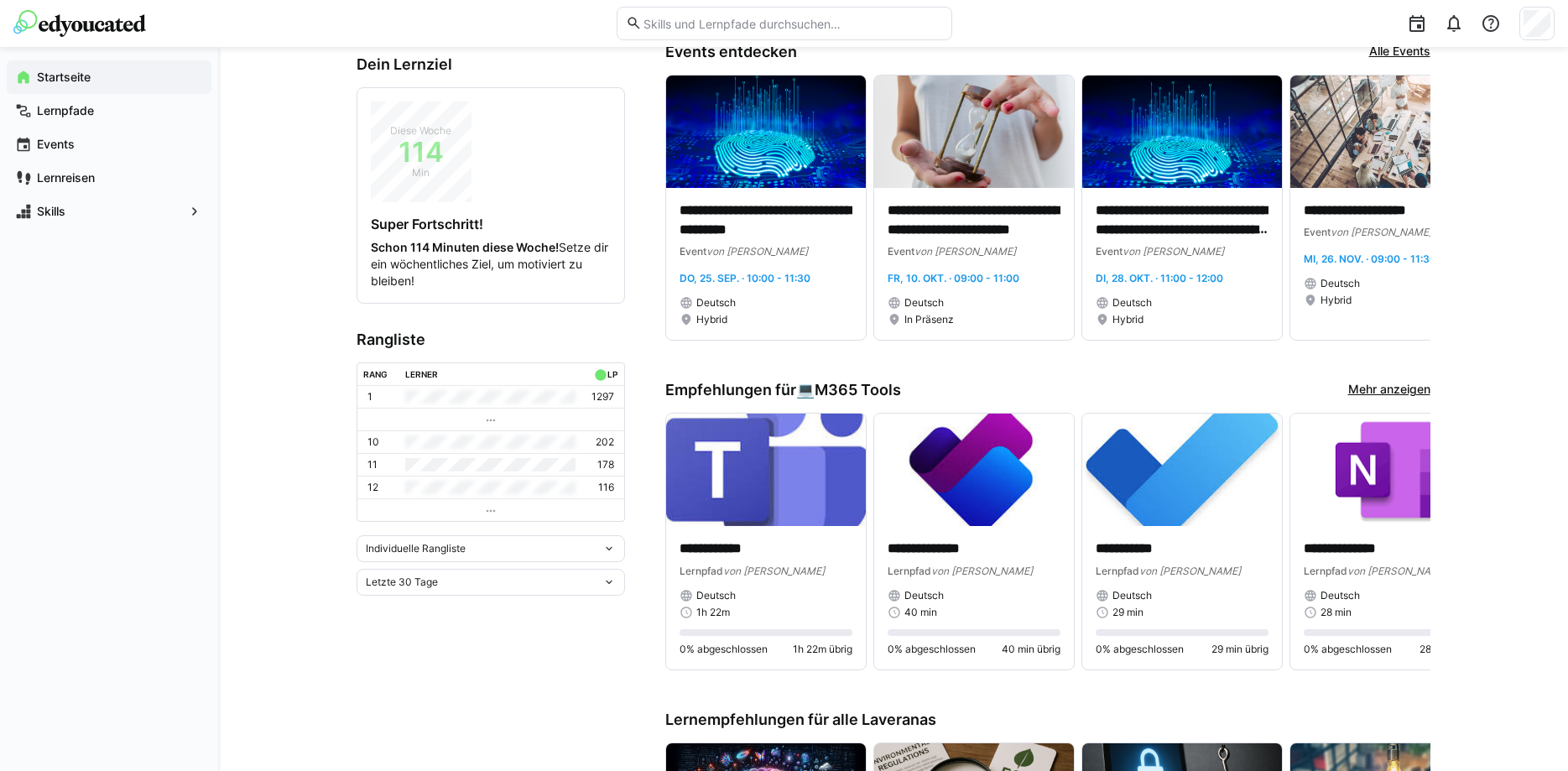
click at [455, 583] on div "Letzte 30 Tage" at bounding box center [484, 583] width 237 height 12
click at [439, 675] on div "Letzte 90 Tage" at bounding box center [491, 672] width 249 height 14
click at [433, 583] on span "Letzte 90 Tage" at bounding box center [402, 583] width 72 height 14
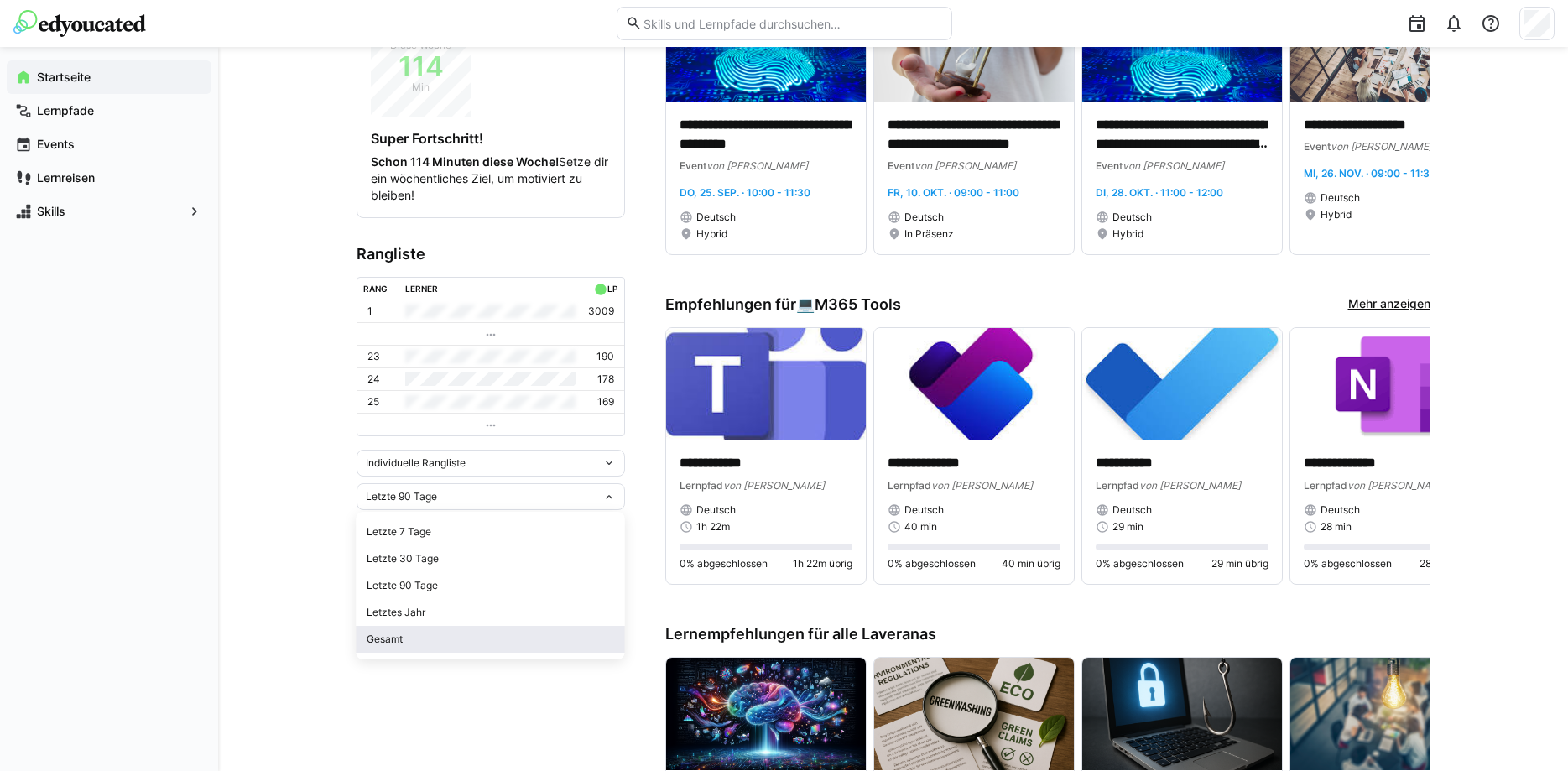
click at [416, 641] on div "Gesamt" at bounding box center [491, 640] width 249 height 14
click at [441, 500] on div "Gesamt" at bounding box center [484, 497] width 237 height 12
click at [439, 525] on div "Letzte 7 Tage" at bounding box center [491, 532] width 249 height 14
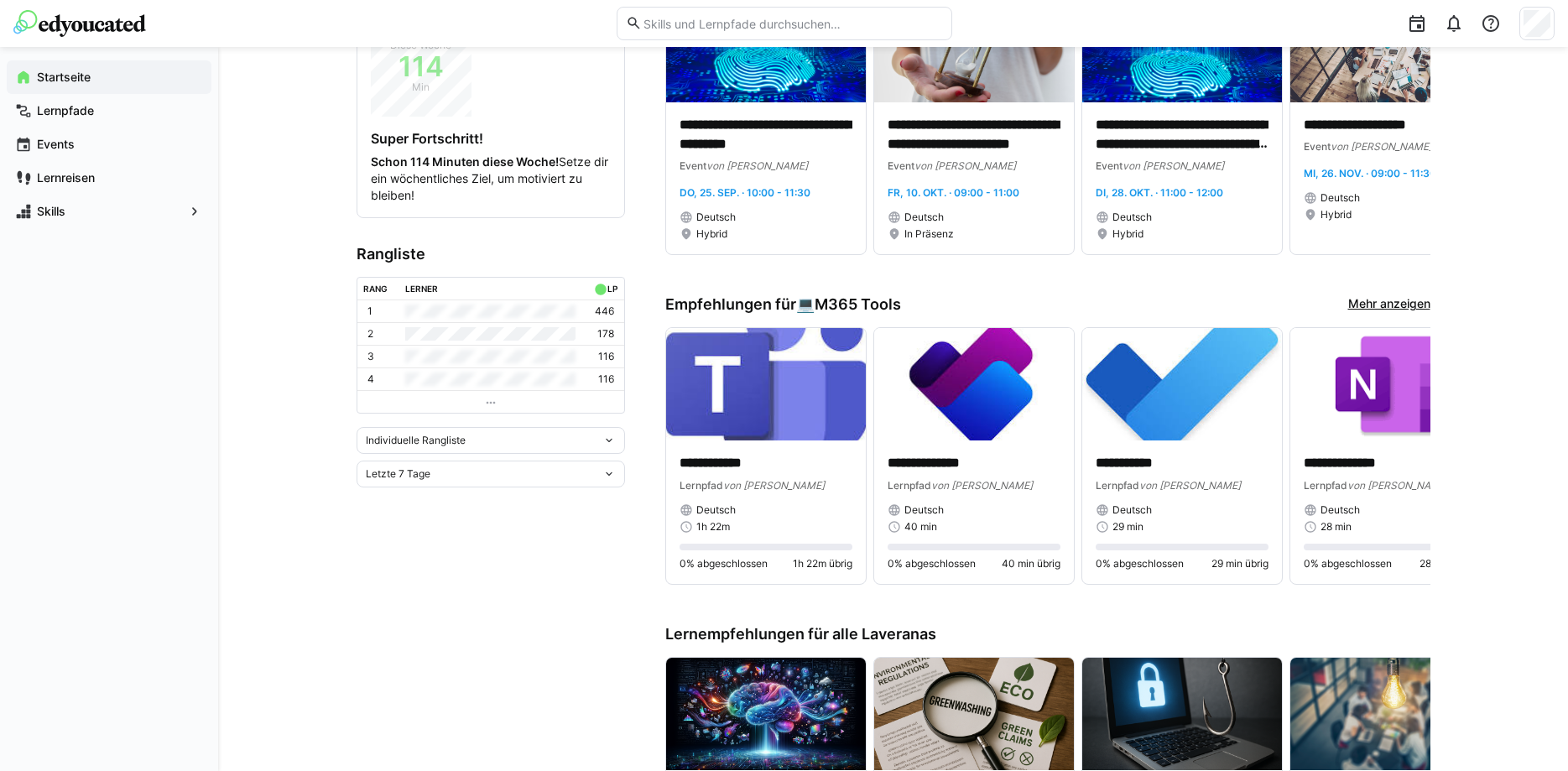
click at [465, 473] on div "Letzte 7 Tage" at bounding box center [484, 475] width 237 height 12
click at [455, 534] on div "Letzte 30 Tage" at bounding box center [491, 536] width 249 height 14
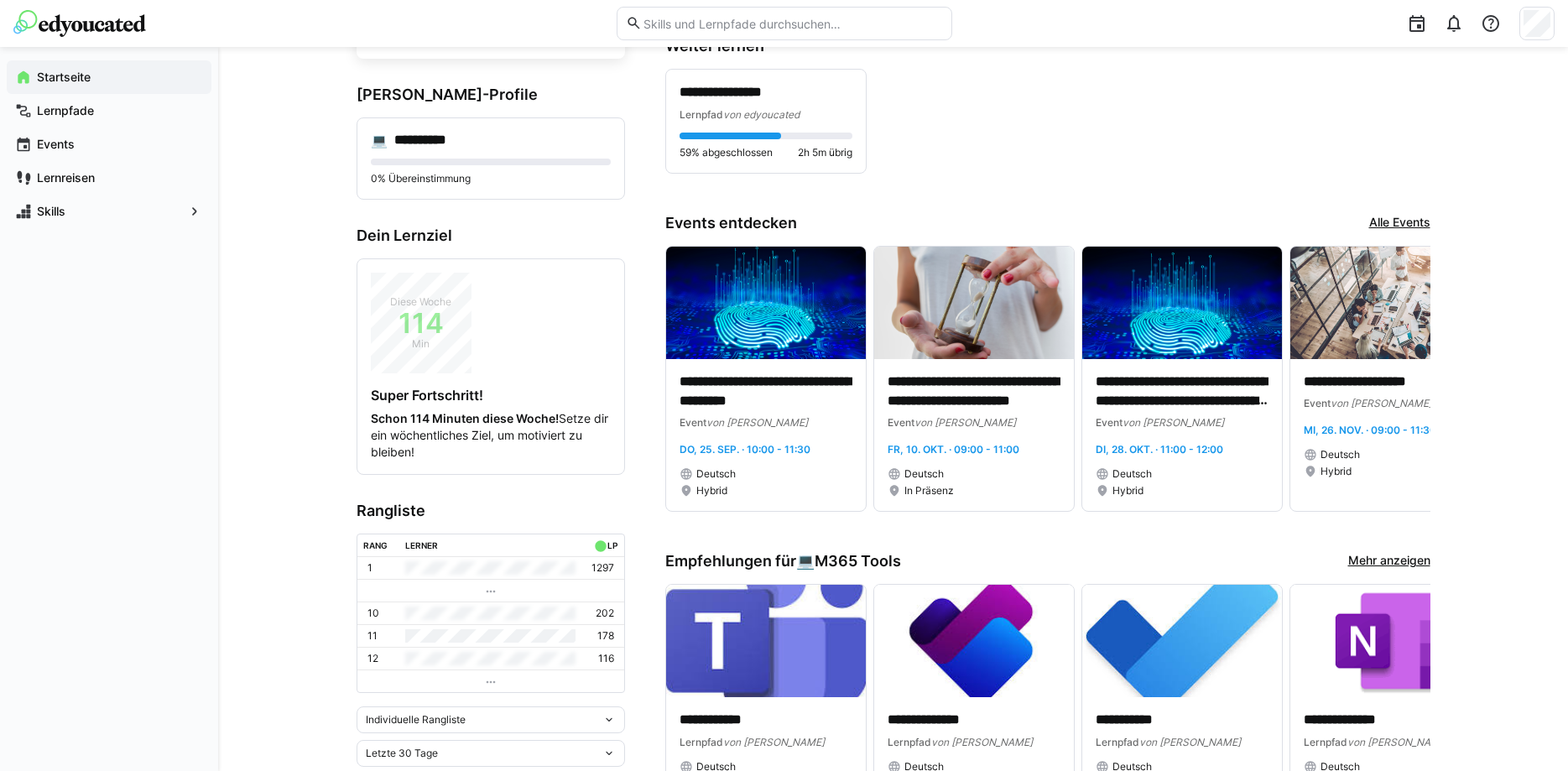
scroll to position [0, 0]
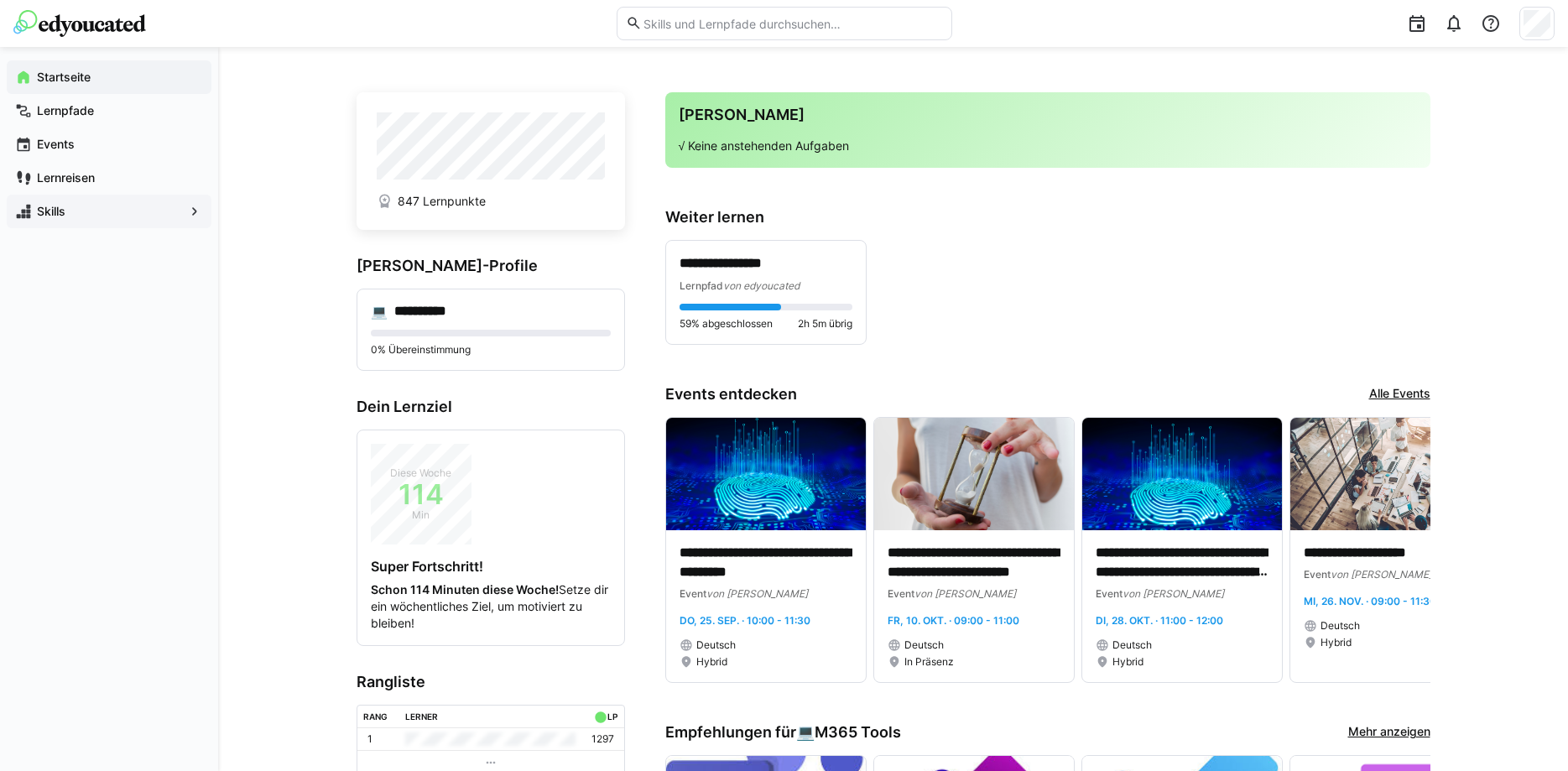
click at [102, 213] on span "Skills" at bounding box center [109, 211] width 149 height 17
